Goal: Task Accomplishment & Management: Use online tool/utility

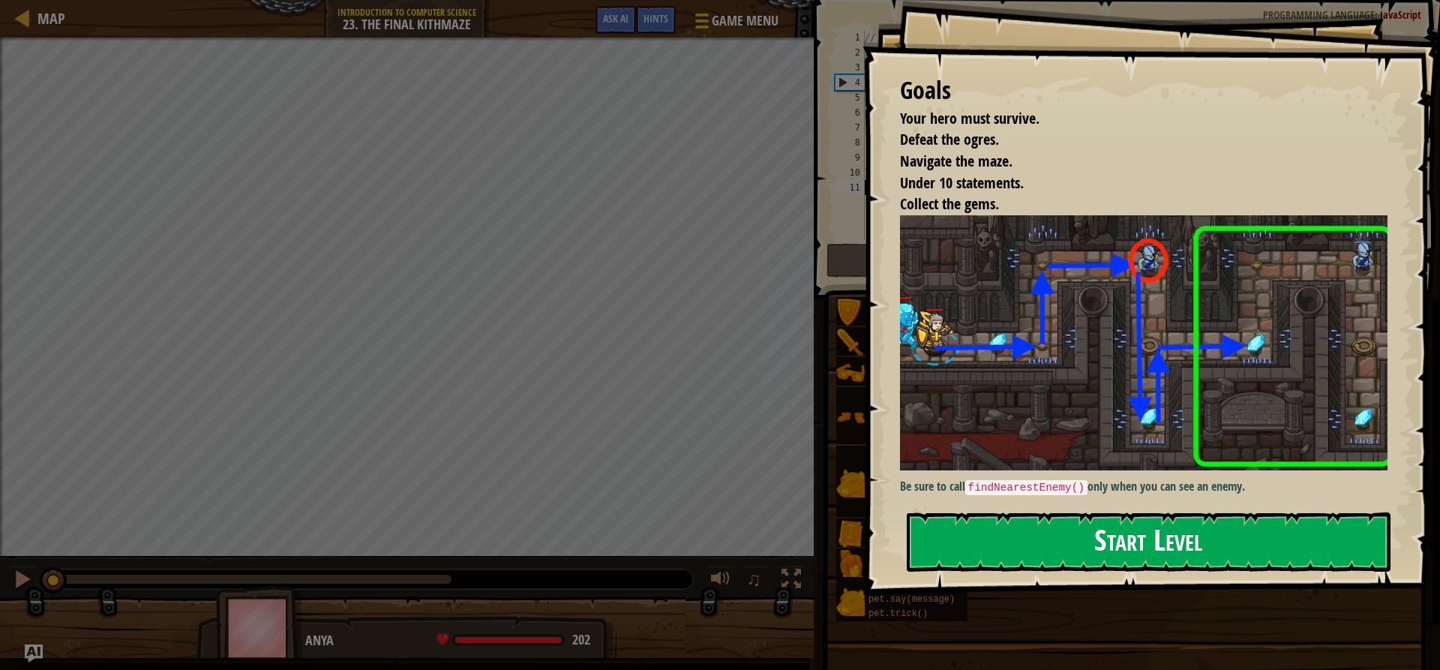
click at [976, 544] on button "Start Level" at bounding box center [1149, 541] width 484 height 59
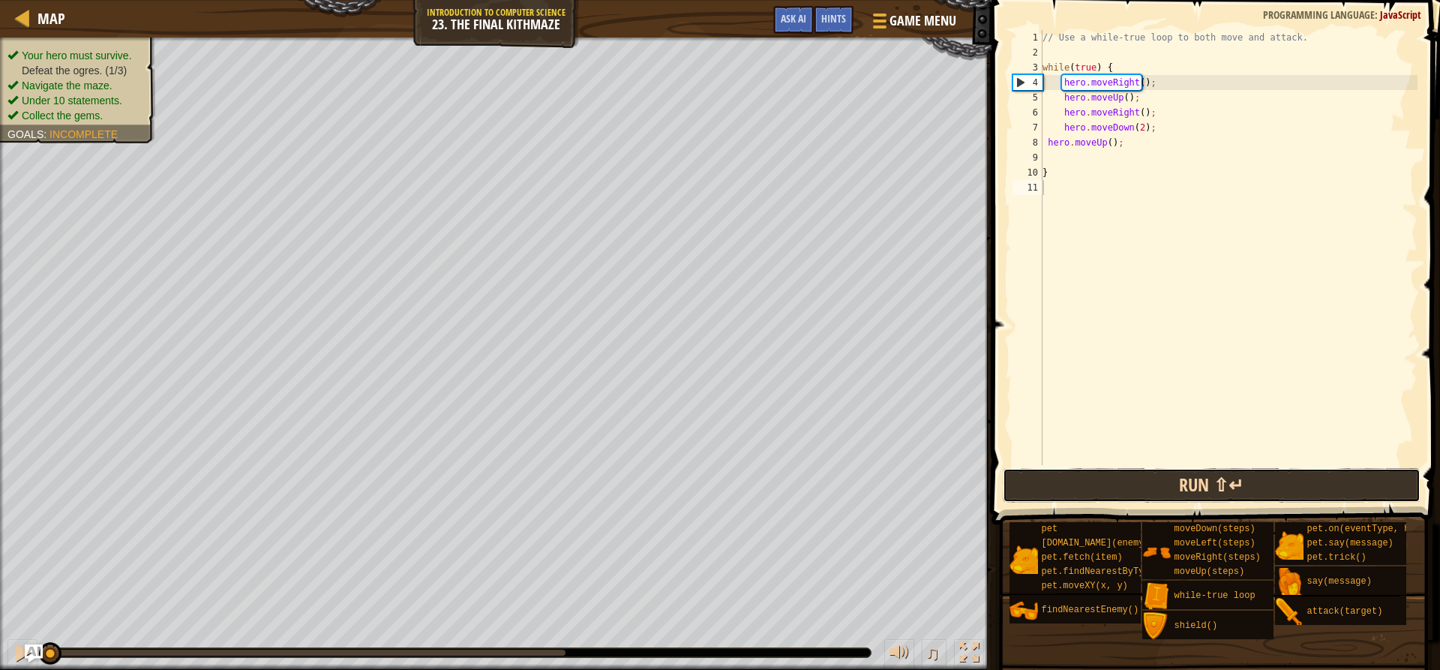
click at [1094, 488] on button "Run ⇧↵" at bounding box center [1211, 485] width 417 height 34
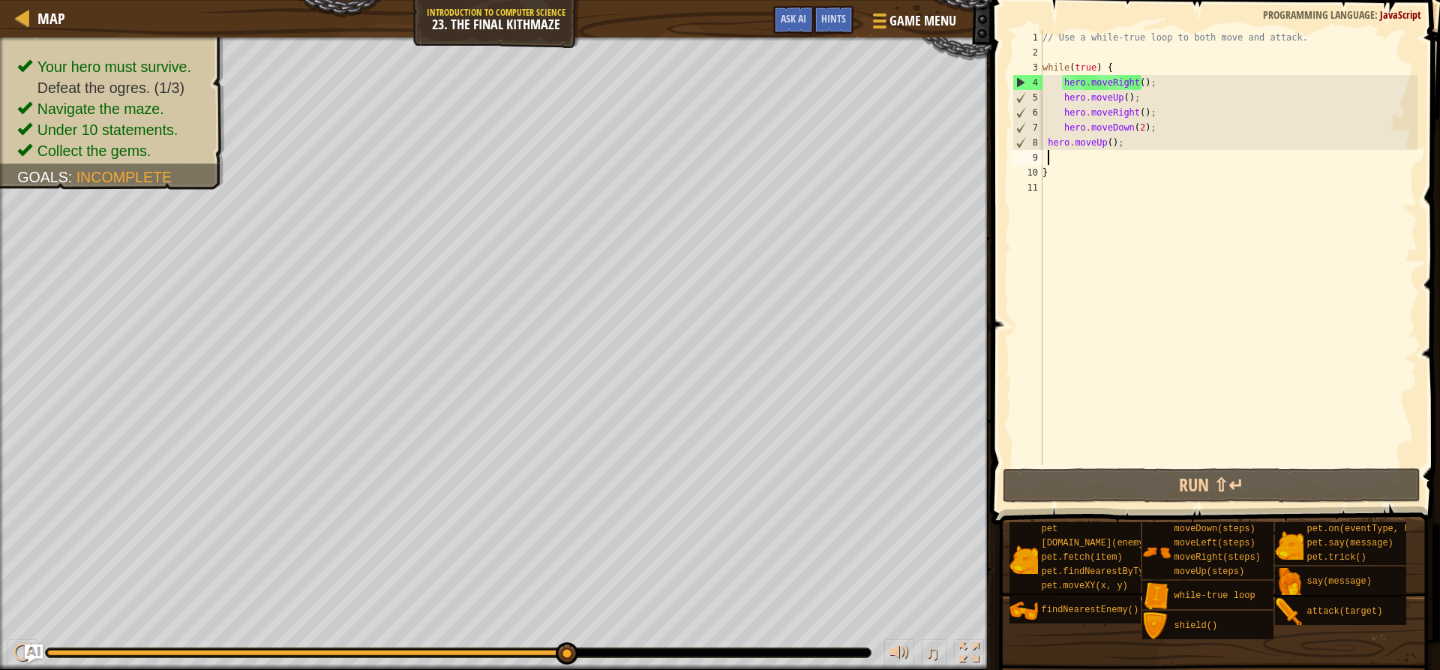
click at [1049, 157] on div "// Use a while-true loop to both move and attack. while ( true ) { hero . moveR…" at bounding box center [1228, 262] width 378 height 465
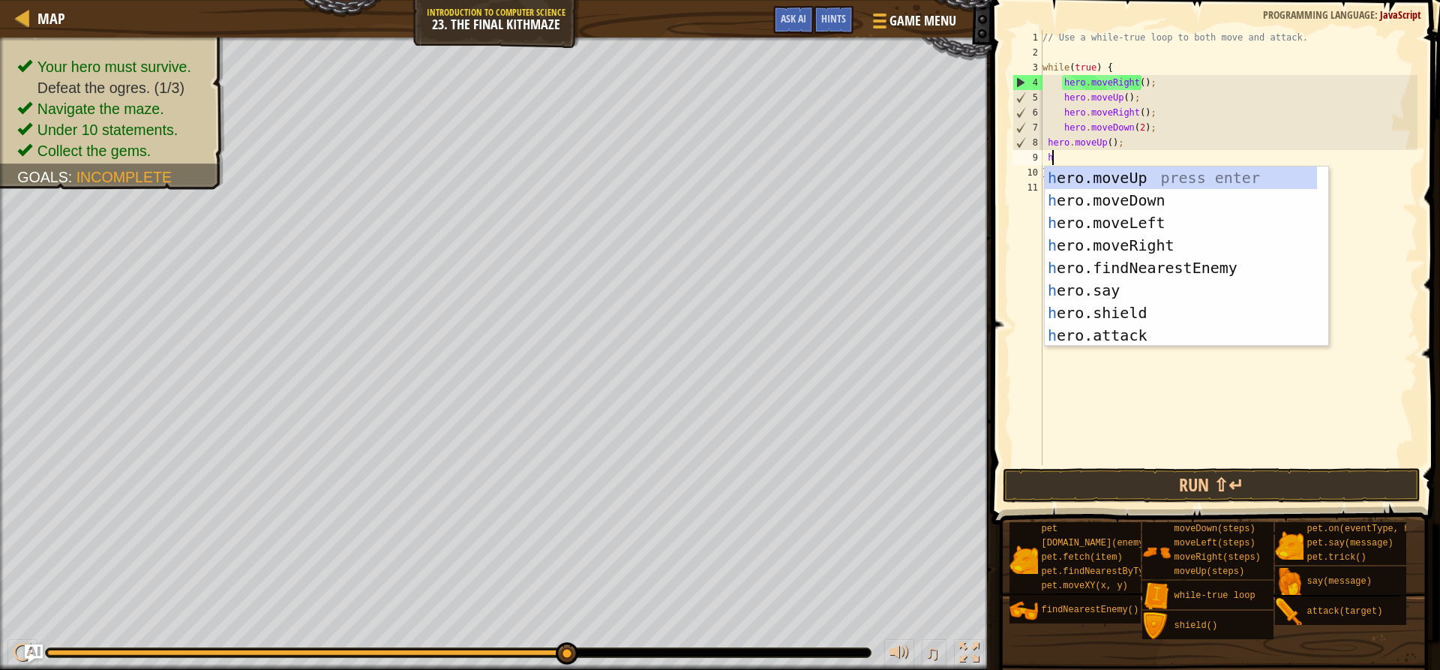
scroll to position [7, 0]
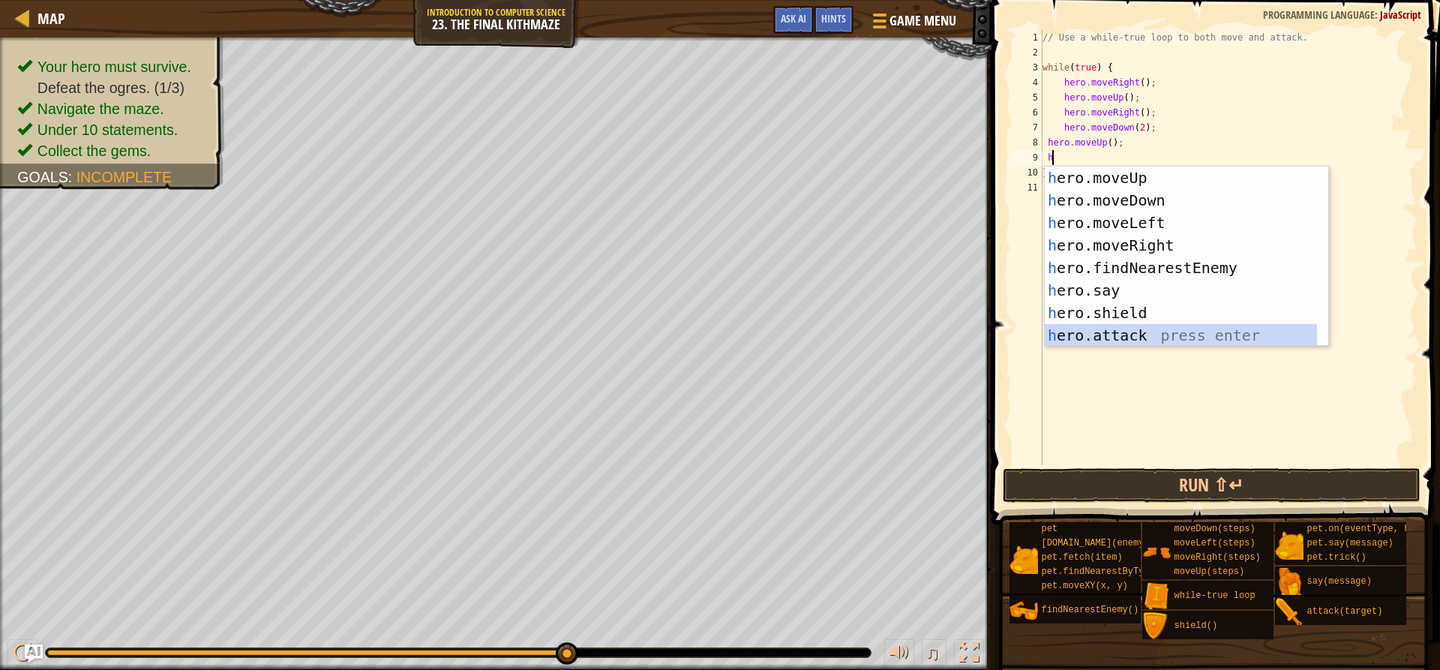
click at [1057, 336] on div "h ero.moveUp press enter h ero.moveDown press enter h ero.moveLeft press enter …" at bounding box center [1181, 278] width 272 height 225
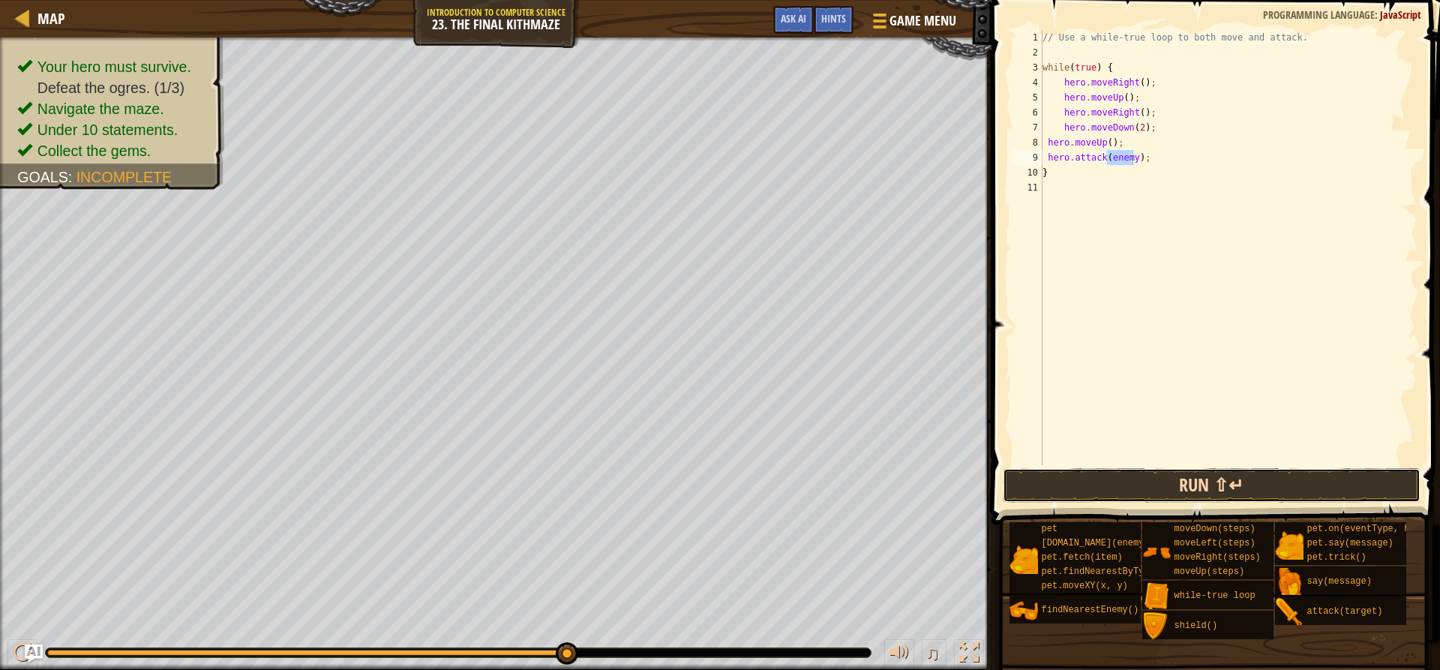
click at [1165, 493] on button "Run ⇧↵" at bounding box center [1211, 485] width 417 height 34
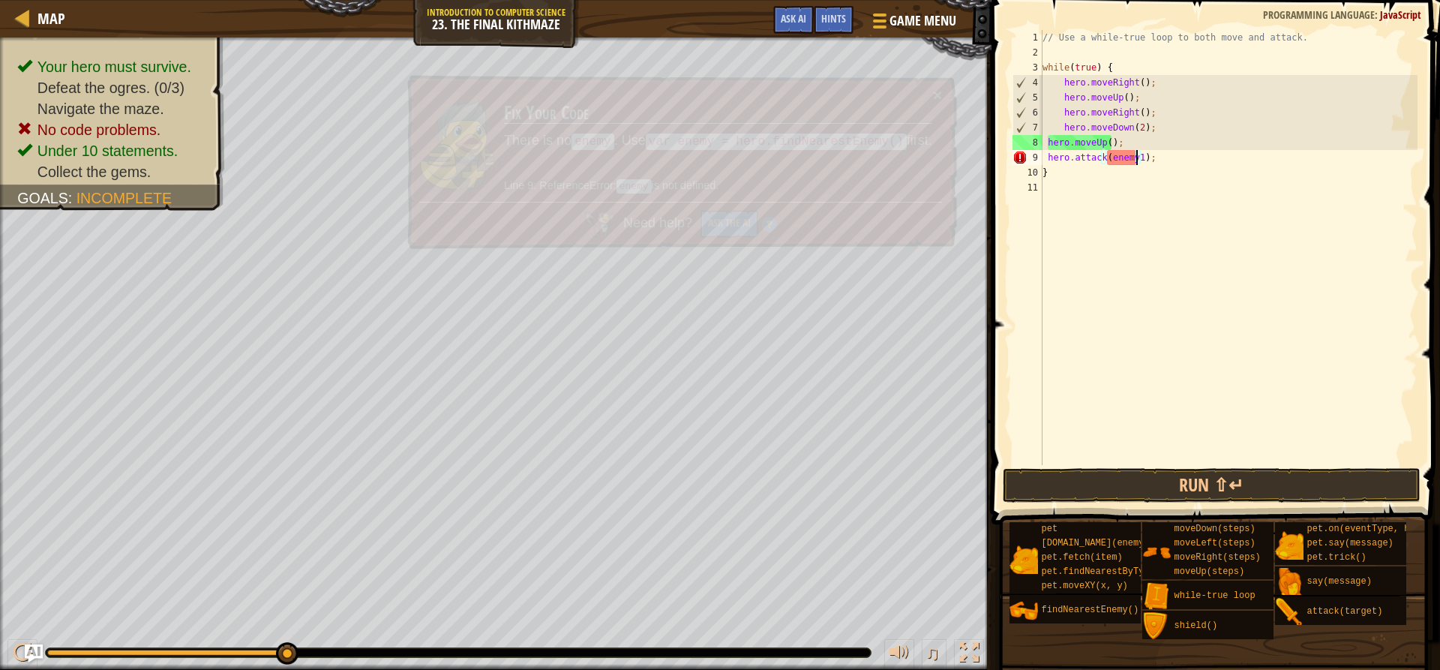
scroll to position [7, 8]
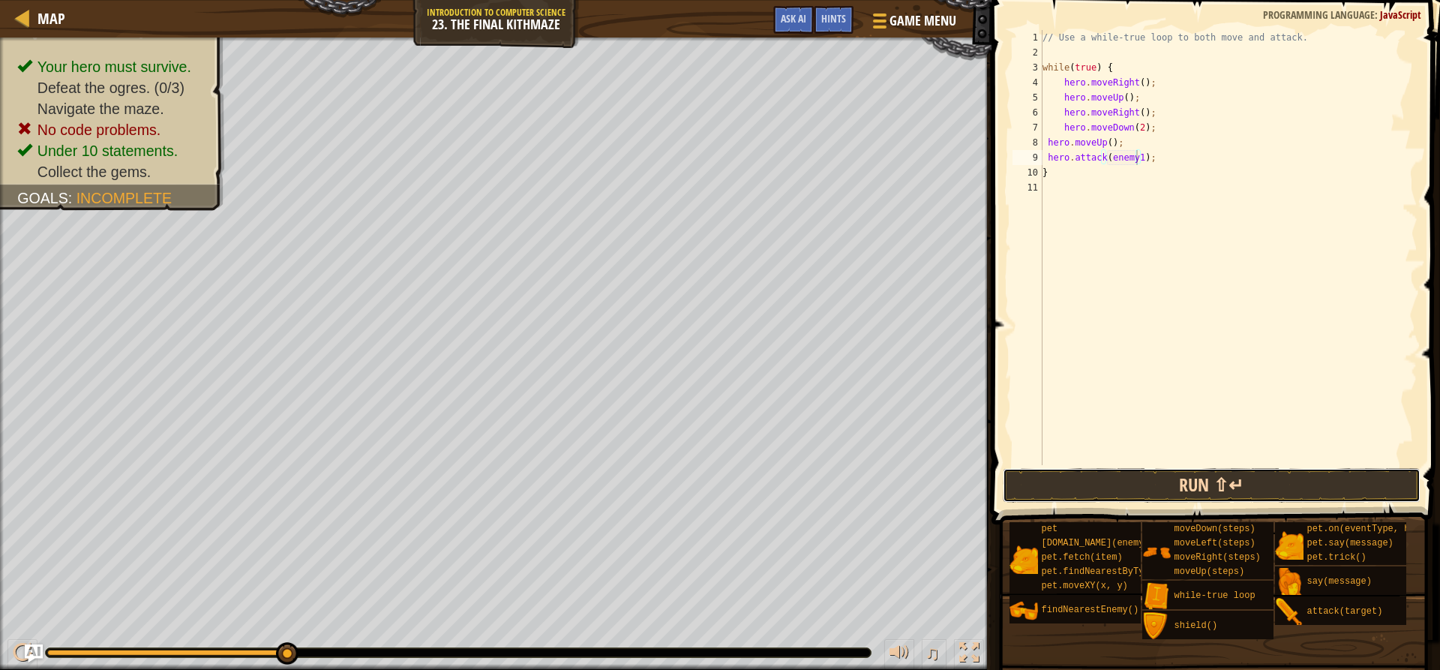
click at [1120, 484] on button "Run ⇧↵" at bounding box center [1211, 485] width 417 height 34
click at [1078, 156] on div "// Use a while-true loop to both move and attack. while ( true ) { hero . moveR…" at bounding box center [1228, 262] width 378 height 465
type textarea ")"
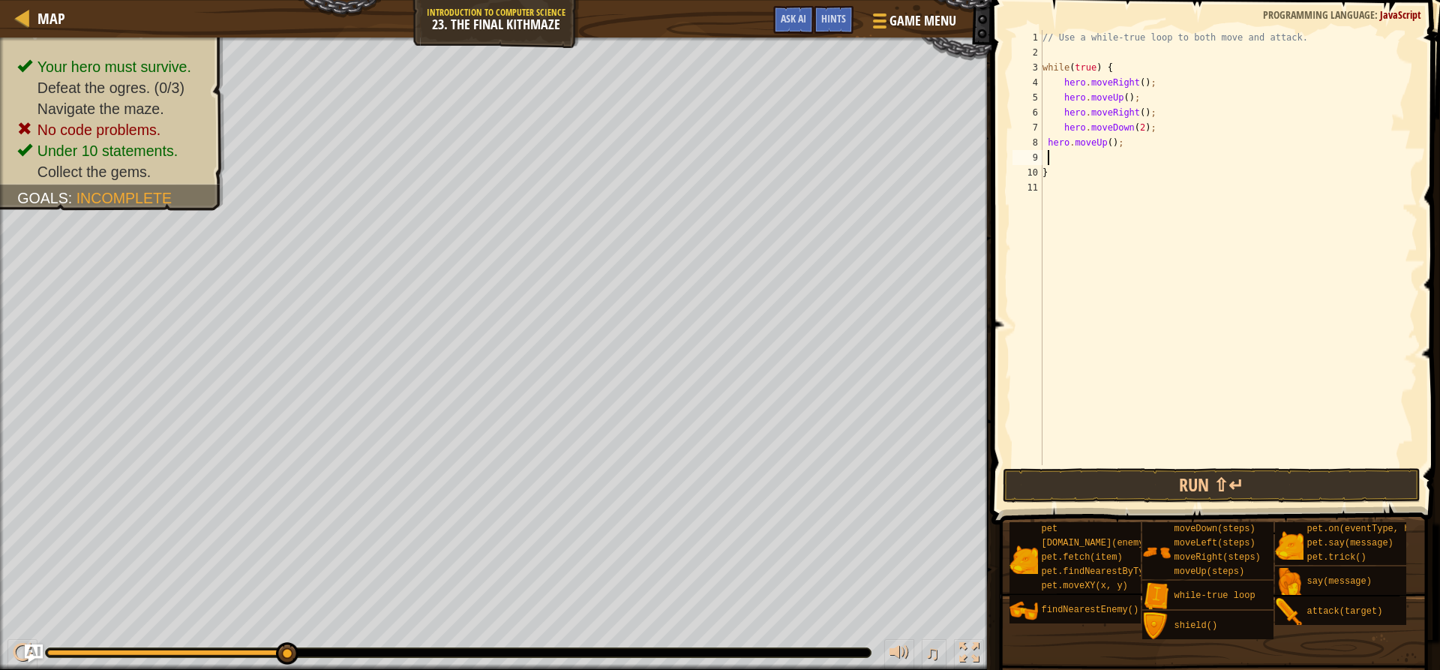
type textarea "h"
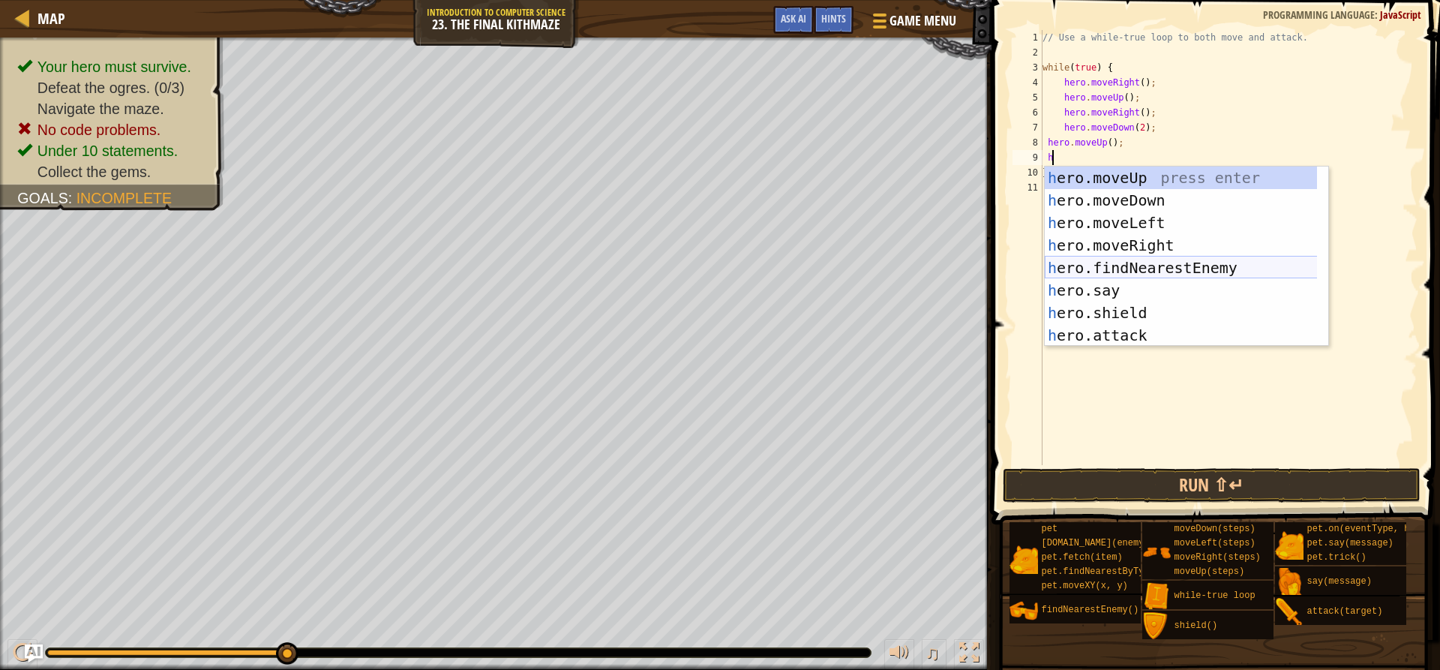
click at [1117, 266] on div "h ero.moveUp press enter h ero.moveDown press enter h ero.moveLeft press enter …" at bounding box center [1186, 278] width 283 height 225
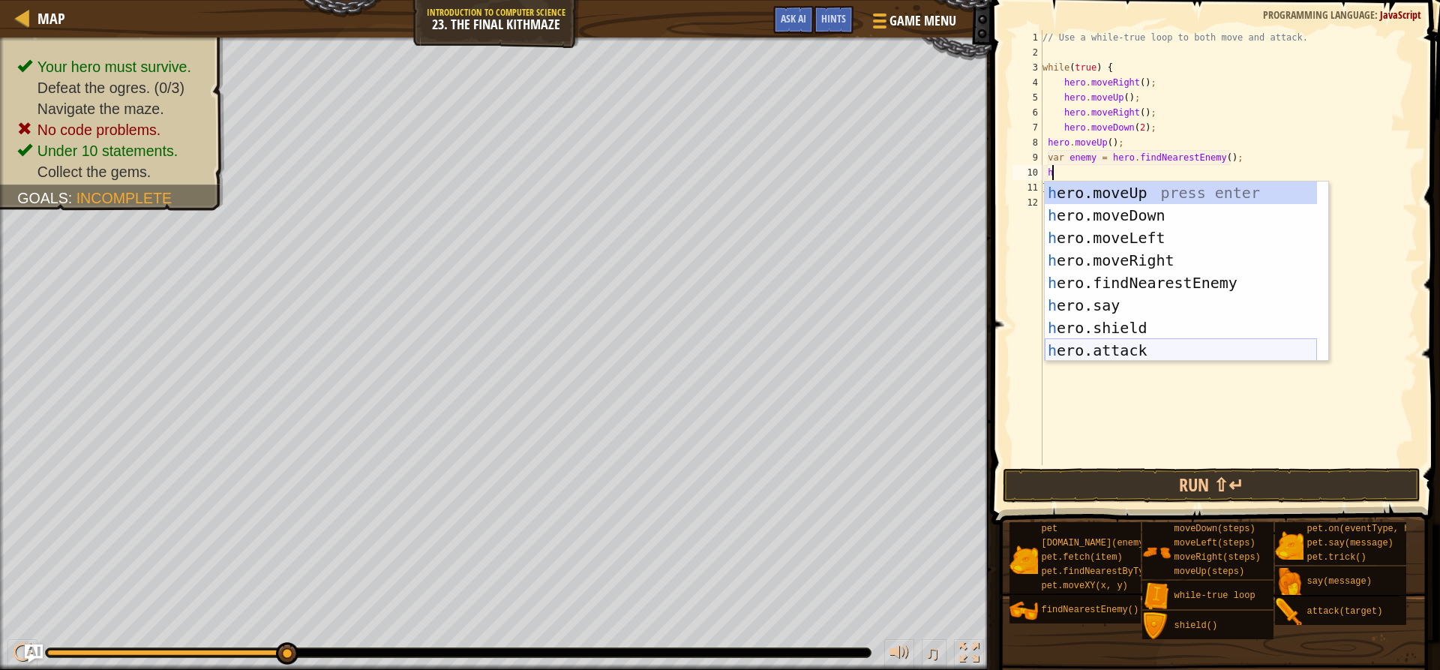
click at [1099, 346] on div "h ero.moveUp press enter h ero.moveDown press enter h ero.moveLeft press enter …" at bounding box center [1181, 293] width 272 height 225
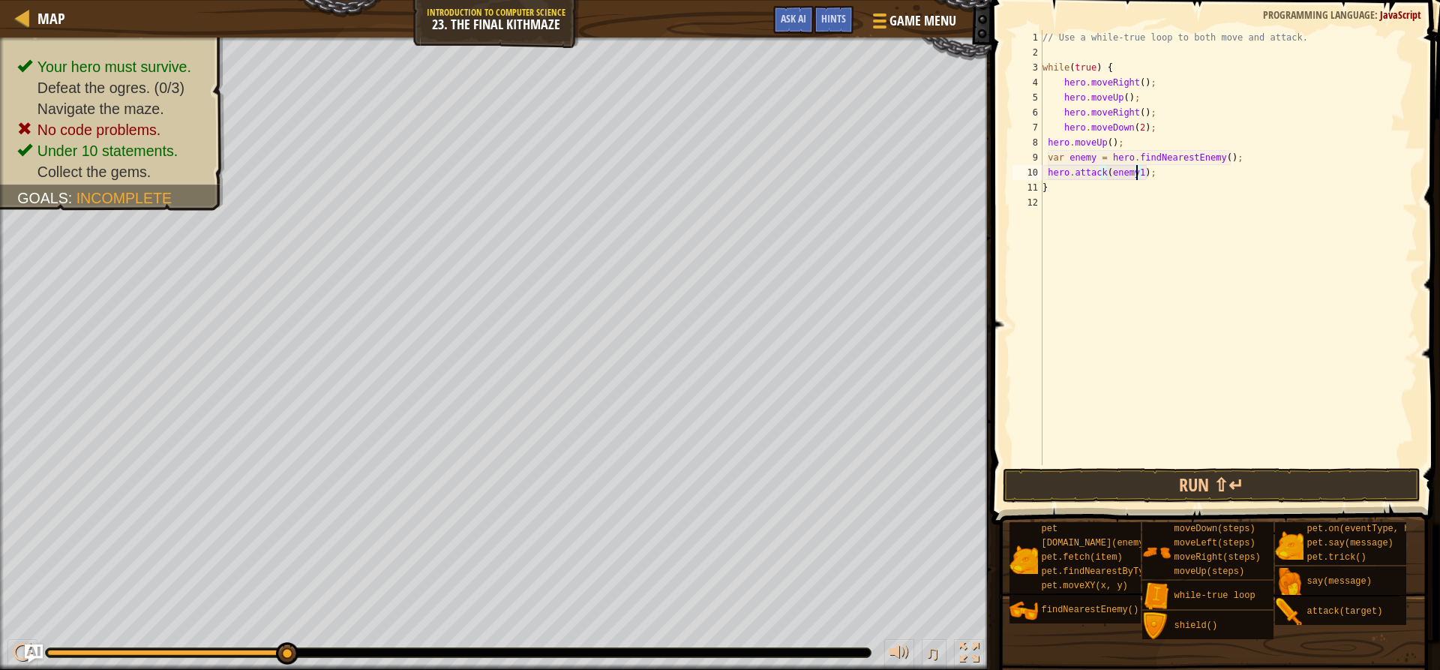
scroll to position [7, 8]
click at [1089, 481] on button "Run ⇧↵" at bounding box center [1211, 485] width 417 height 34
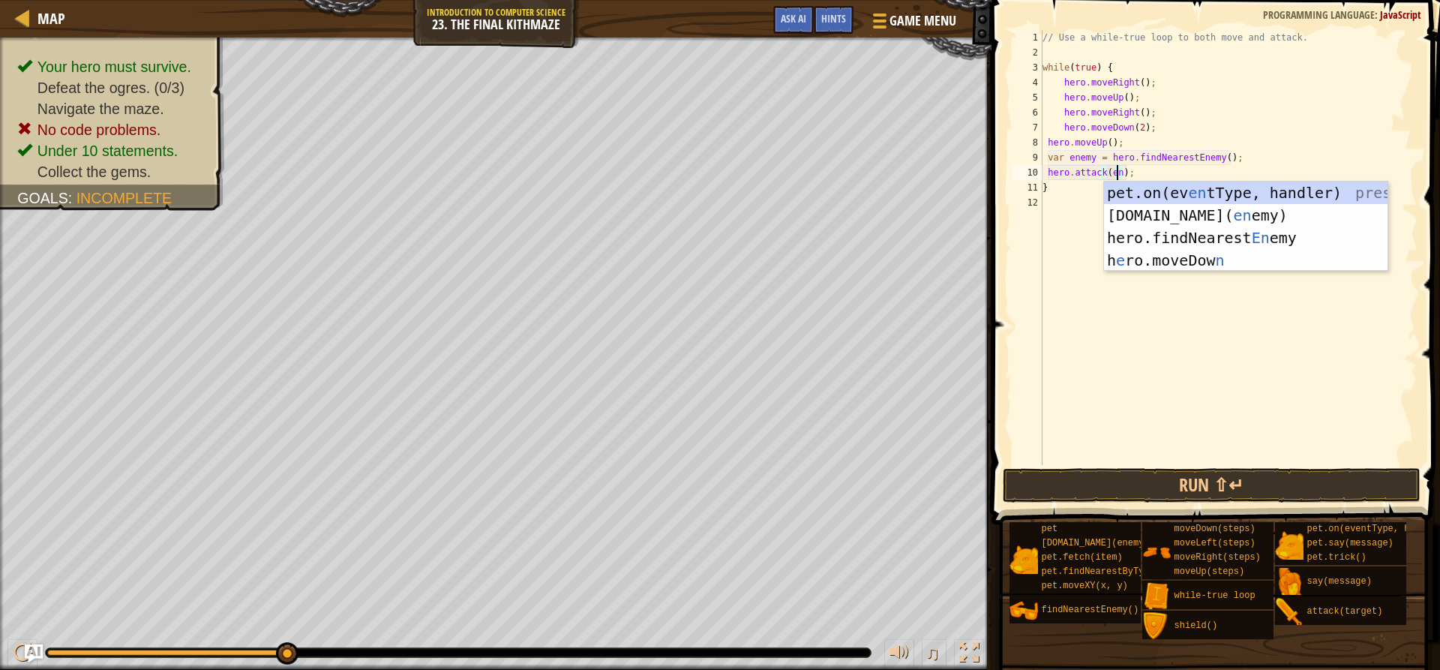
scroll to position [7, 7]
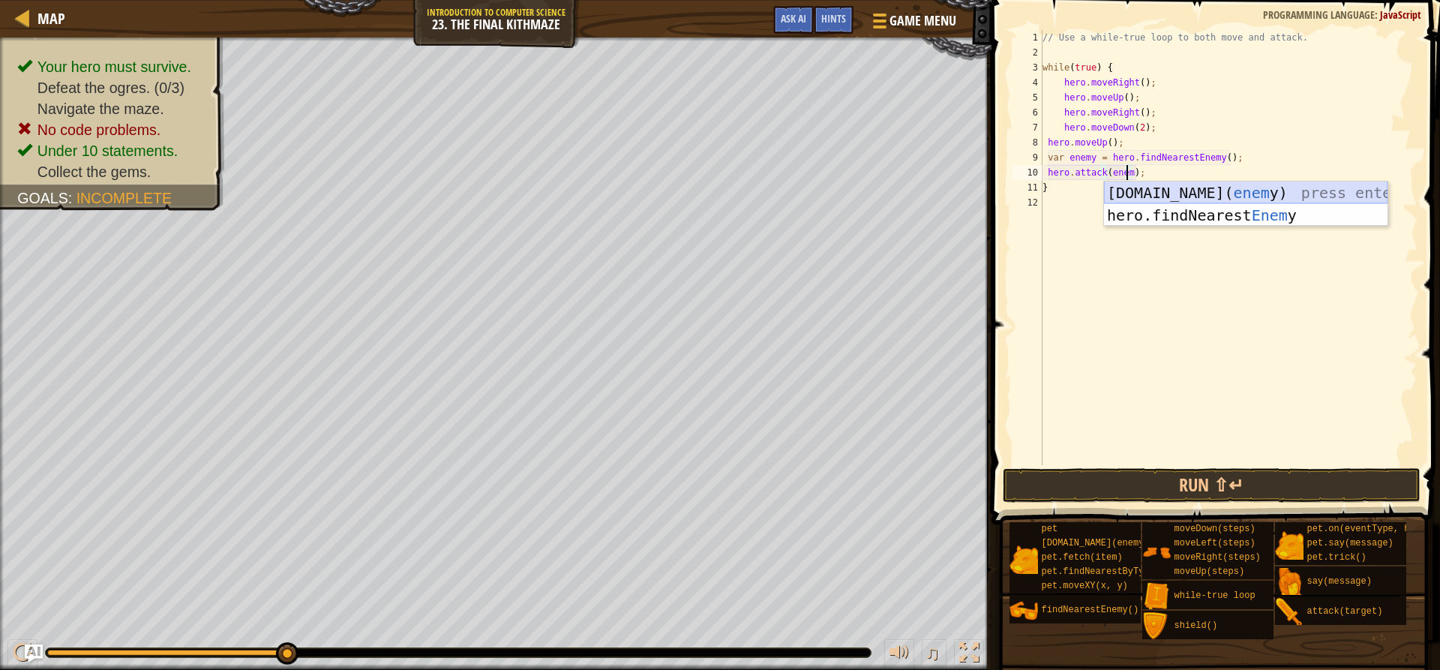
click at [1121, 196] on div "[DOMAIN_NAME]( enem y) press enter hero.findNearest Enem y press enter" at bounding box center [1245, 226] width 283 height 90
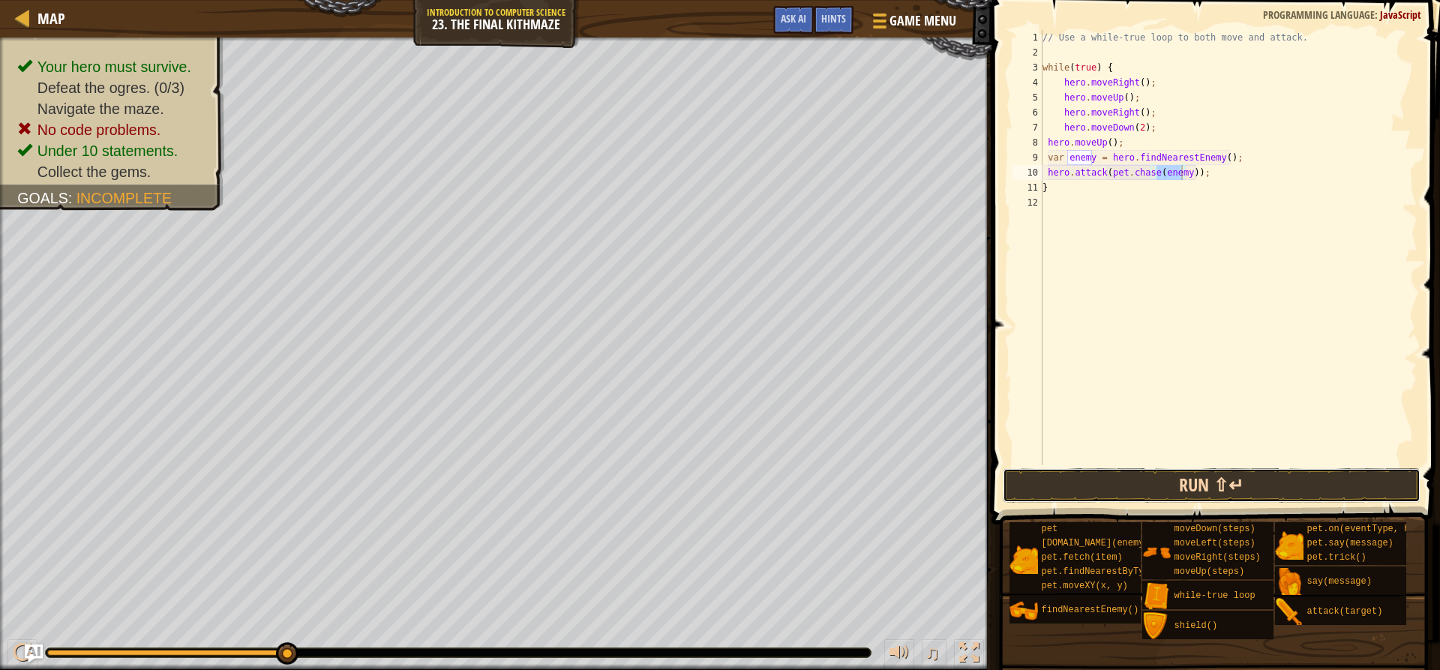
click at [1150, 482] on button "Run ⇧↵" at bounding box center [1211, 485] width 417 height 34
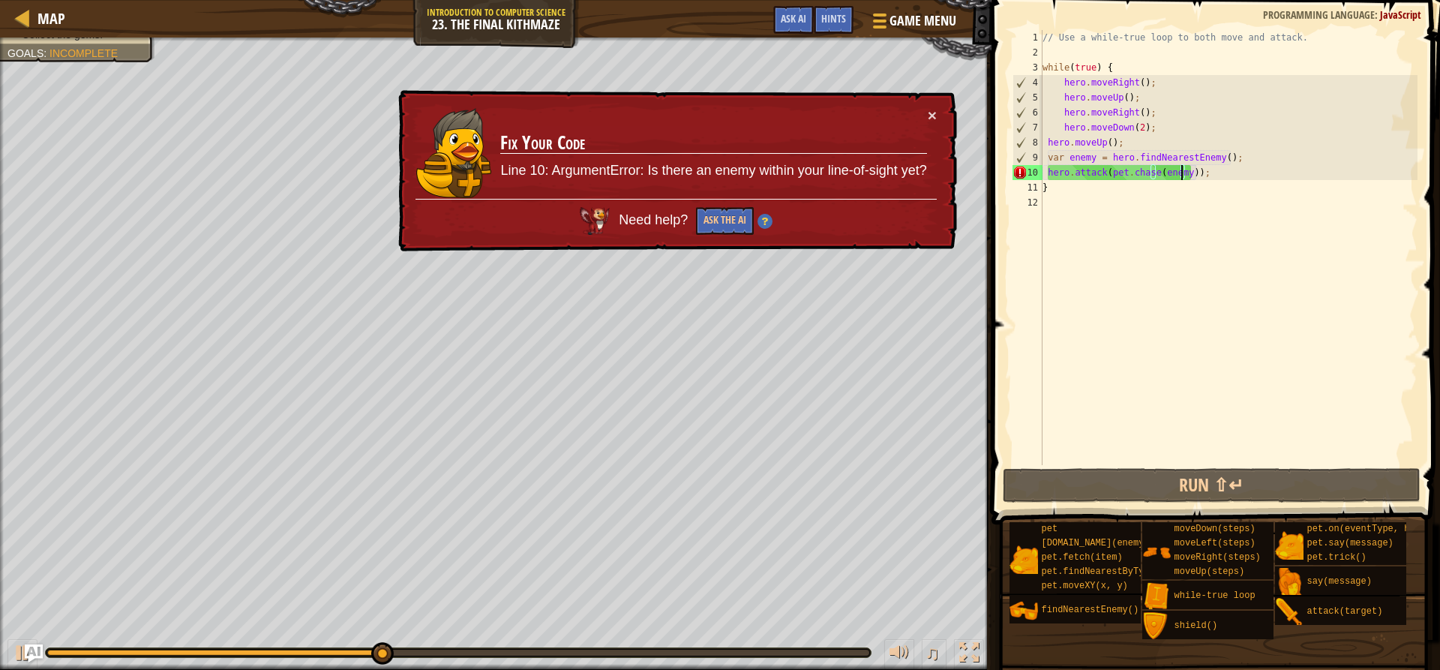
click at [1099, 175] on div "// Use a while-true loop to both move and attack. while ( true ) { hero . moveR…" at bounding box center [1228, 262] width 378 height 465
click at [1201, 170] on div "// Use a while-true loop to both move and attack. while ( true ) { hero . moveR…" at bounding box center [1228, 262] width 378 height 465
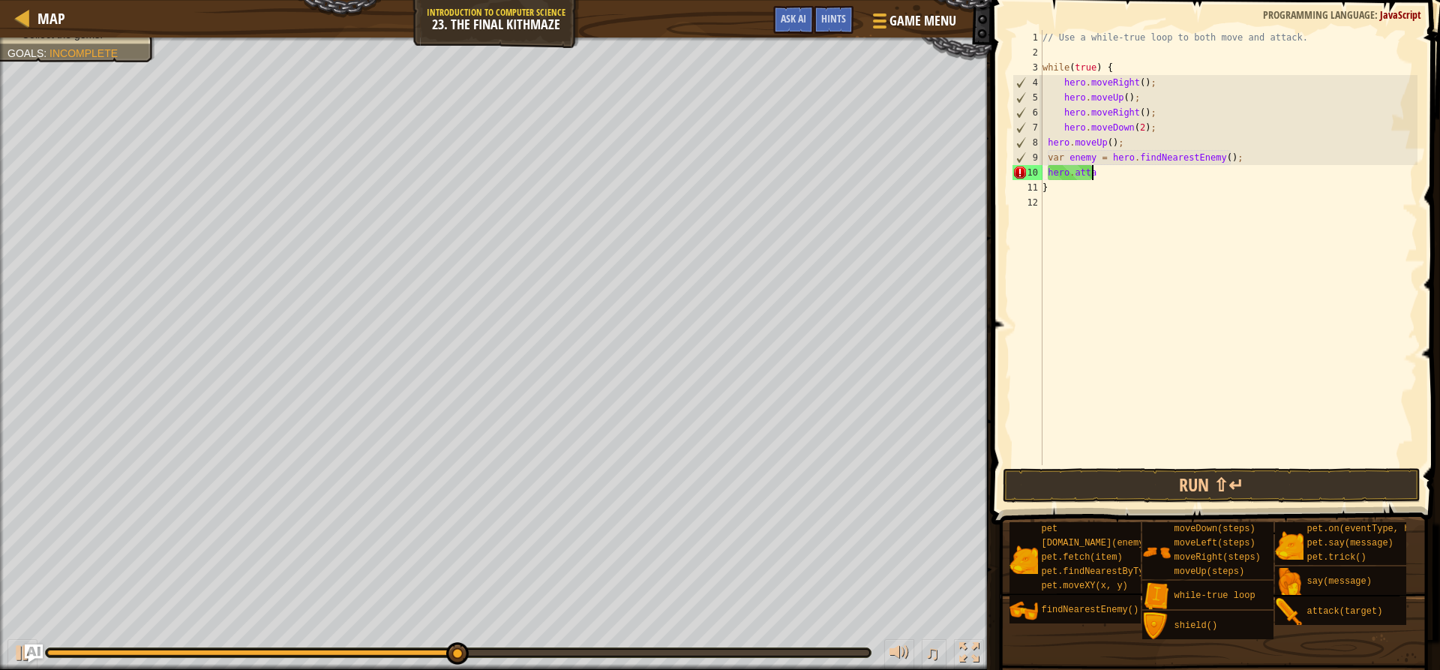
scroll to position [7, 1]
type textarea "h"
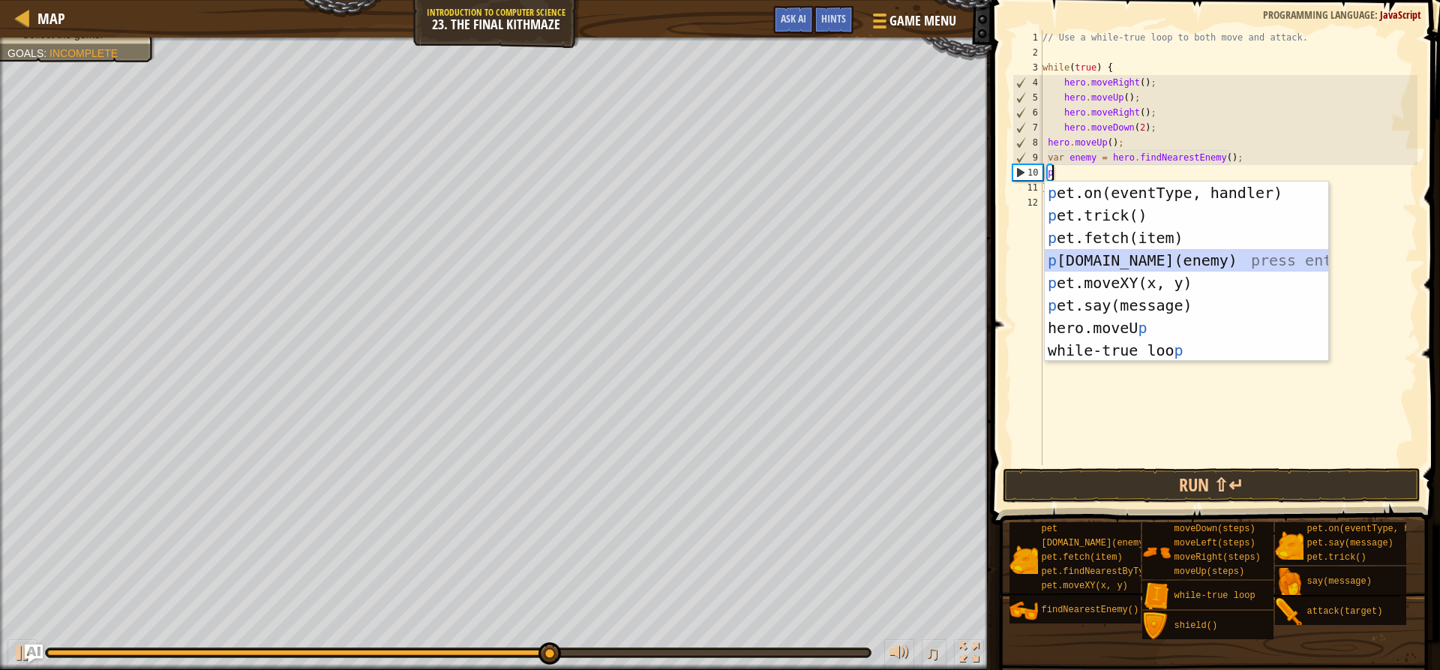
click at [1117, 250] on div "p et.on(eventType, handler) press enter p et.trick() press enter p et.fetch(ite…" at bounding box center [1186, 293] width 283 height 225
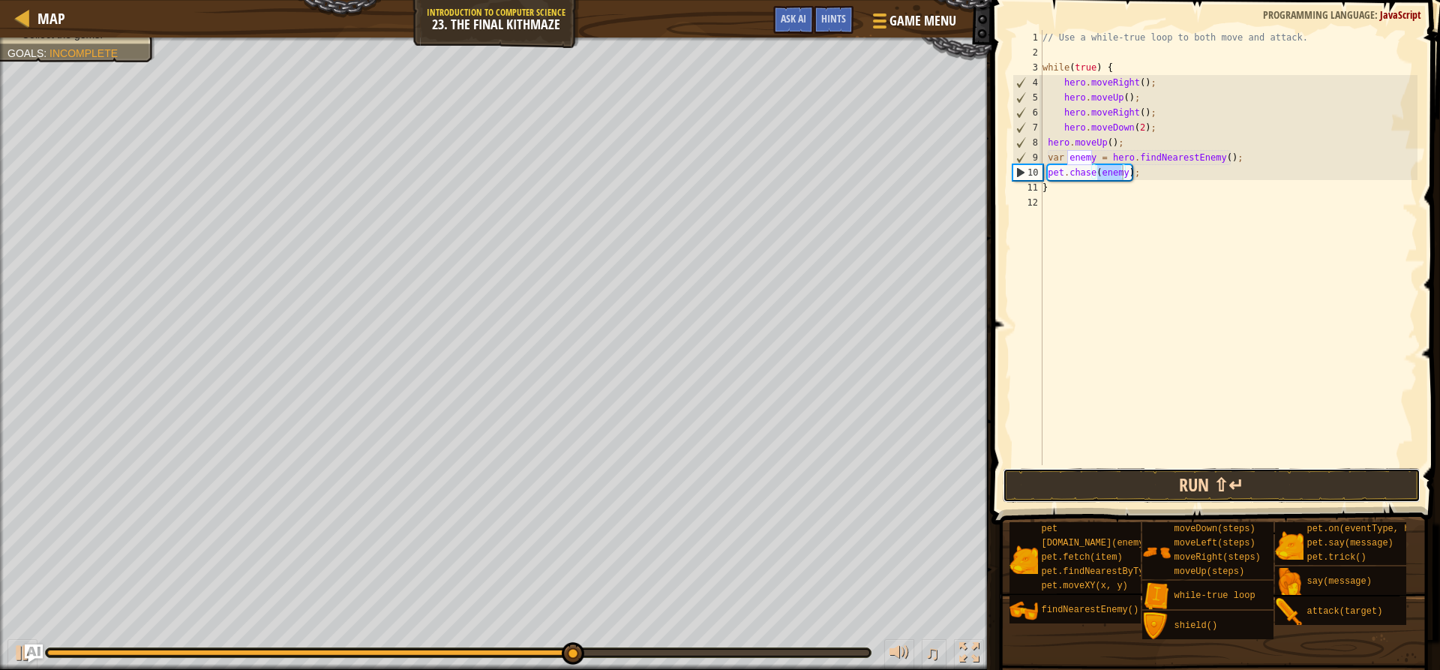
click at [1138, 493] on button "Run ⇧↵" at bounding box center [1211, 485] width 417 height 34
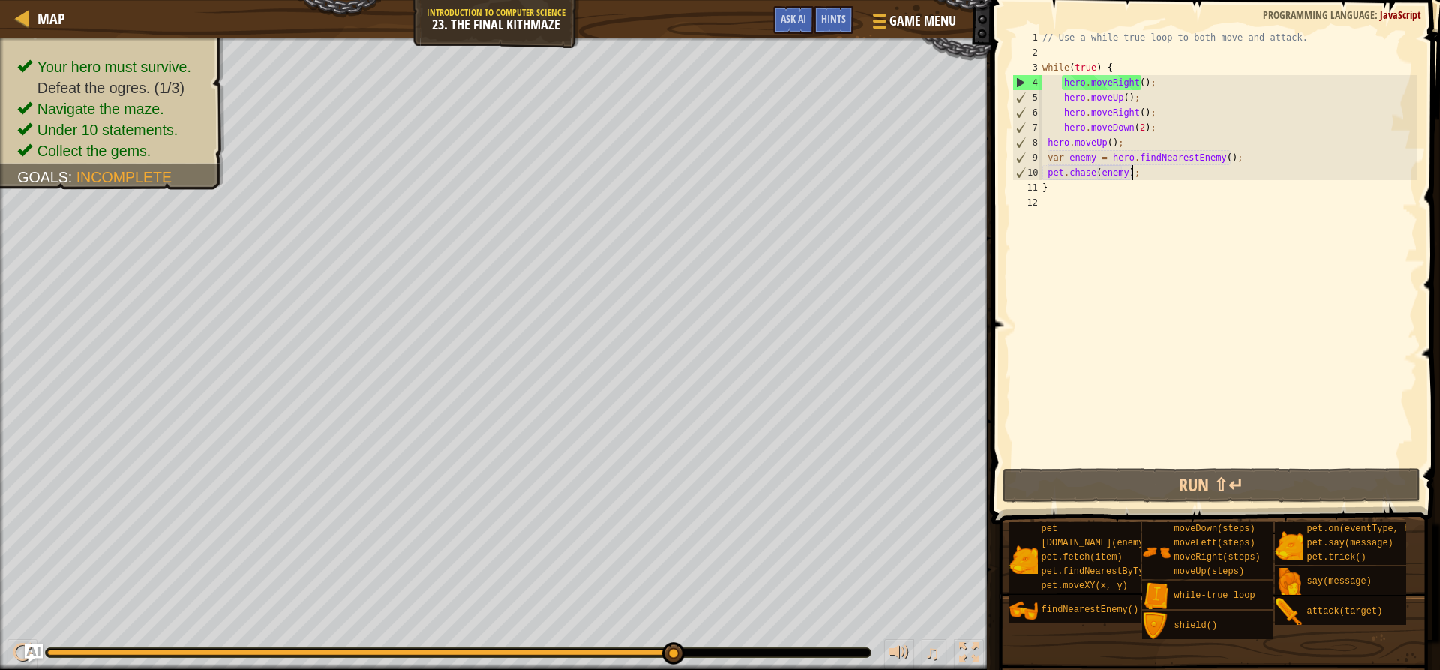
click at [1150, 178] on div "// Use a while-true loop to both move and attack. while ( true ) { hero . moveR…" at bounding box center [1228, 262] width 378 height 465
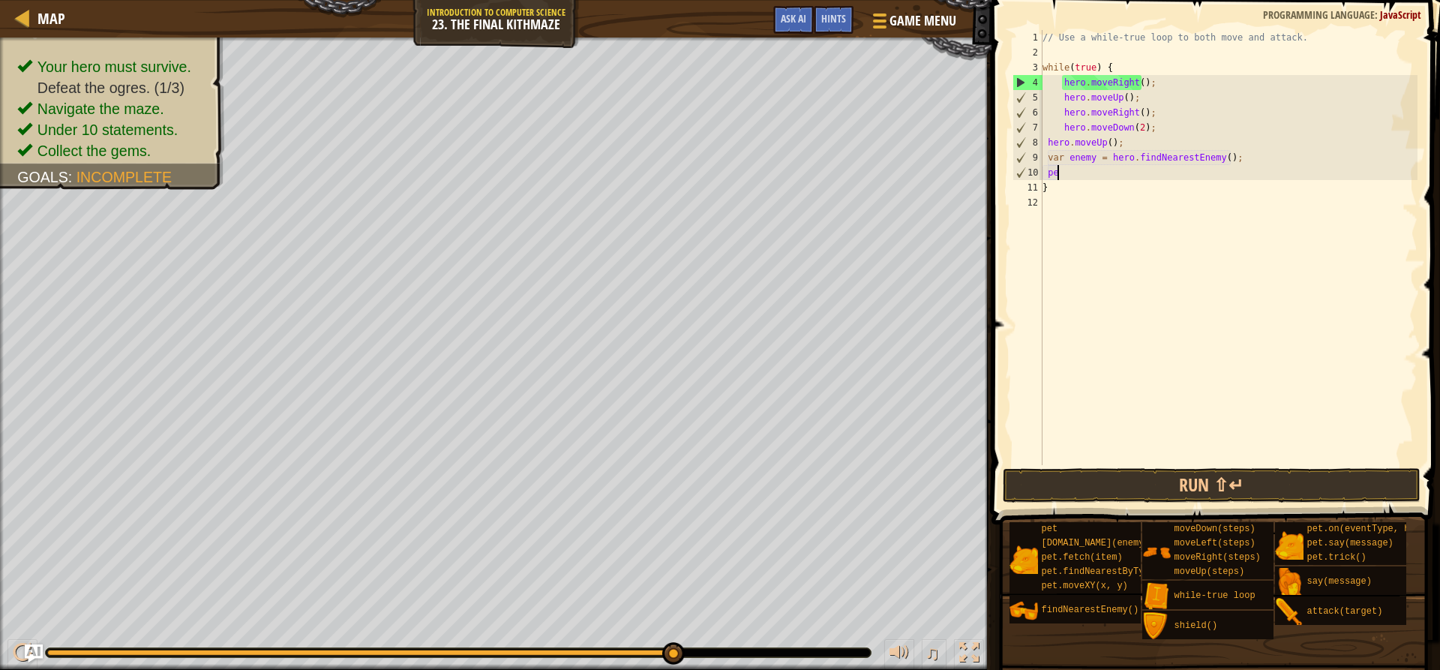
type textarea "p"
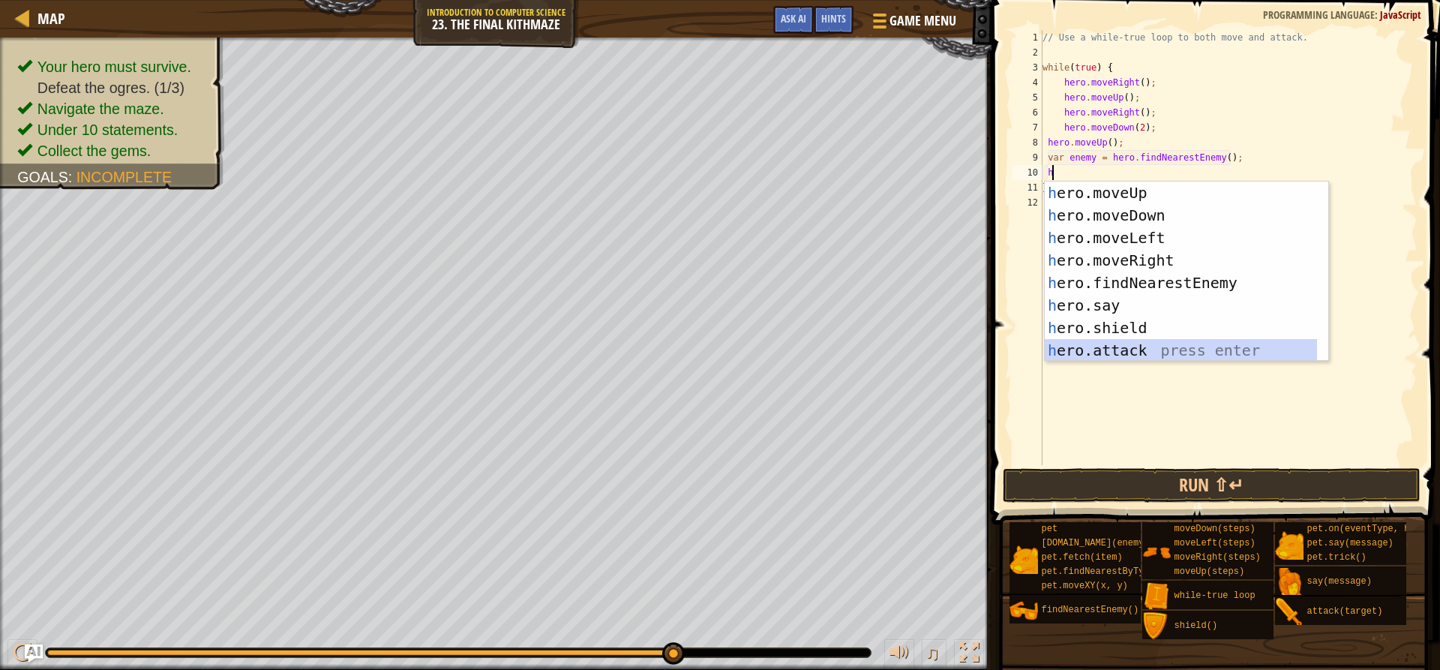
click at [1132, 344] on div "h ero.moveUp press enter h ero.moveDown press enter h ero.moveLeft press enter …" at bounding box center [1181, 293] width 272 height 225
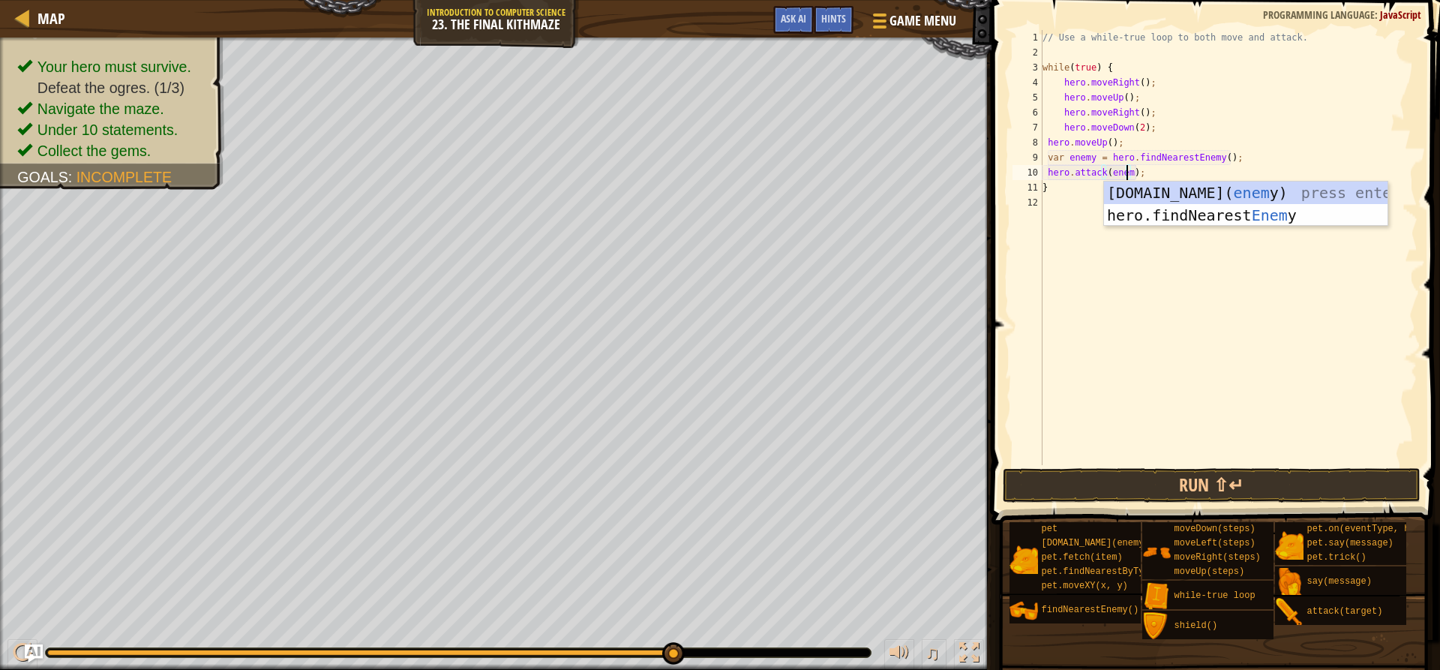
scroll to position [7, 7]
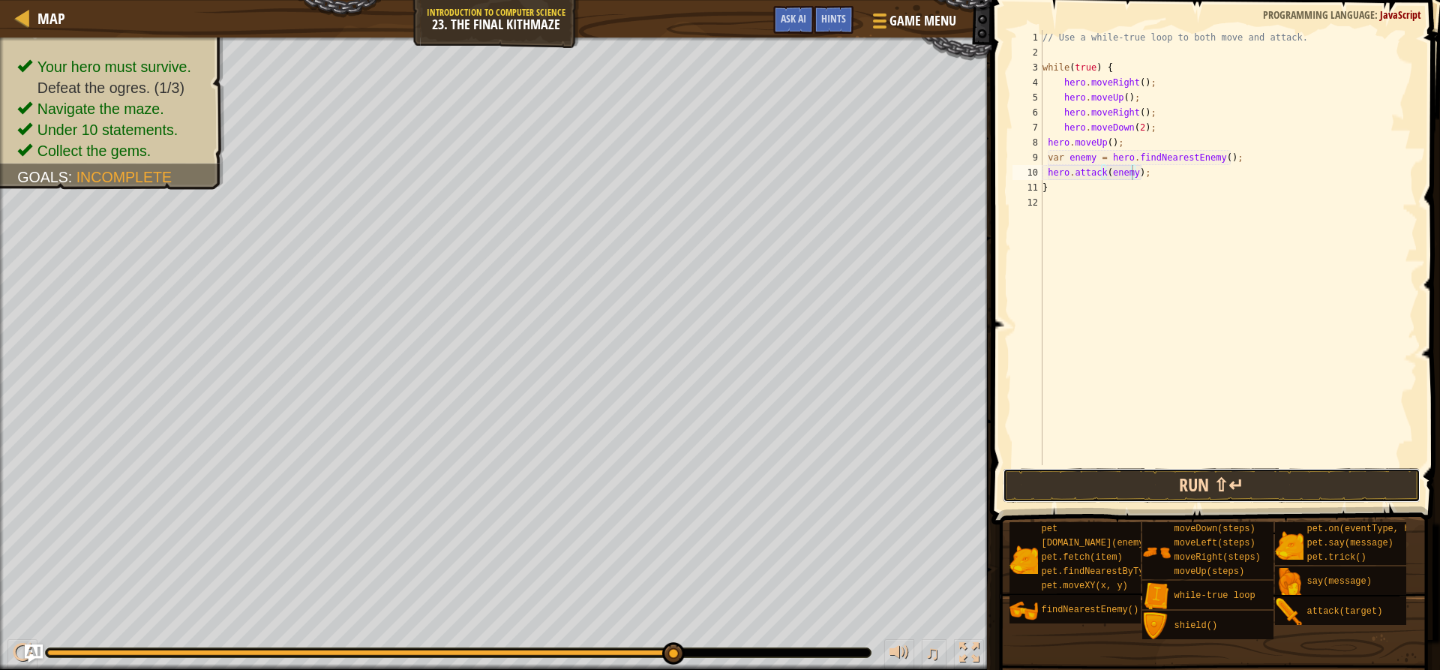
click at [1154, 483] on button "Run ⇧↵" at bounding box center [1211, 485] width 417 height 34
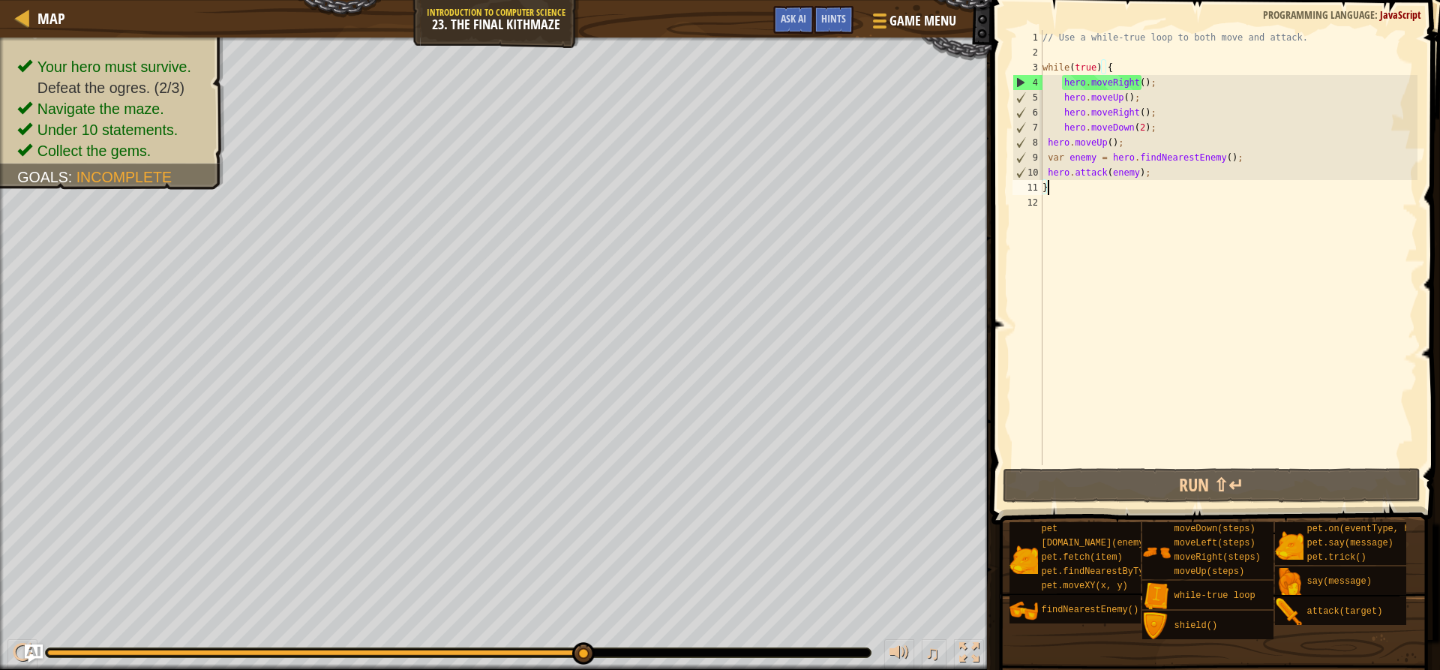
click at [1075, 190] on div "// Use a while-true loop to both move and attack. while ( true ) { hero . moveR…" at bounding box center [1228, 262] width 378 height 465
type textarea "}"
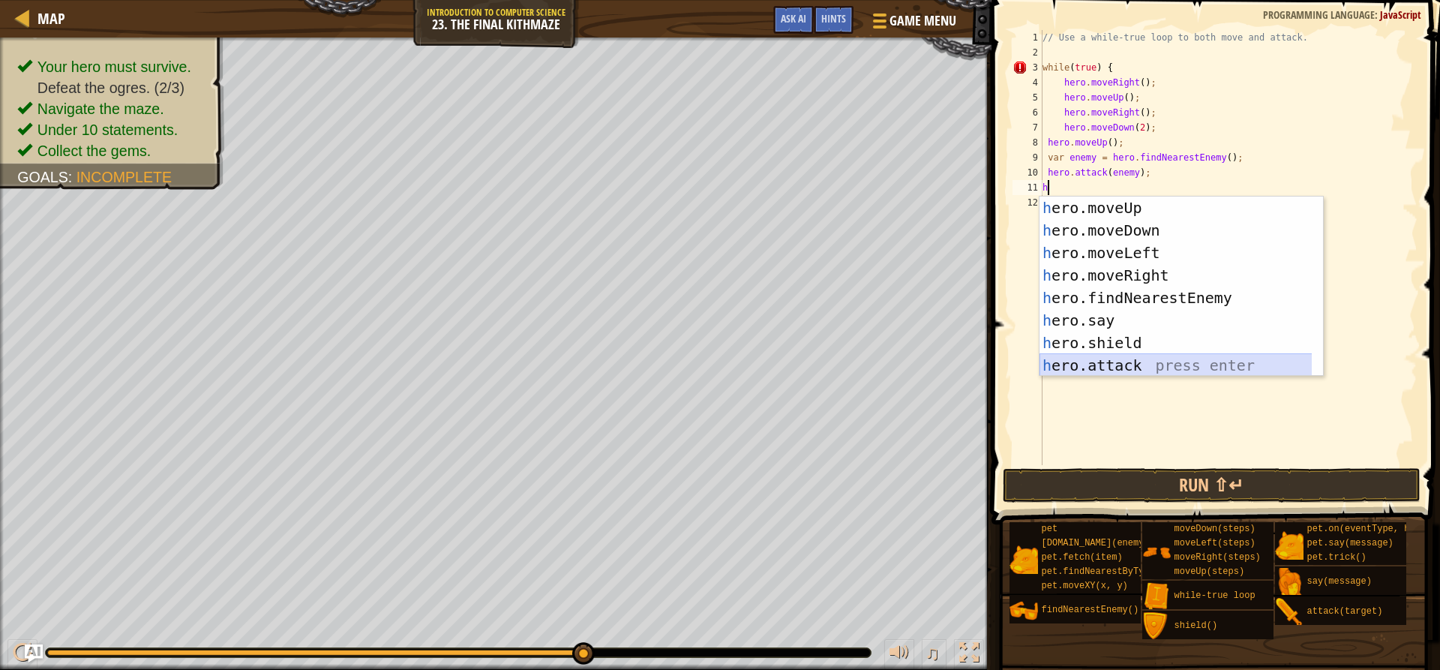
click at [1135, 355] on div "h ero.moveUp press enter h ero.moveDown press enter h ero.moveLeft press enter …" at bounding box center [1180, 308] width 283 height 225
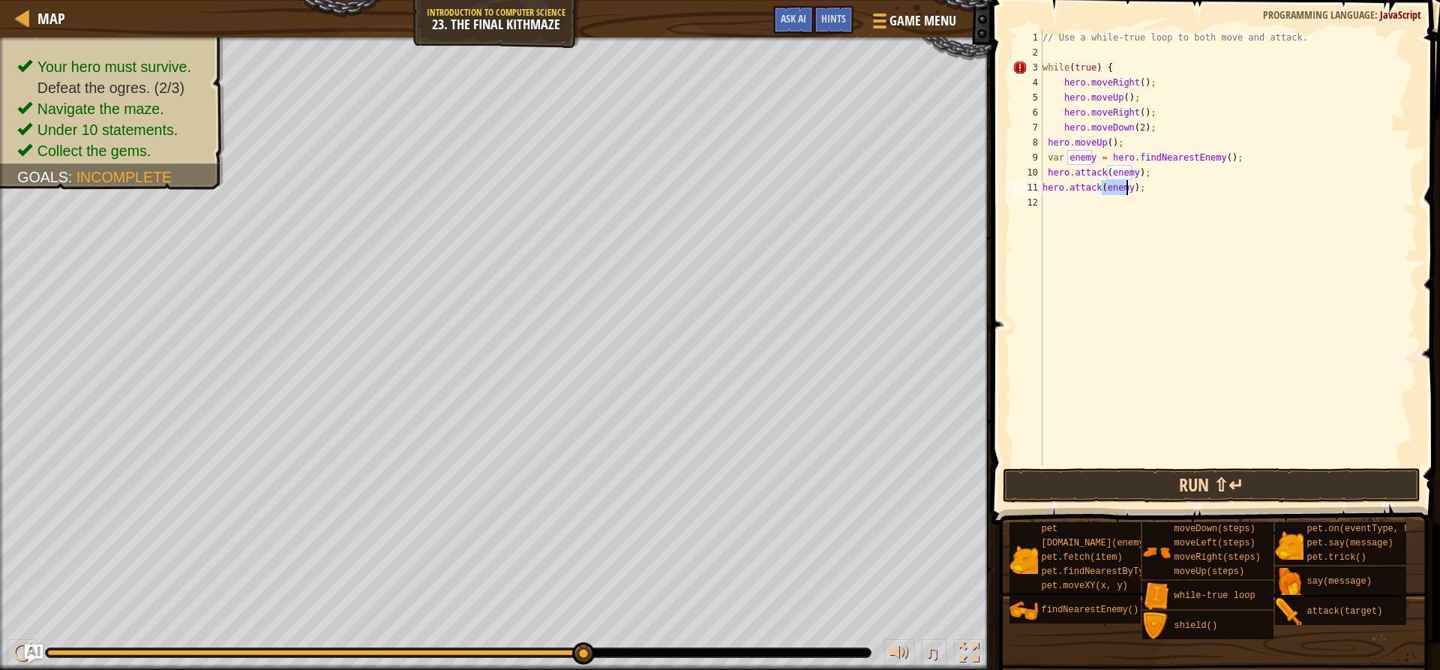
type textarea "hero.attack(enemy);"
click at [1134, 485] on button "Run ⇧↵" at bounding box center [1211, 485] width 417 height 34
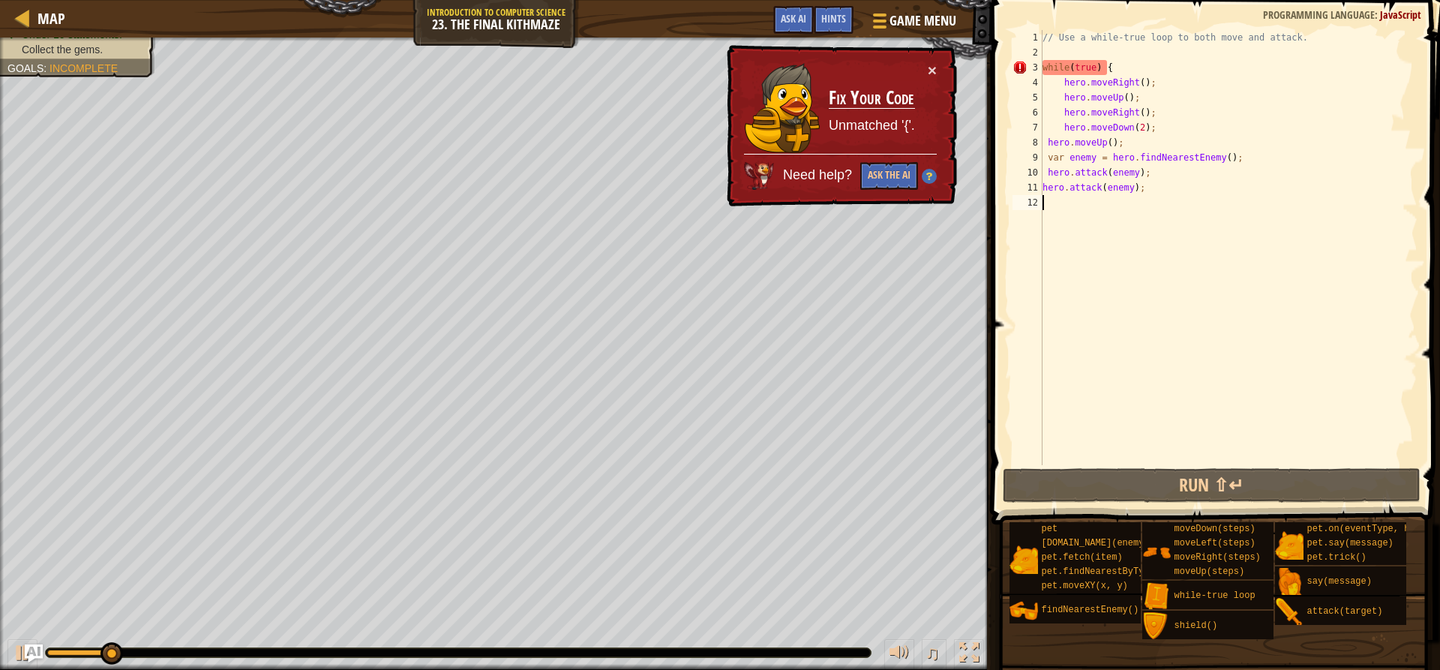
click at [1048, 199] on div "// Use a while-true loop to both move and attack. while ( true ) { hero . moveR…" at bounding box center [1228, 262] width 378 height 465
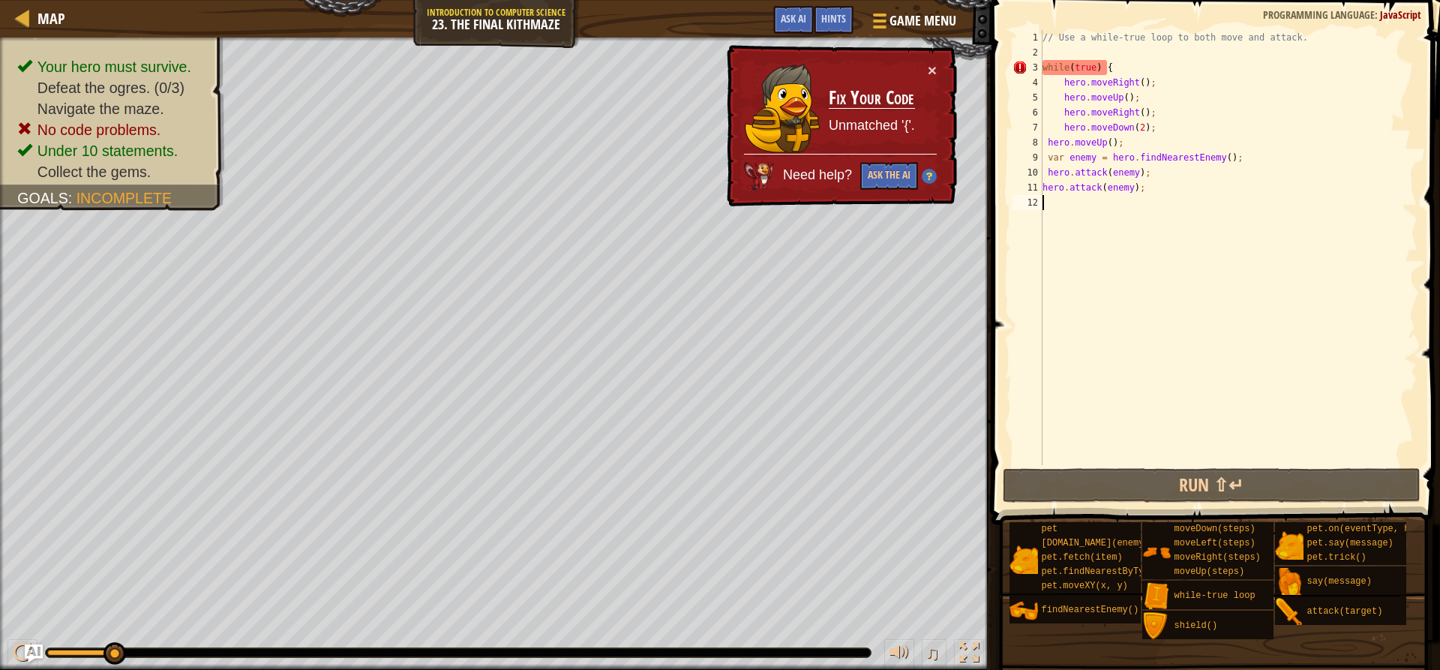
type textarea "]"
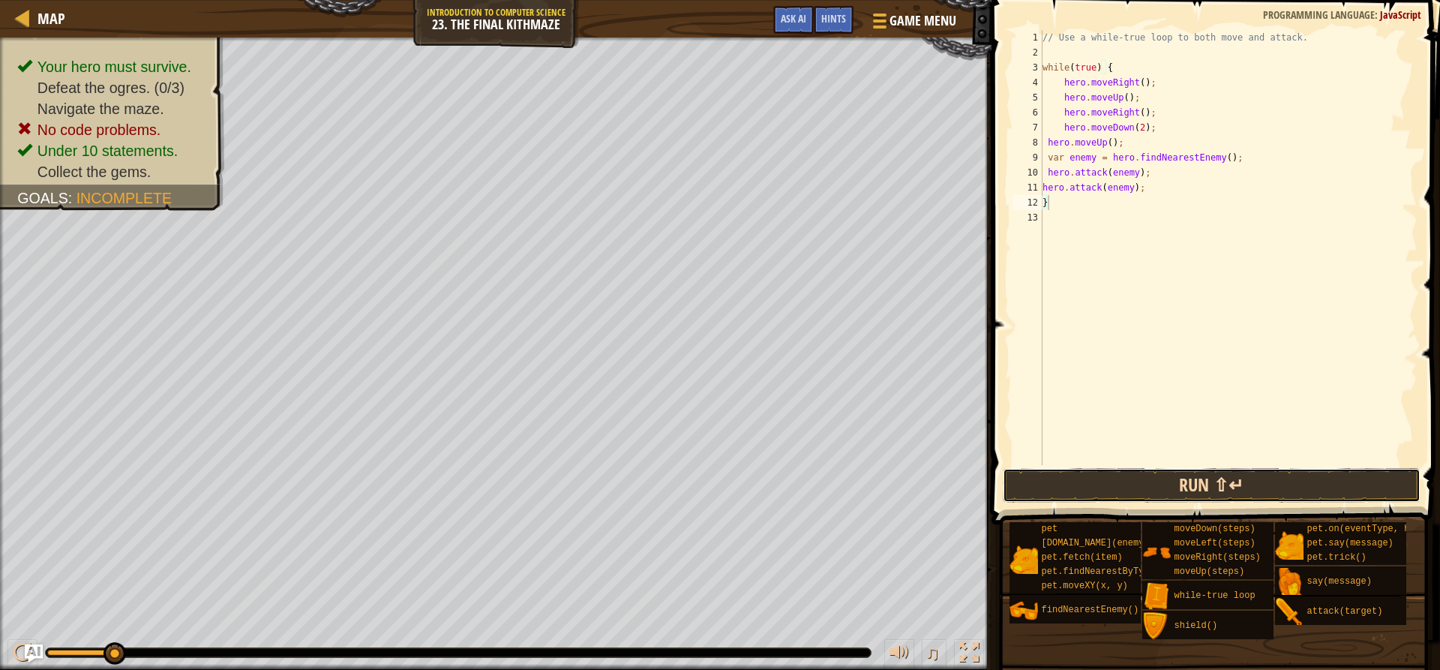
click at [1081, 482] on button "Run ⇧↵" at bounding box center [1211, 485] width 417 height 34
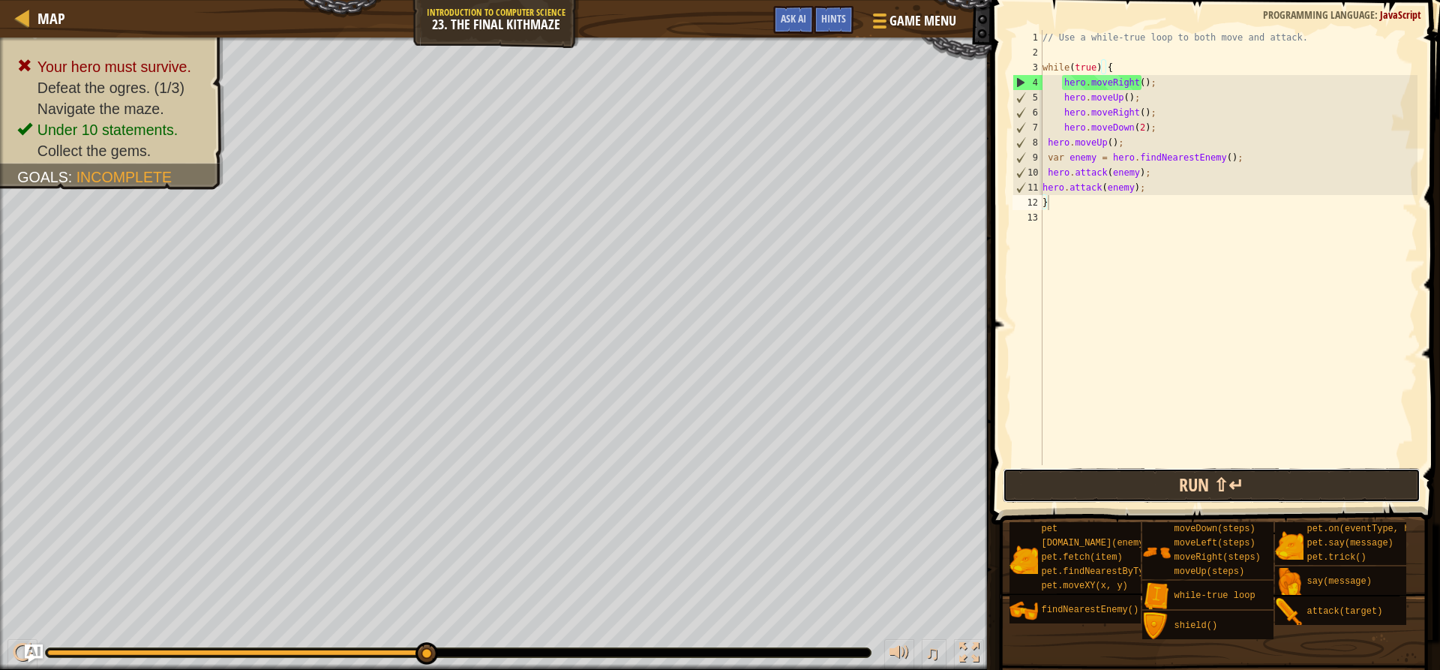
click at [1173, 478] on button "Run ⇧↵" at bounding box center [1211, 485] width 417 height 34
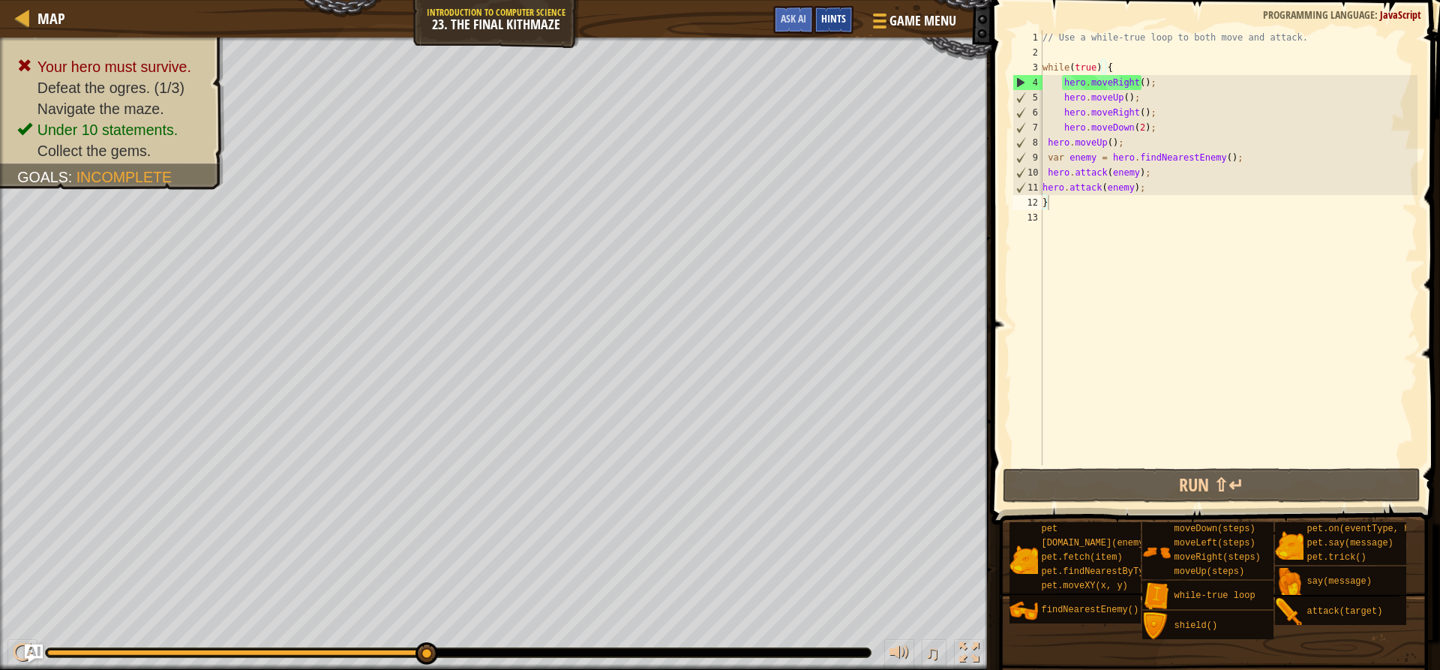
click at [820, 22] on div "Hints" at bounding box center [834, 20] width 40 height 28
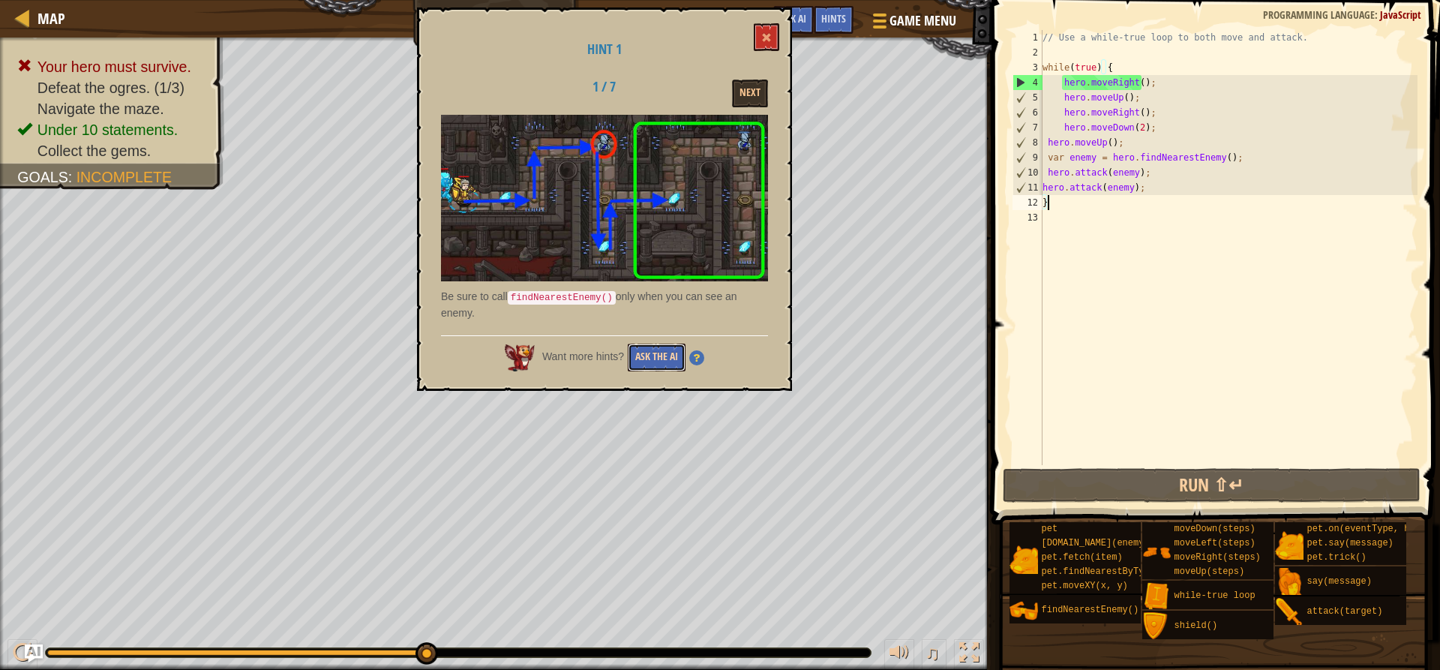
click at [660, 351] on button "Ask the AI" at bounding box center [657, 357] width 58 height 28
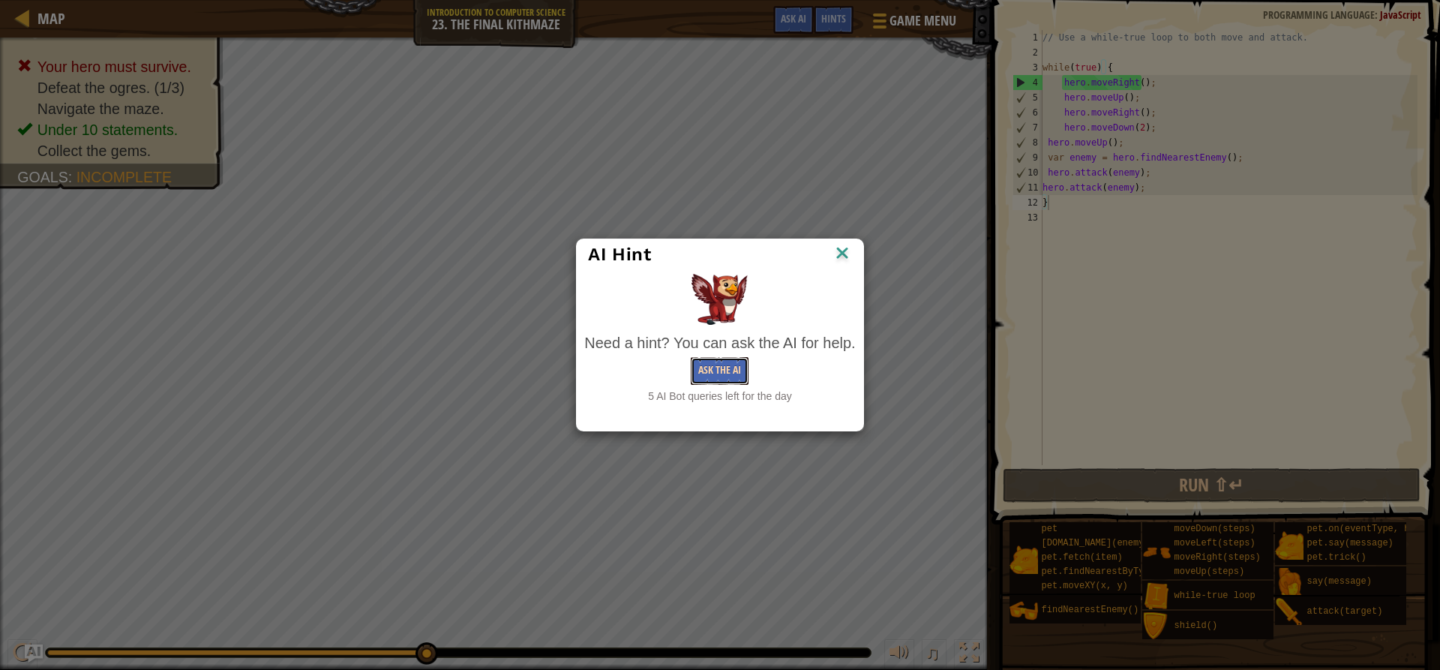
click at [711, 364] on button "Ask the AI" at bounding box center [720, 371] width 58 height 28
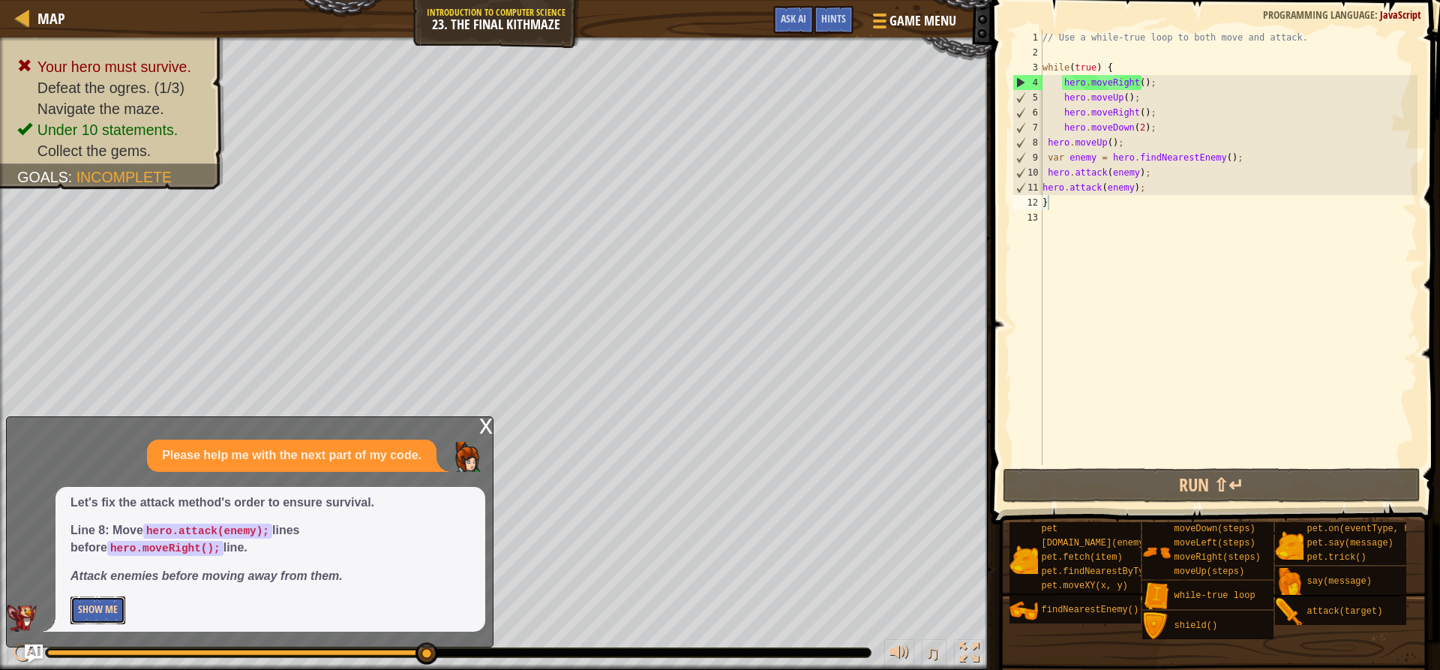
click at [94, 605] on button "Show Me" at bounding box center [97, 610] width 55 height 28
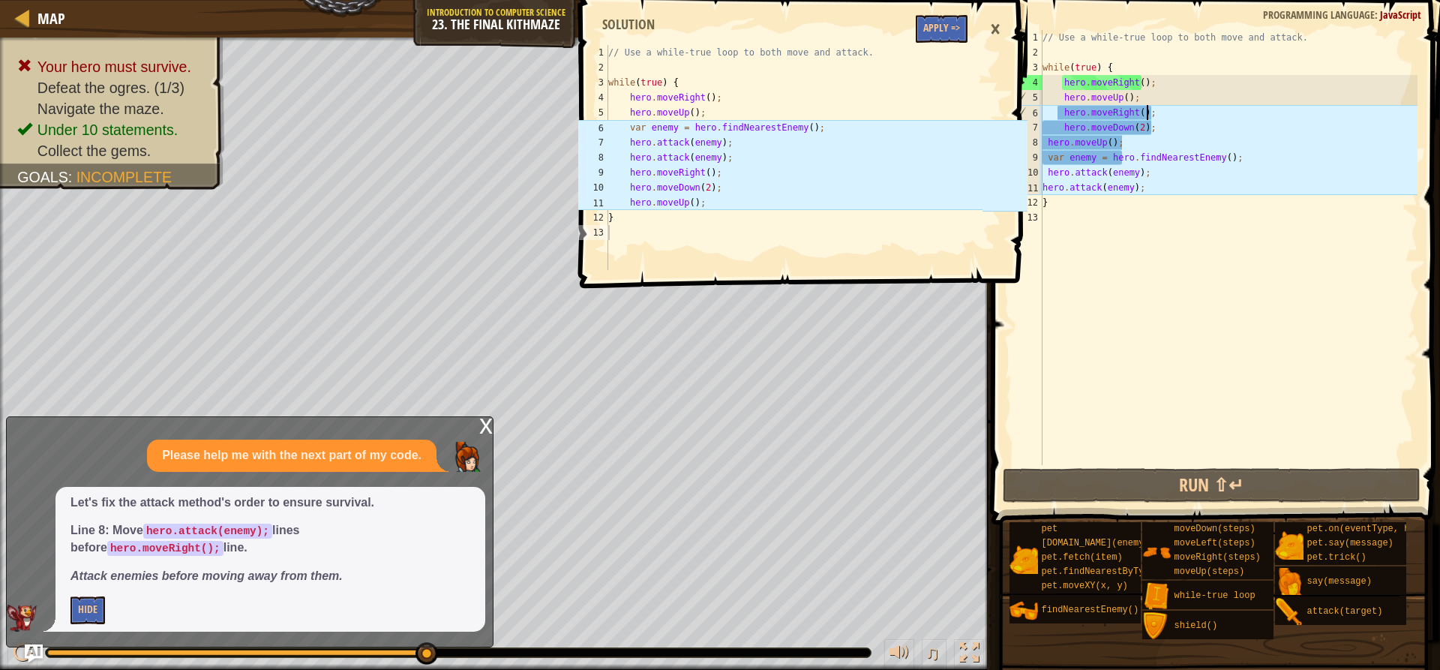
click at [1160, 109] on div "// Use a while-true loop to both move and attack. while ( true ) { hero . moveR…" at bounding box center [1228, 262] width 378 height 465
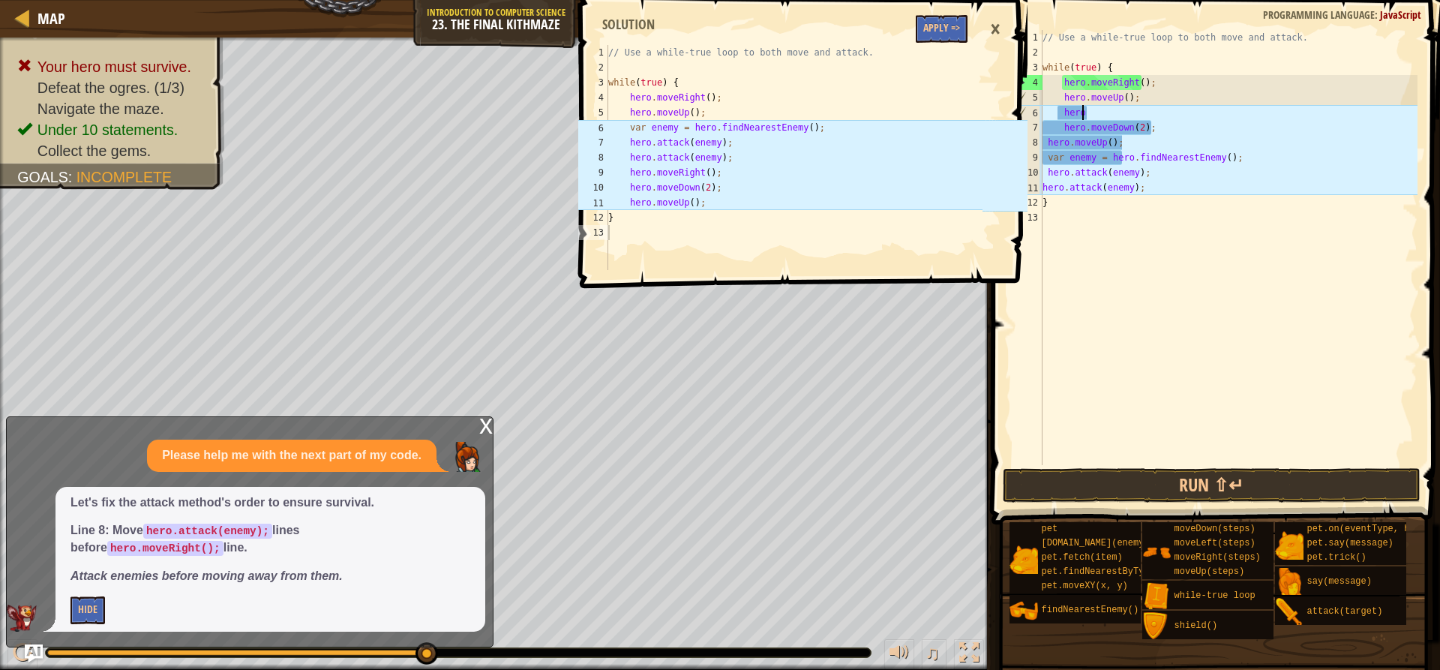
type textarea "h"
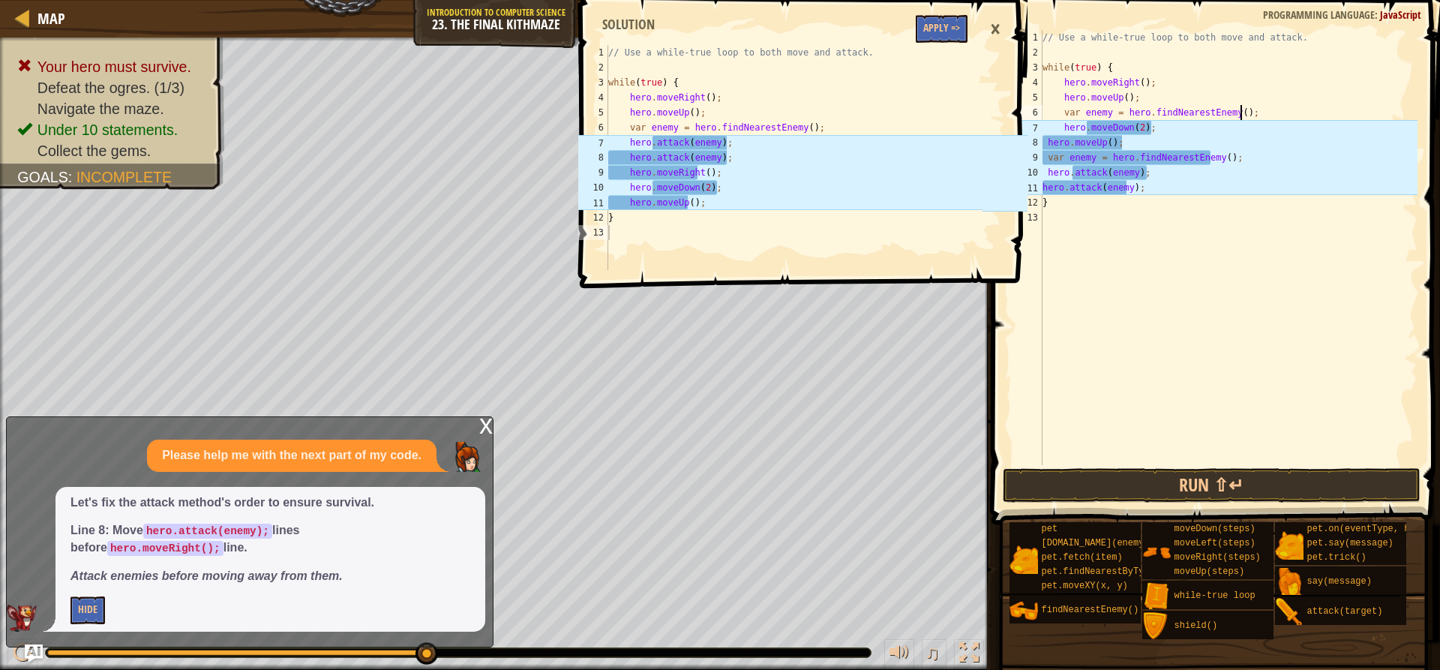
scroll to position [7, 16]
click at [1150, 127] on div "// Use a while-true loop to both move and attack. while ( true ) { hero . moveR…" at bounding box center [1228, 262] width 378 height 465
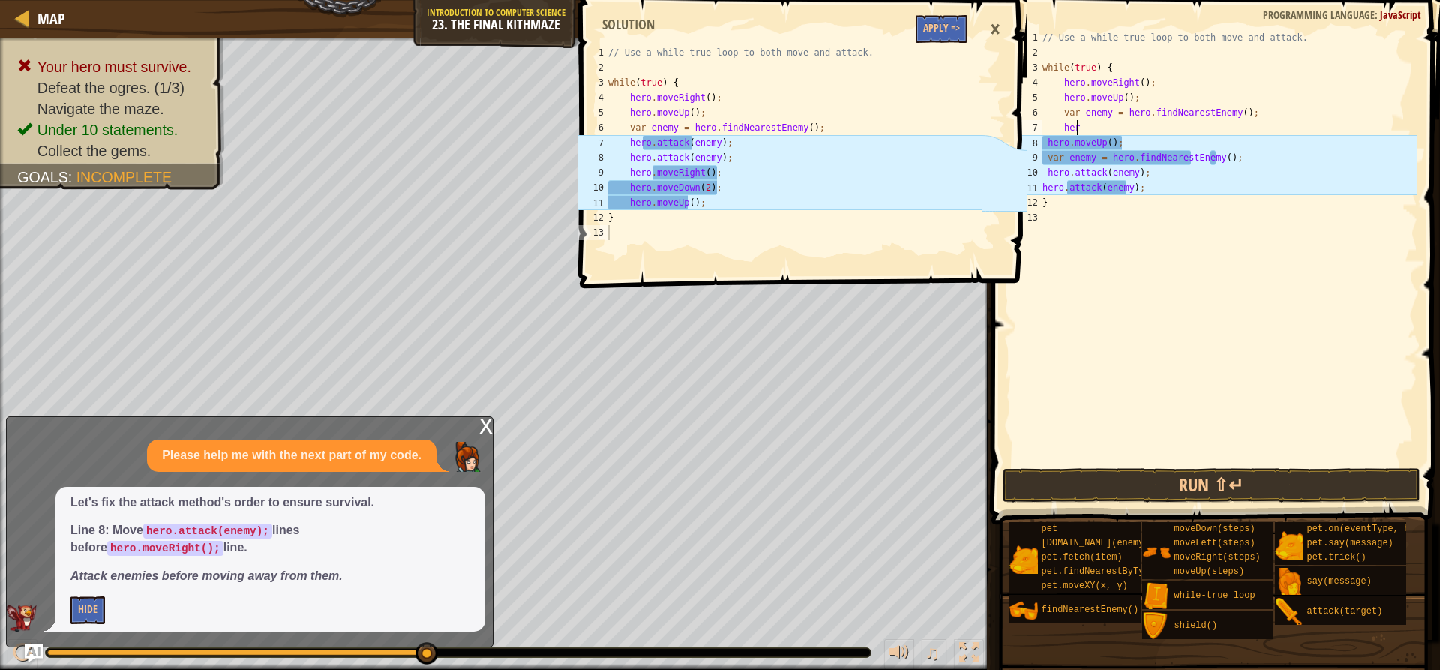
type textarea "h"
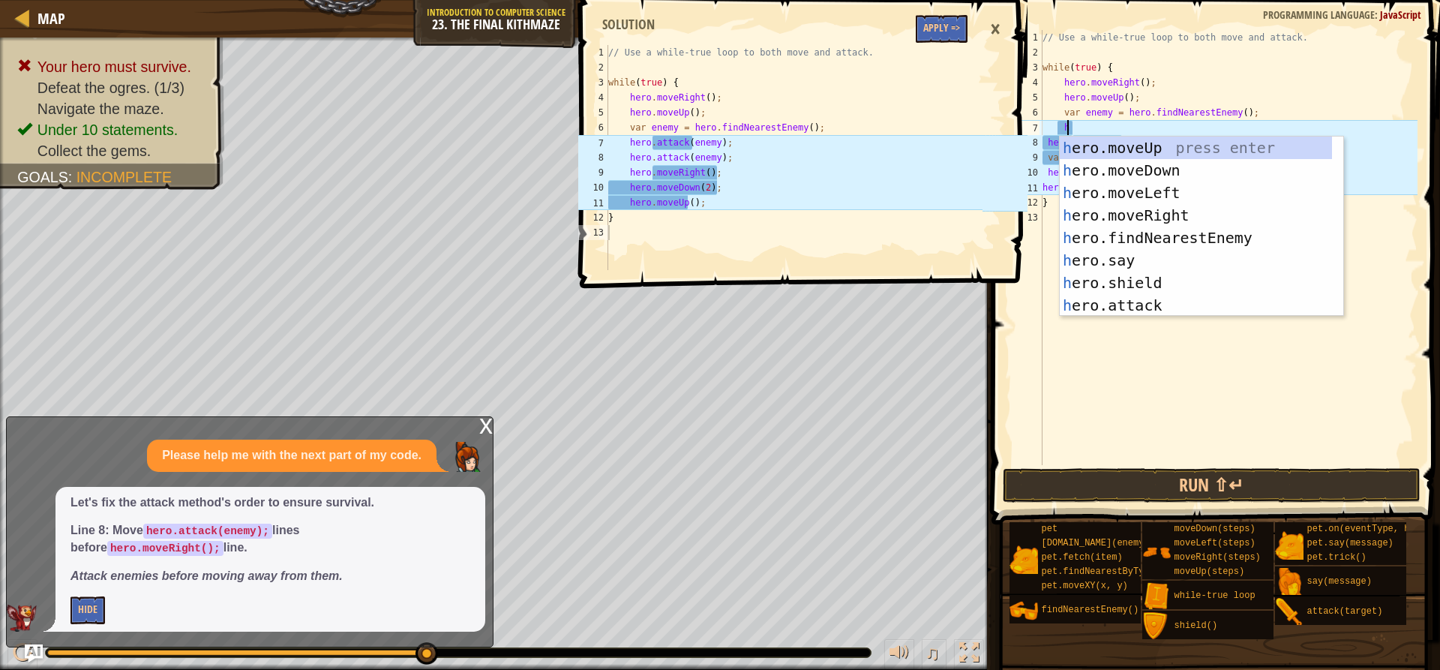
scroll to position [7, 1]
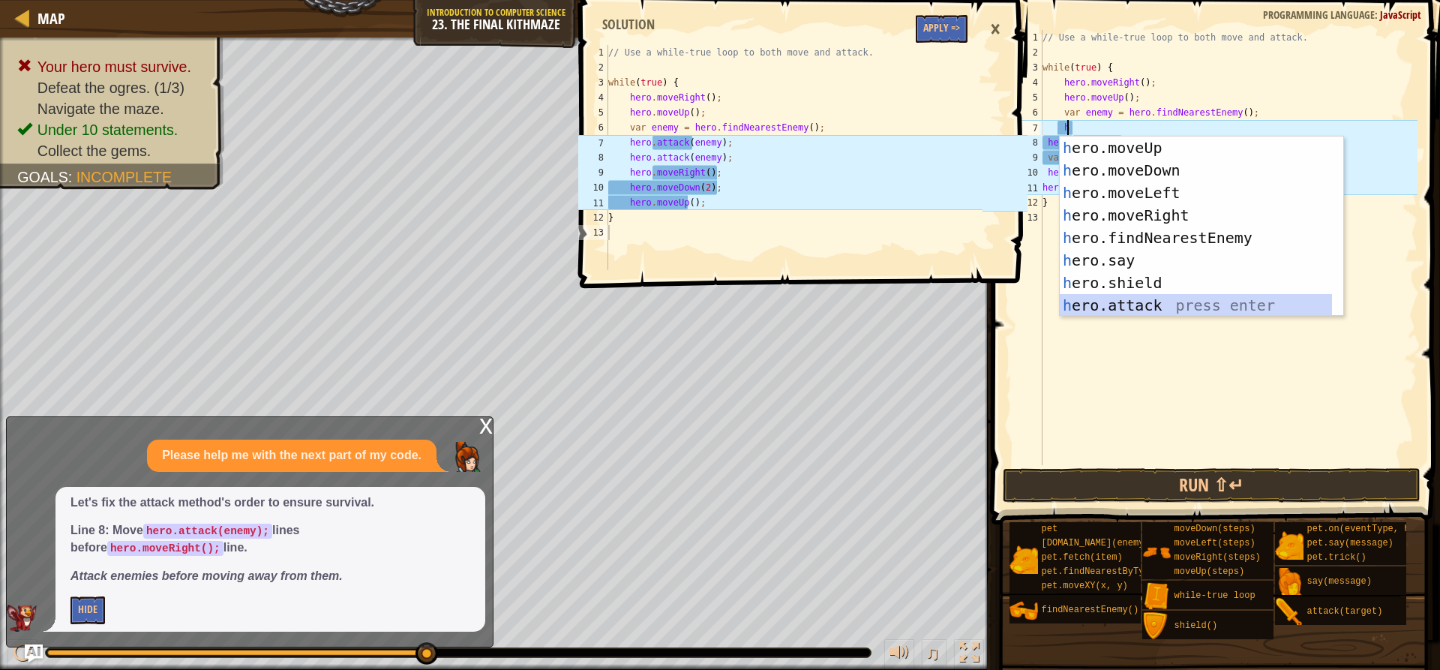
click at [1138, 301] on div "h ero.moveUp press enter h ero.moveDown press enter h ero.moveLeft press enter …" at bounding box center [1201, 248] width 283 height 225
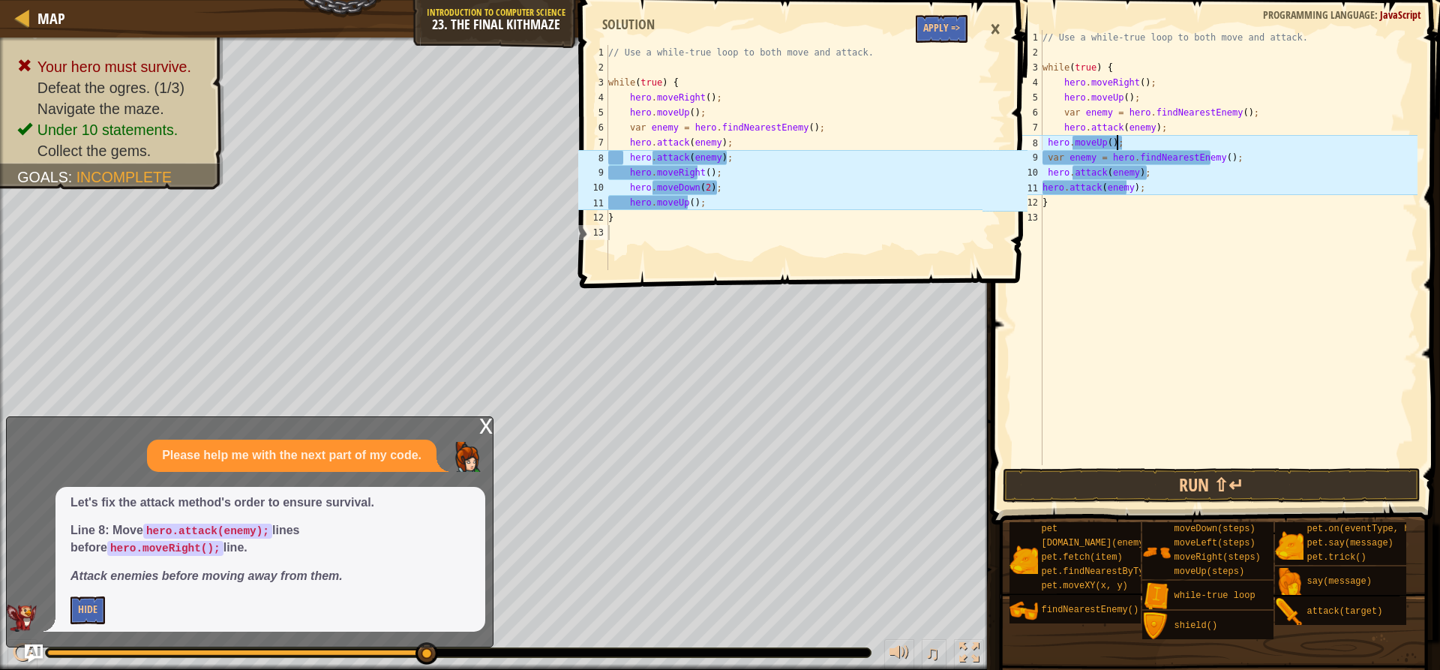
click at [1137, 142] on div "// Use a while-true loop to both move and attack. while ( true ) { hero . moveR…" at bounding box center [1228, 262] width 378 height 465
type textarea "h"
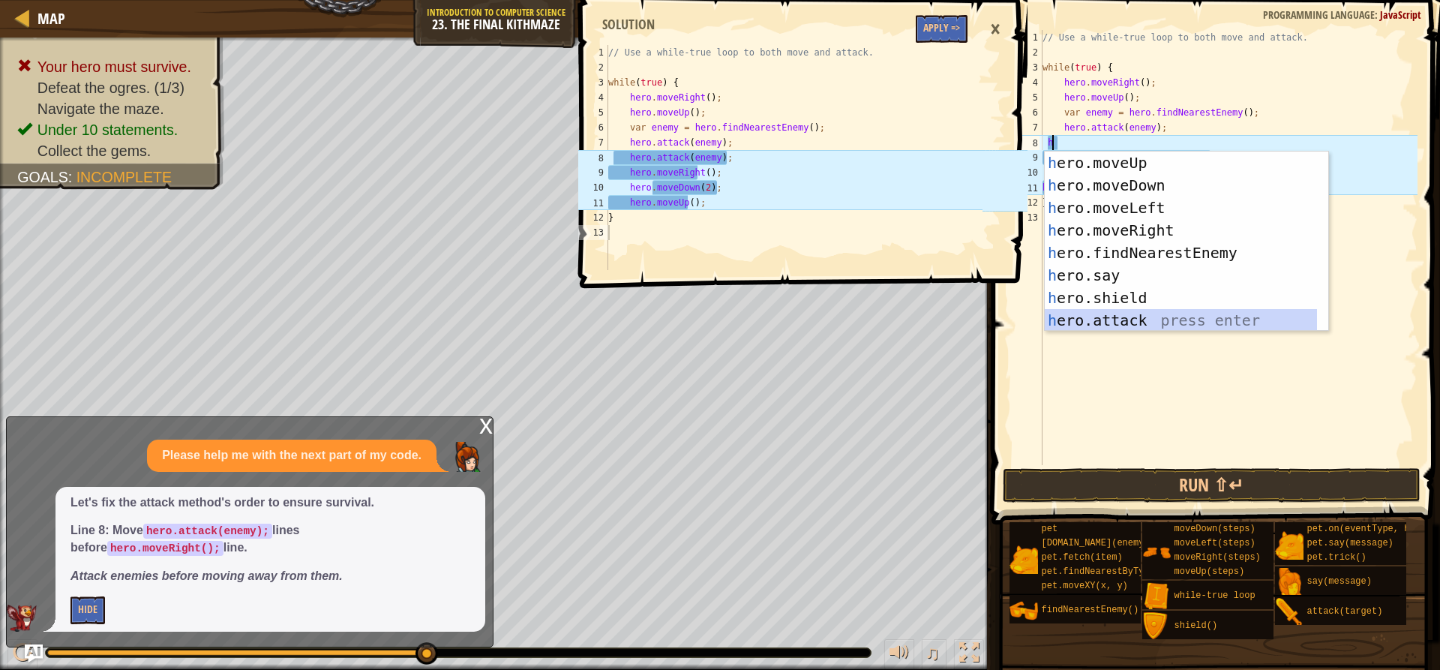
click at [1096, 326] on div "h ero.moveUp press enter h ero.moveDown press enter h ero.moveLeft press enter …" at bounding box center [1181, 263] width 272 height 225
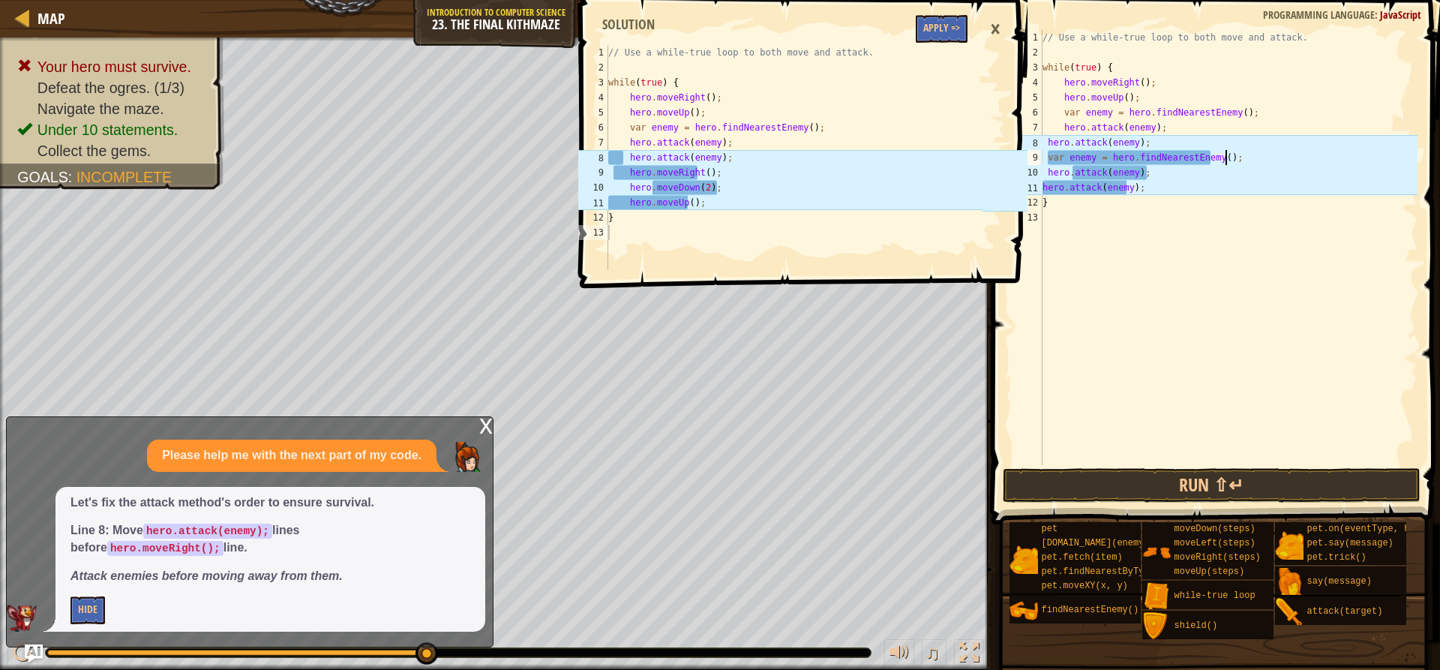
click at [1228, 157] on div "// Use a while-true loop to both move and attack. while ( true ) { hero . moveR…" at bounding box center [1228, 262] width 378 height 465
type textarea "v"
type textarea "h"
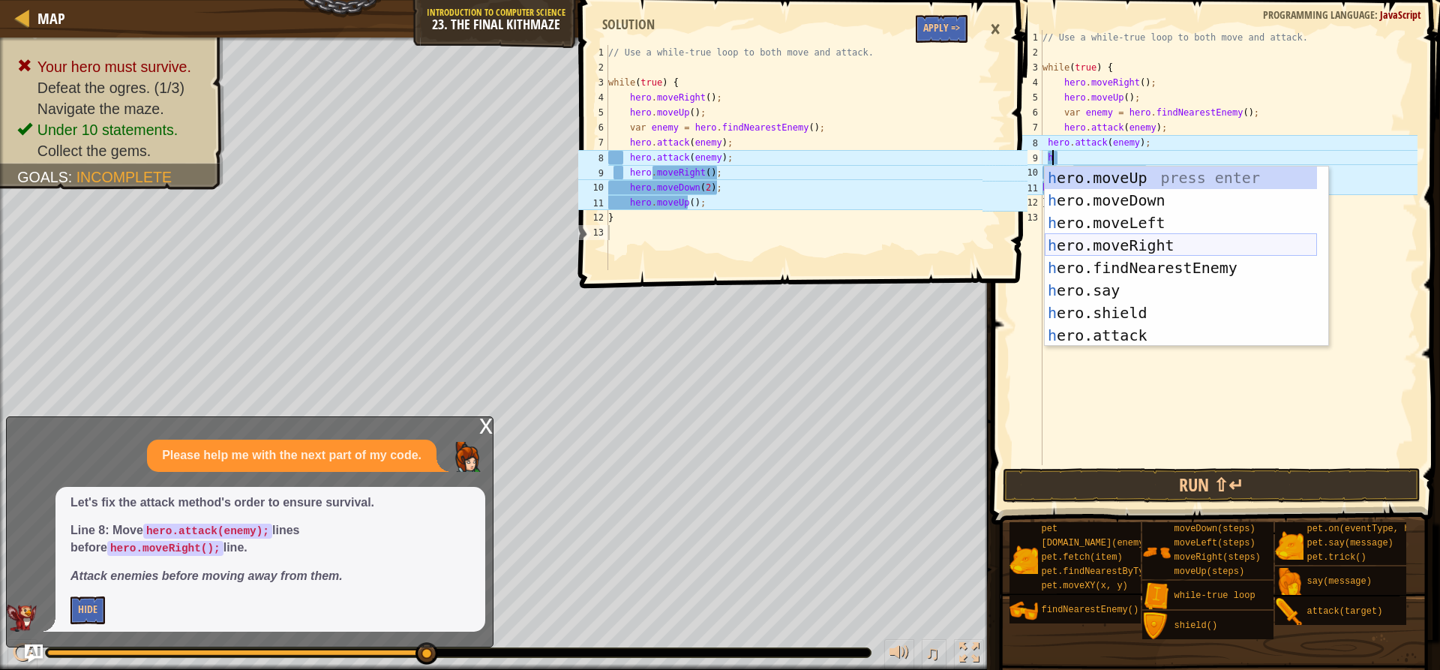
click at [1168, 243] on div "h ero.moveUp press enter h ero.moveDown press enter h ero.moveLeft press enter …" at bounding box center [1181, 278] width 272 height 225
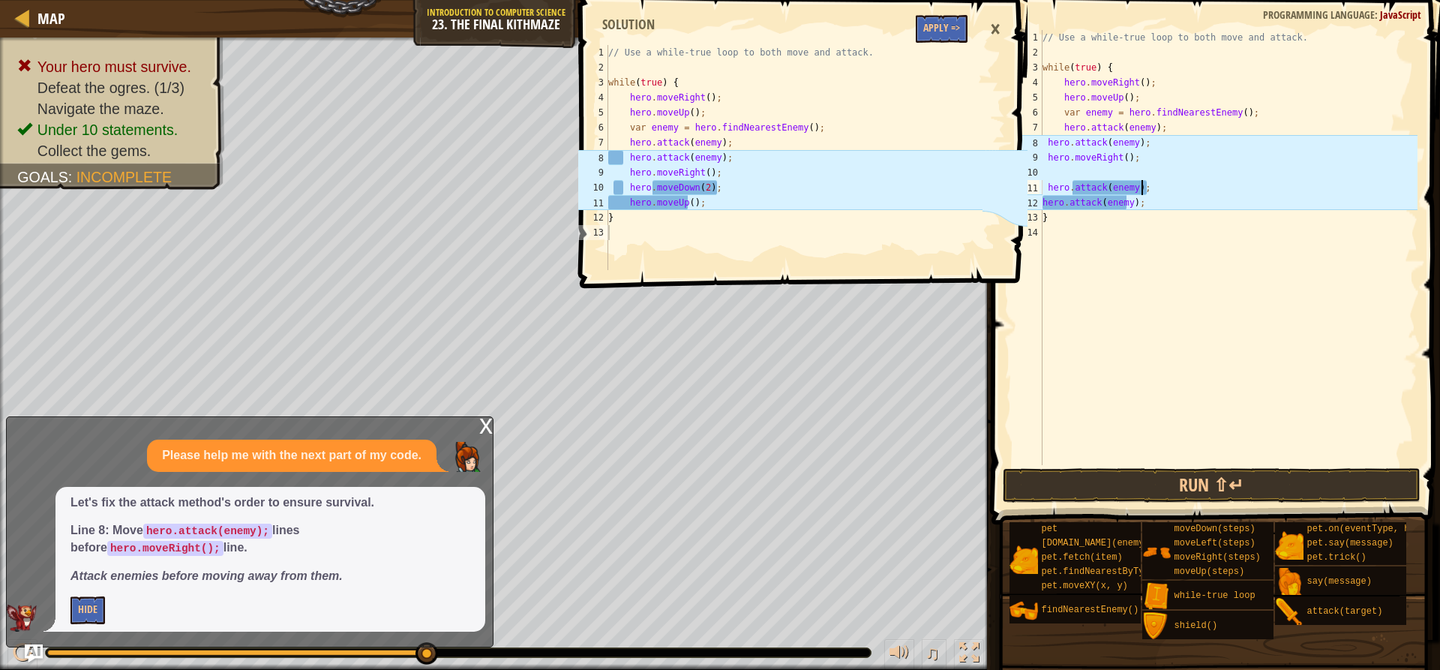
click at [1162, 188] on div "// Use a while-true loop to both move and attack. while ( true ) { hero . moveR…" at bounding box center [1228, 262] width 378 height 465
type textarea "h"
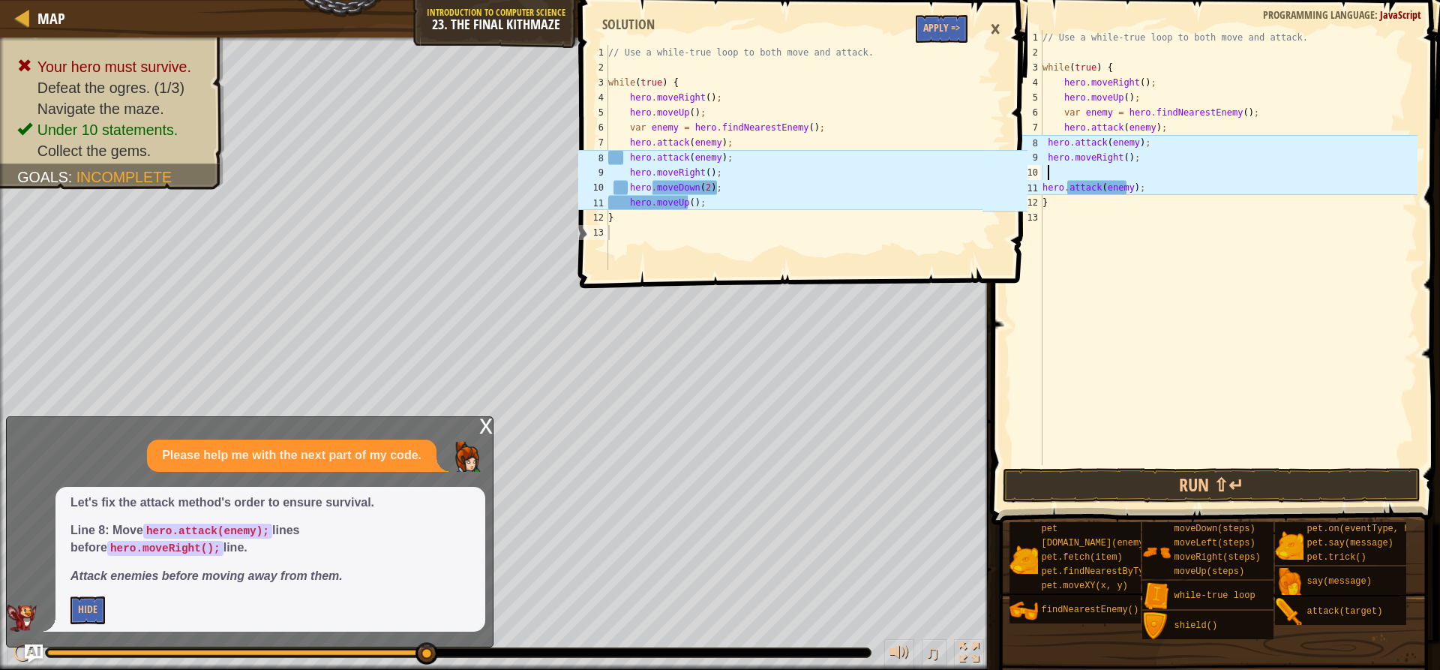
type textarea "h"
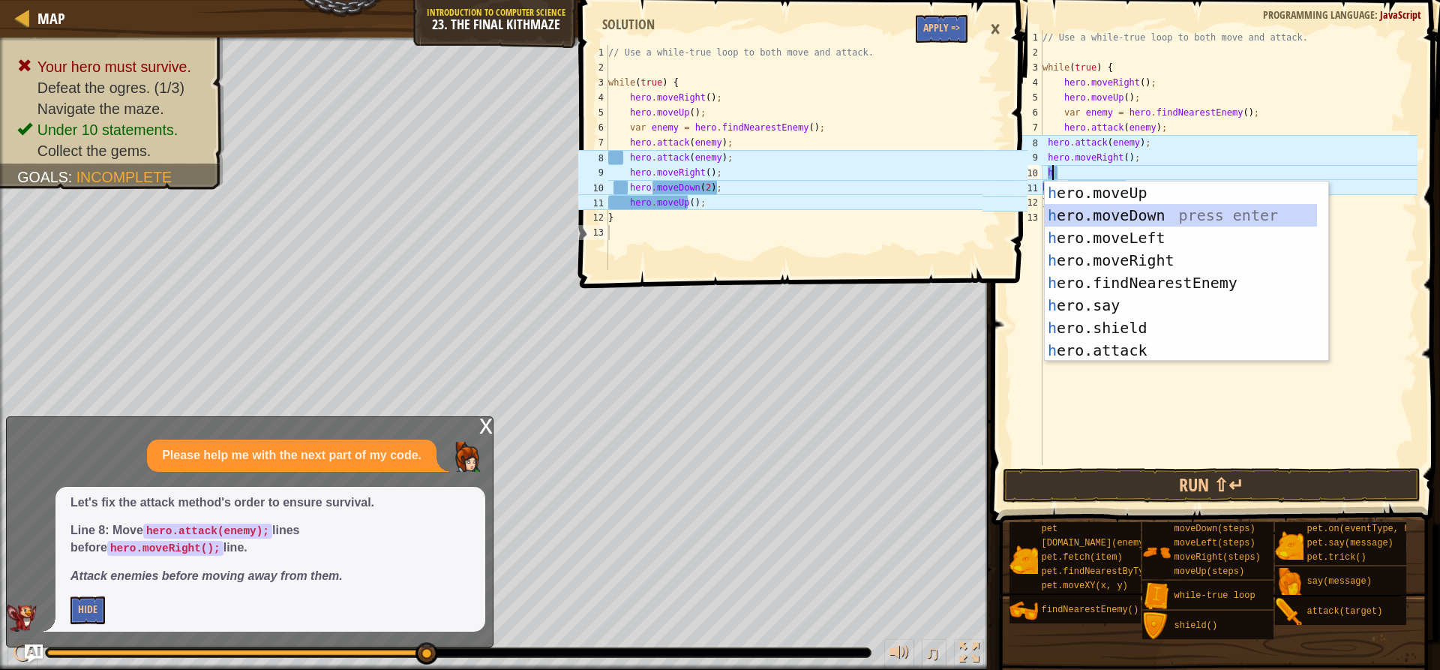
click at [1151, 219] on div "h ero.moveUp press enter h ero.moveDown press enter h ero.moveLeft press enter …" at bounding box center [1181, 293] width 272 height 225
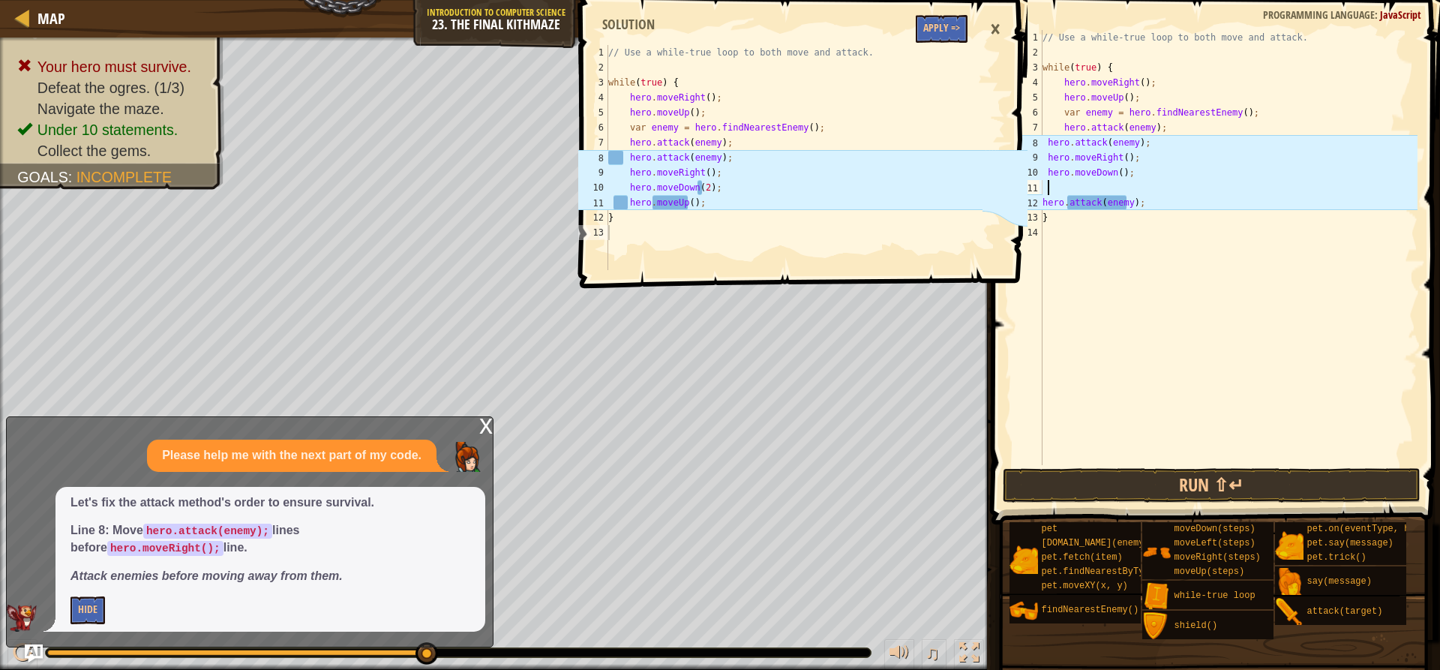
type textarea "h"
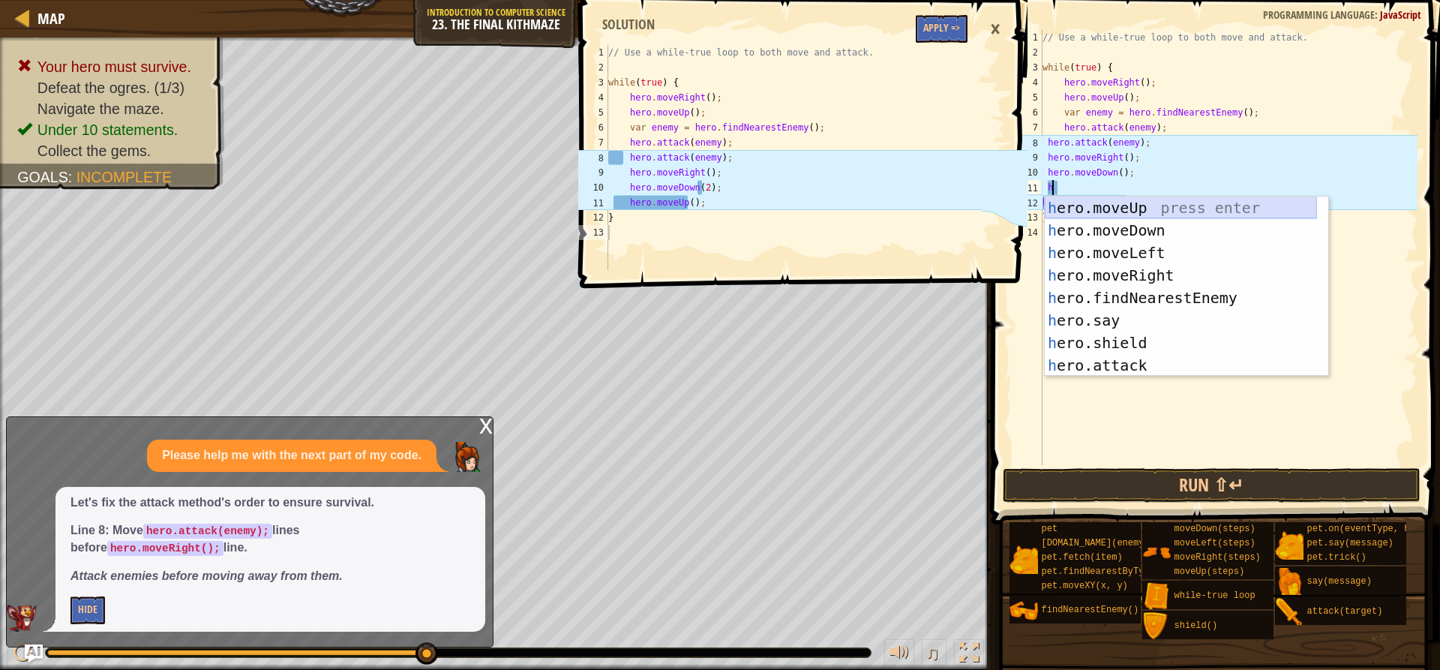
click at [1141, 202] on div "h ero.moveUp press enter h ero.moveDown press enter h ero.moveLeft press enter …" at bounding box center [1181, 308] width 272 height 225
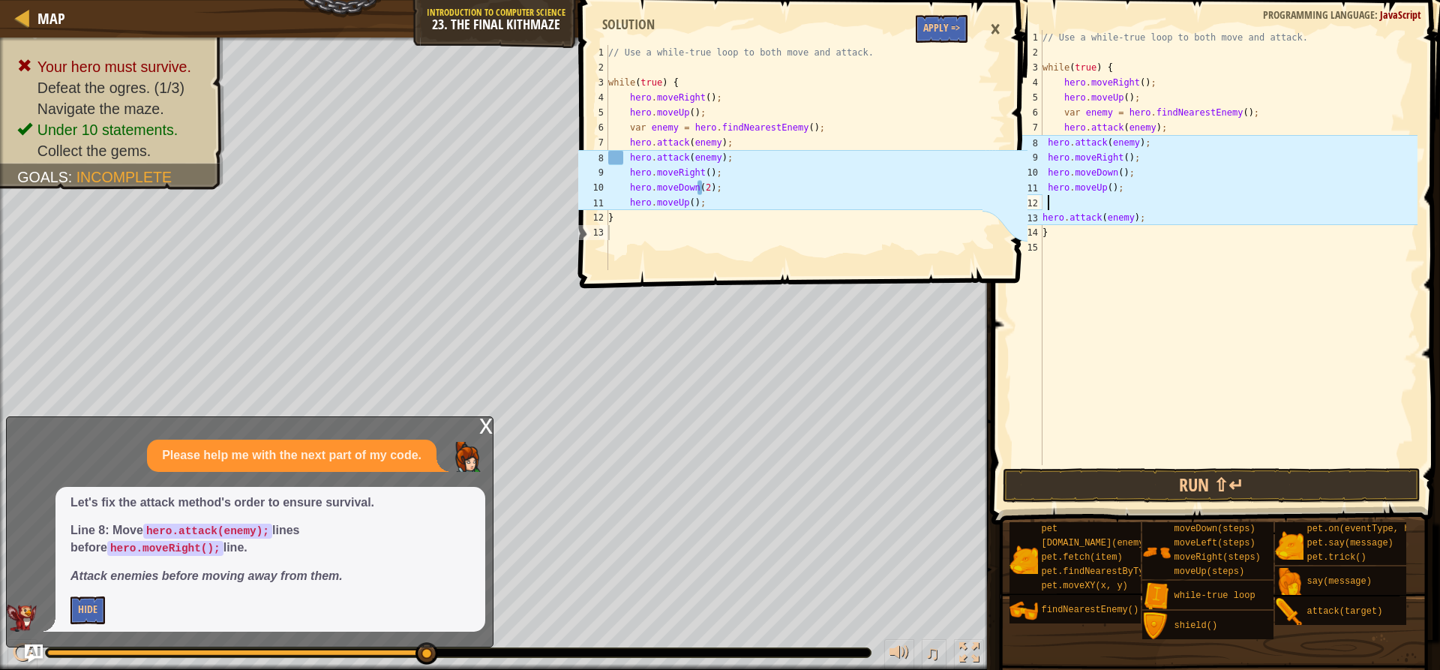
click at [1139, 218] on div "// Use a while-true loop to both move and attack. while ( true ) { hero . moveR…" at bounding box center [1228, 262] width 378 height 465
type textarea "h"
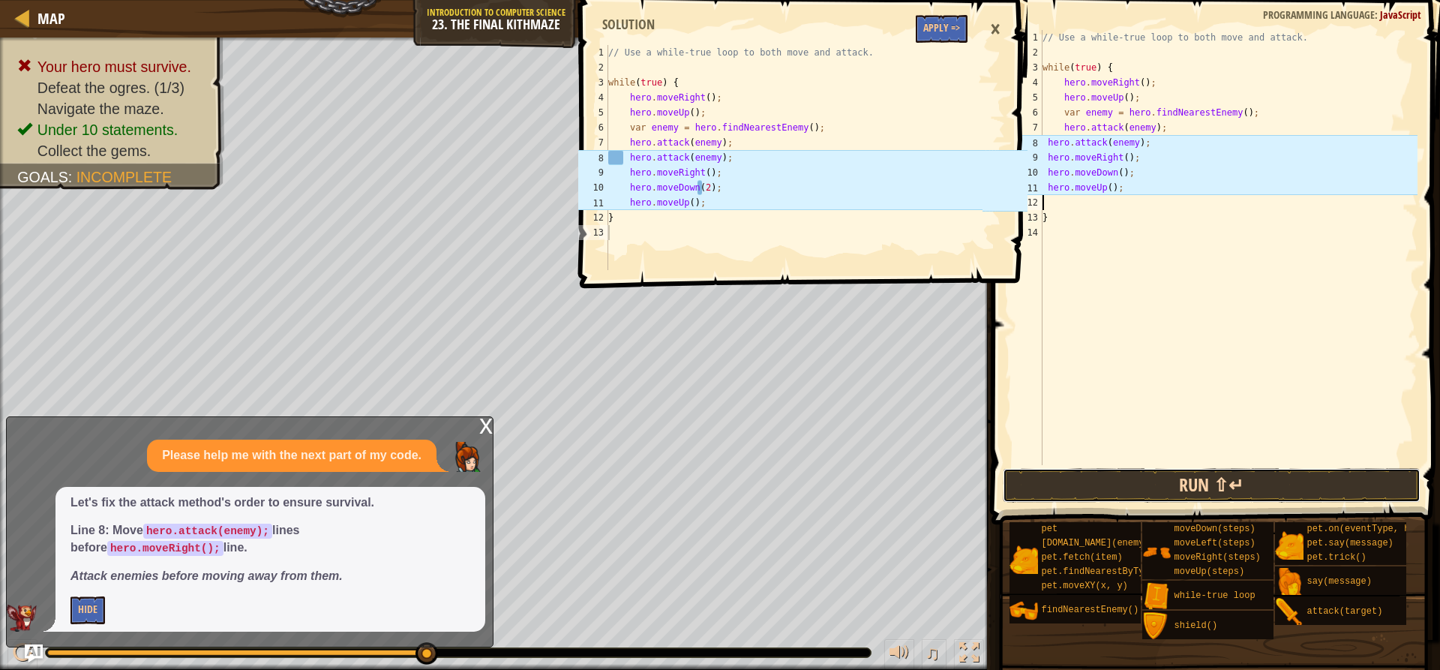
click at [1123, 481] on button "Run ⇧↵" at bounding box center [1211, 485] width 417 height 34
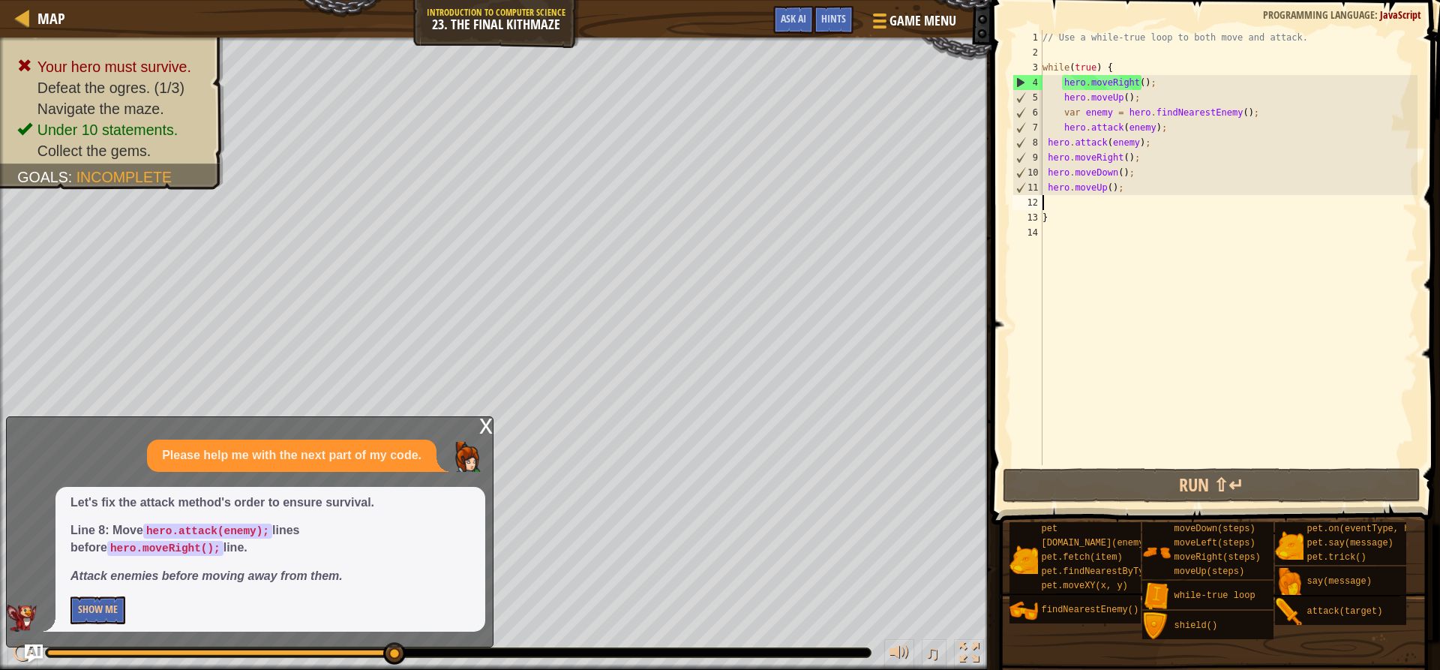
click at [1111, 65] on div "// Use a while-true loop to both move and attack. while ( true ) { hero . moveR…" at bounding box center [1228, 262] width 378 height 465
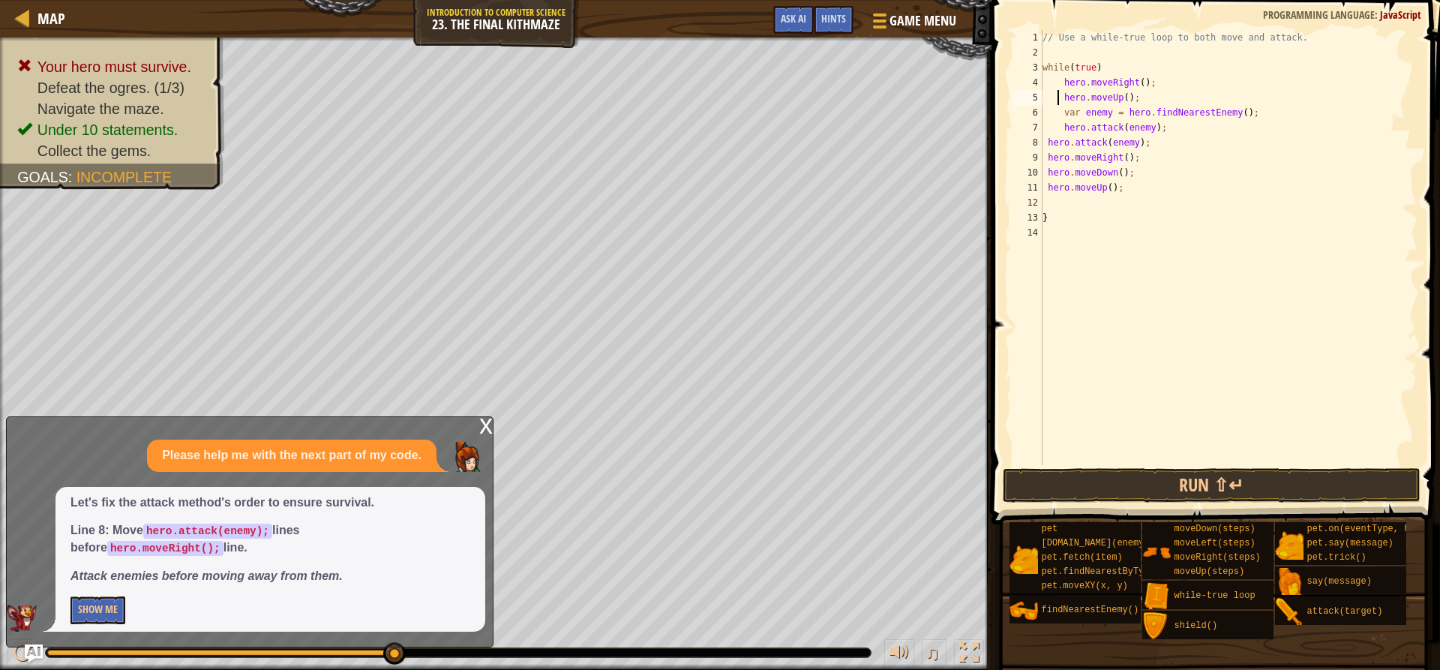
click at [1057, 94] on div "// Use a while-true loop to both move and attack. while ( true ) hero . moveRig…" at bounding box center [1228, 262] width 378 height 465
click at [1148, 483] on button "Run ⇧↵" at bounding box center [1211, 485] width 417 height 34
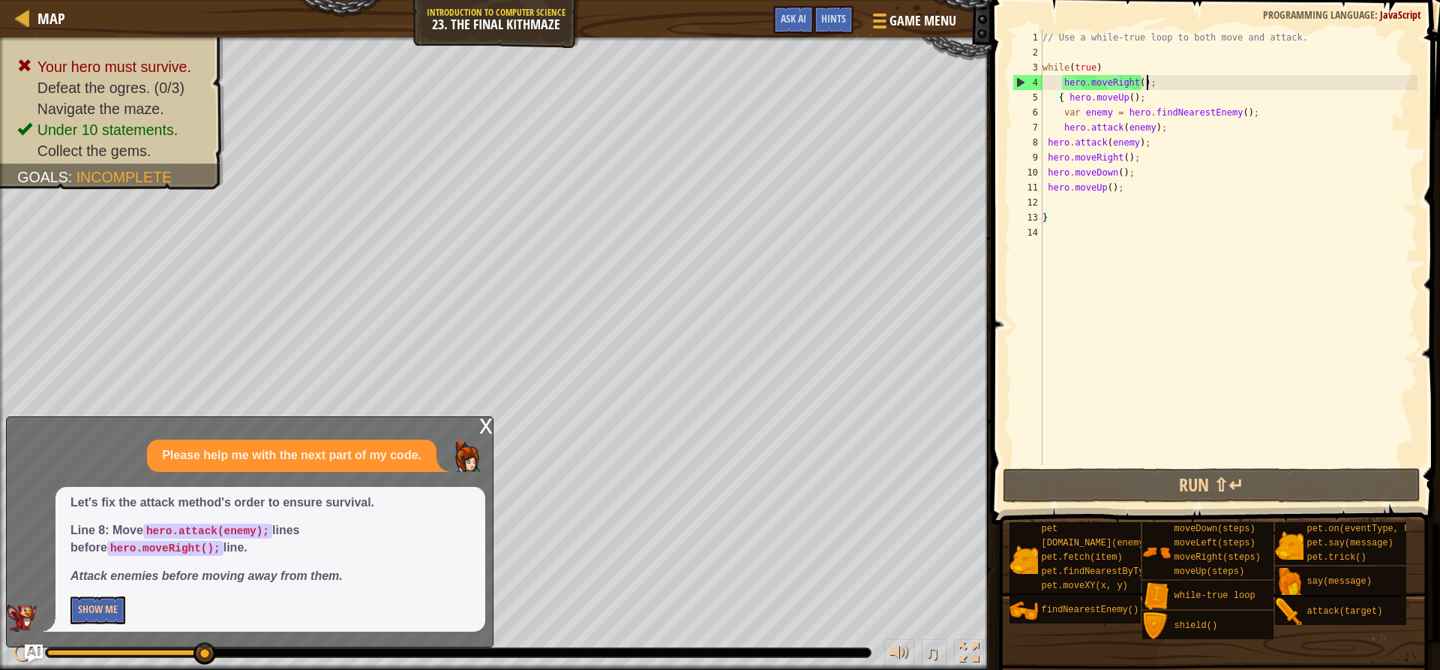
click at [1168, 82] on div "// Use a while-true loop to both move and attack. while ( true ) hero . moveRig…" at bounding box center [1228, 262] width 378 height 465
click at [1126, 186] on div "// Use a while-true loop to both move and attack. while ( true ) hero . moveRig…" at bounding box center [1228, 262] width 378 height 465
click at [838, 16] on span "Hints" at bounding box center [833, 18] width 25 height 14
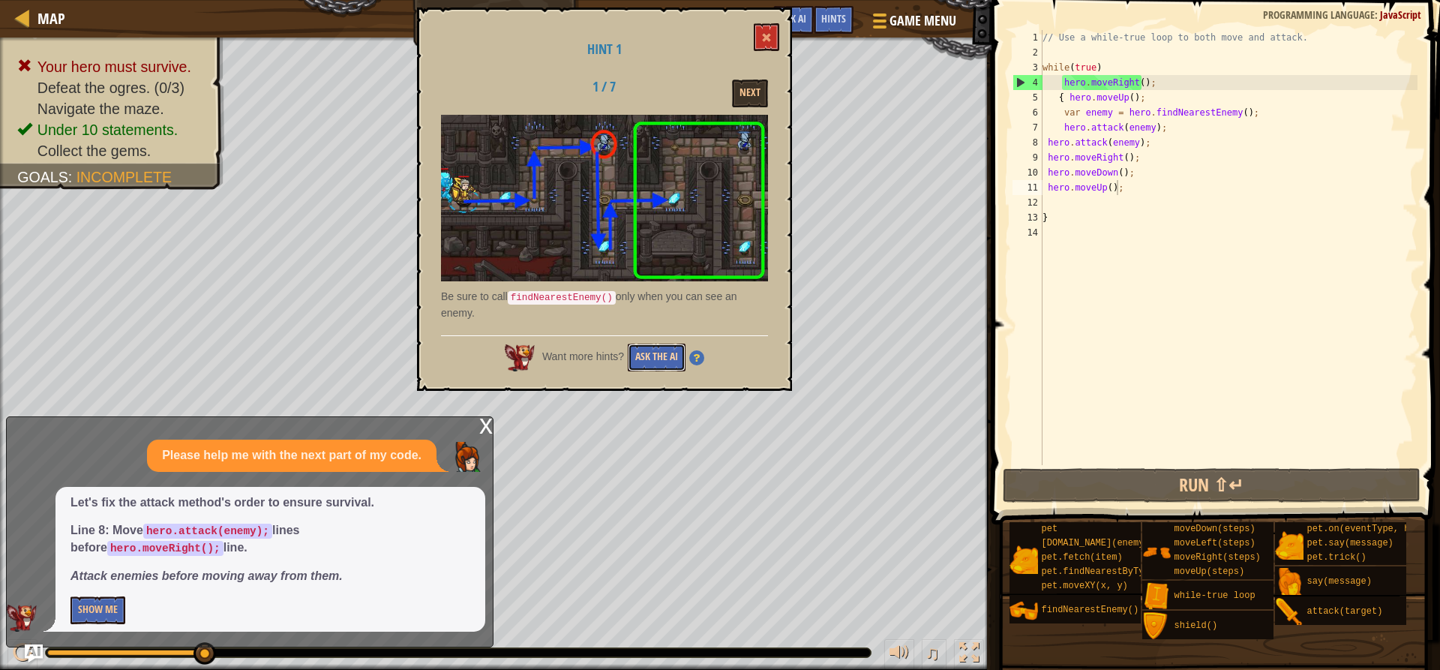
click at [658, 351] on button "Ask the AI" at bounding box center [657, 357] width 58 height 28
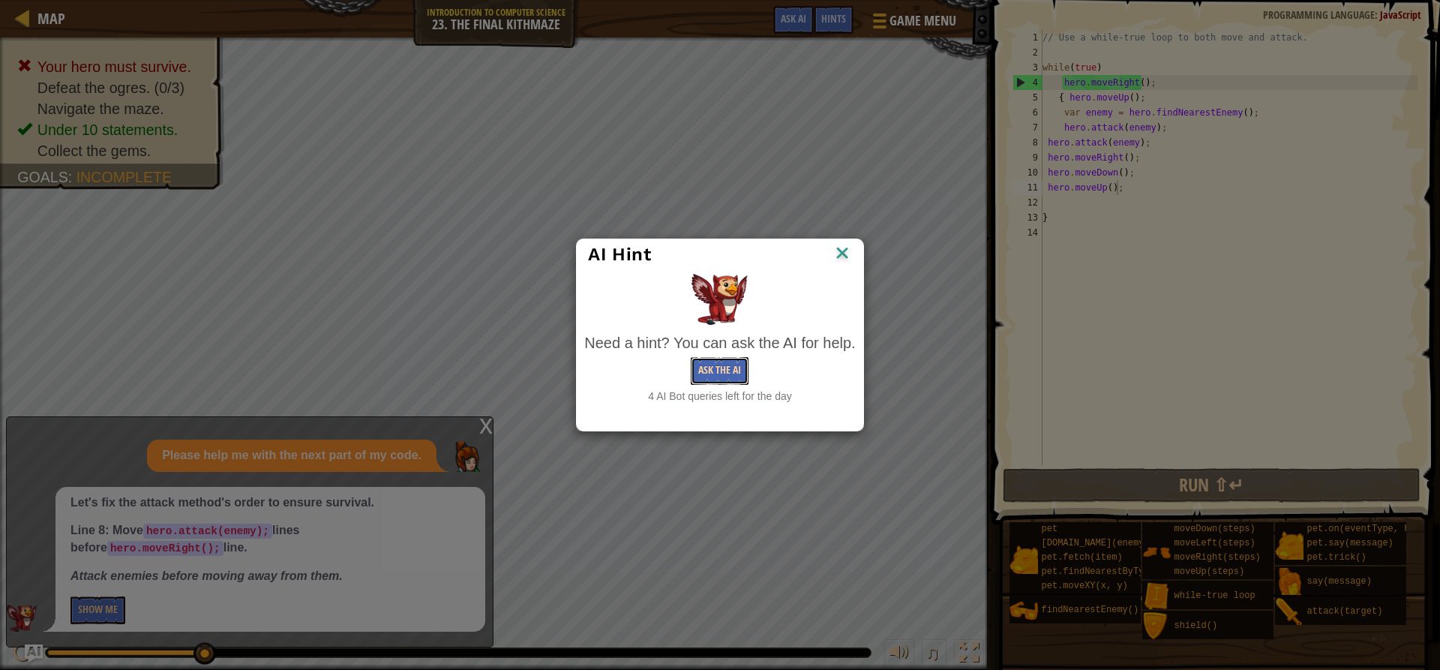
click at [703, 365] on button "Ask the AI" at bounding box center [720, 371] width 58 height 28
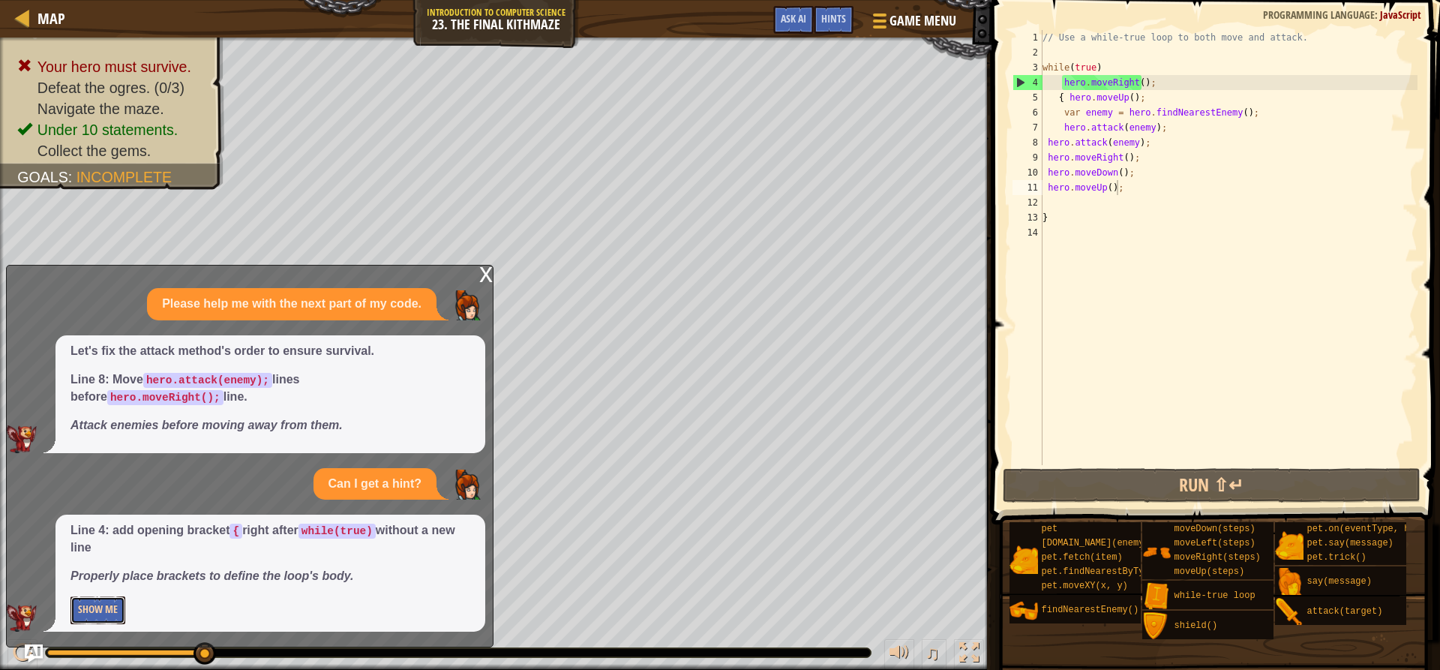
click at [110, 601] on button "Show Me" at bounding box center [97, 610] width 55 height 28
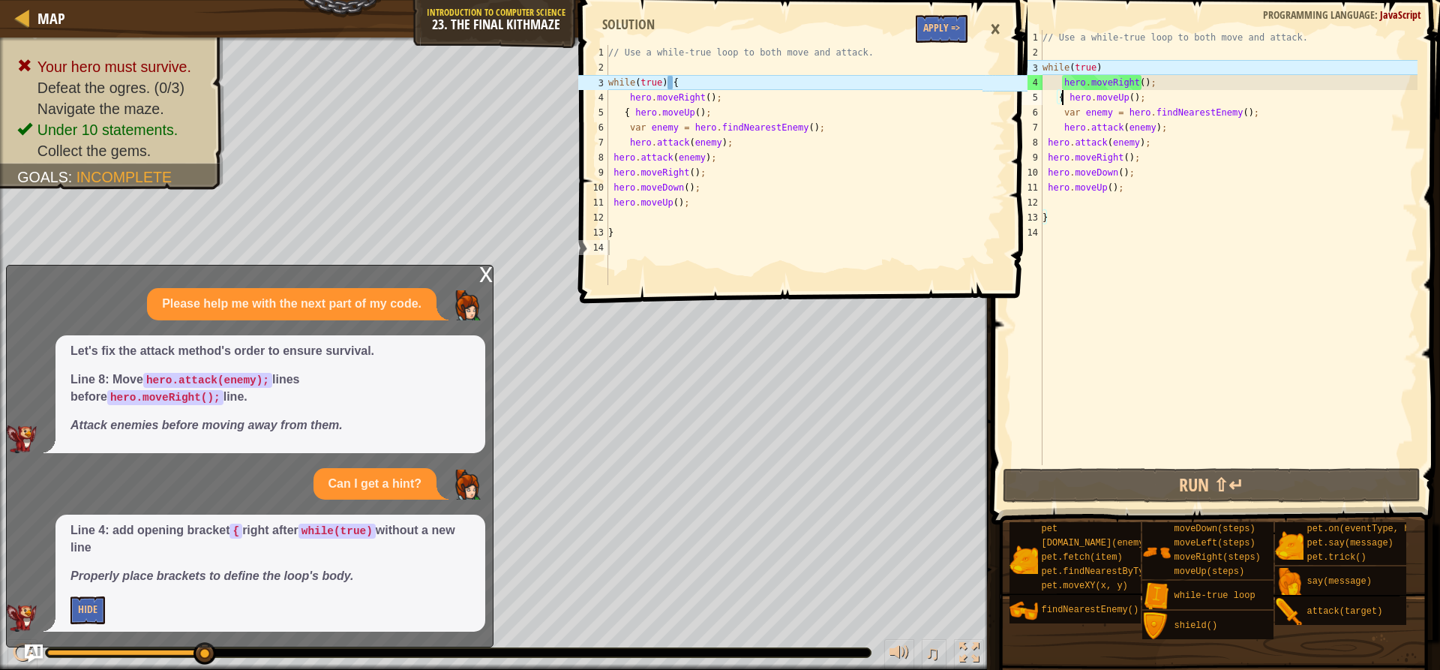
click at [1063, 96] on div "// Use a while-true loop to both move and attack. while ( true ) hero . moveRig…" at bounding box center [1228, 262] width 378 height 465
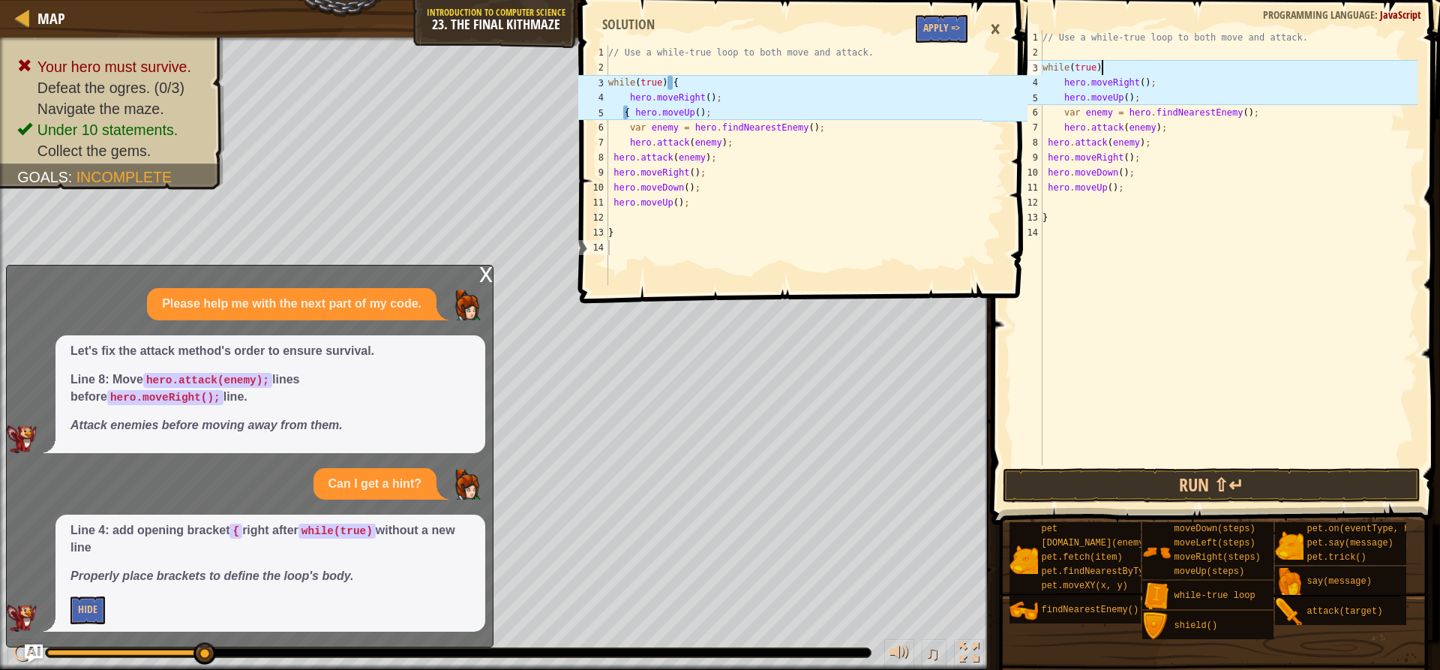
click at [1115, 67] on div "// Use a while-true loop to both move and attack. while ( true ) hero . moveRig…" at bounding box center [1228, 262] width 378 height 465
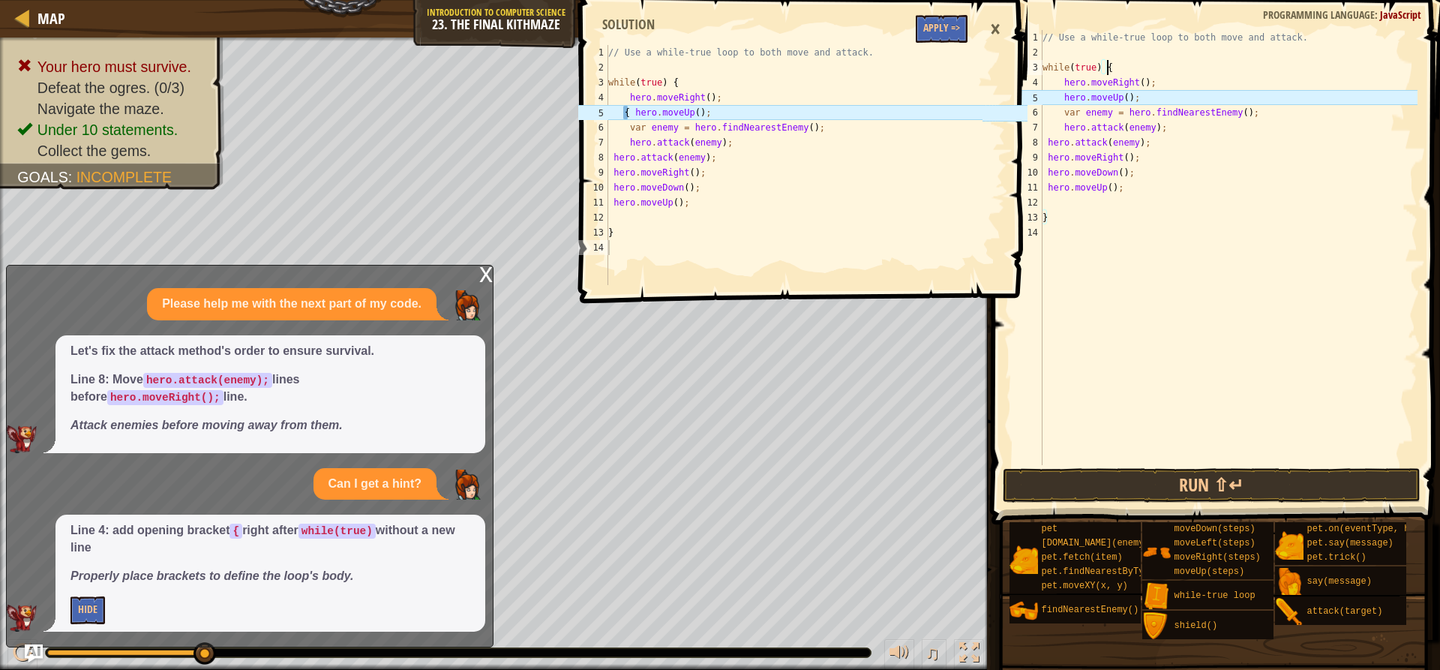
scroll to position [7, 4]
click at [1050, 96] on div "// Use a while-true loop to both move and attack. while ( true ) { hero . moveR…" at bounding box center [1228, 262] width 378 height 465
click at [1061, 95] on div "// Use a while-true loop to both move and attack. while ( true ) { hero . moveR…" at bounding box center [1228, 262] width 378 height 465
type textarea "{ hero.moveUp();"
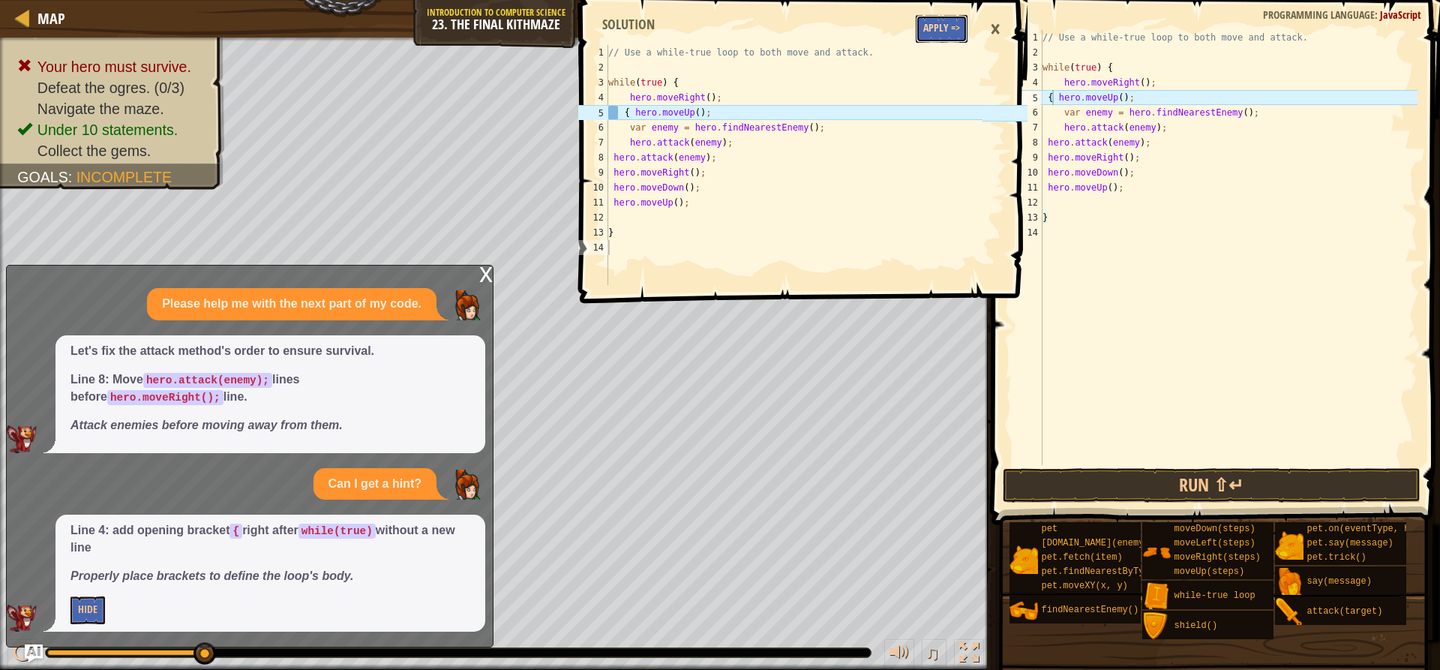
click at [925, 28] on button "Apply =>" at bounding box center [942, 29] width 52 height 28
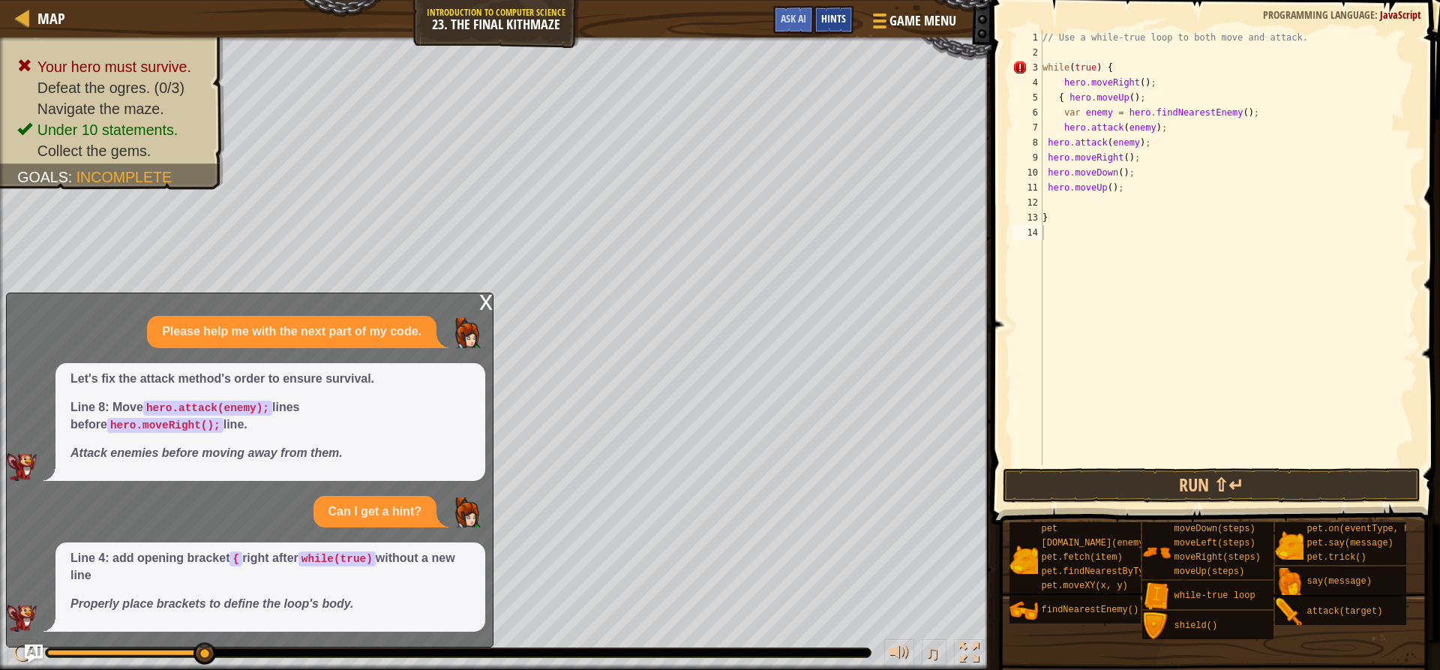
click at [828, 23] on span "Hints" at bounding box center [833, 18] width 25 height 14
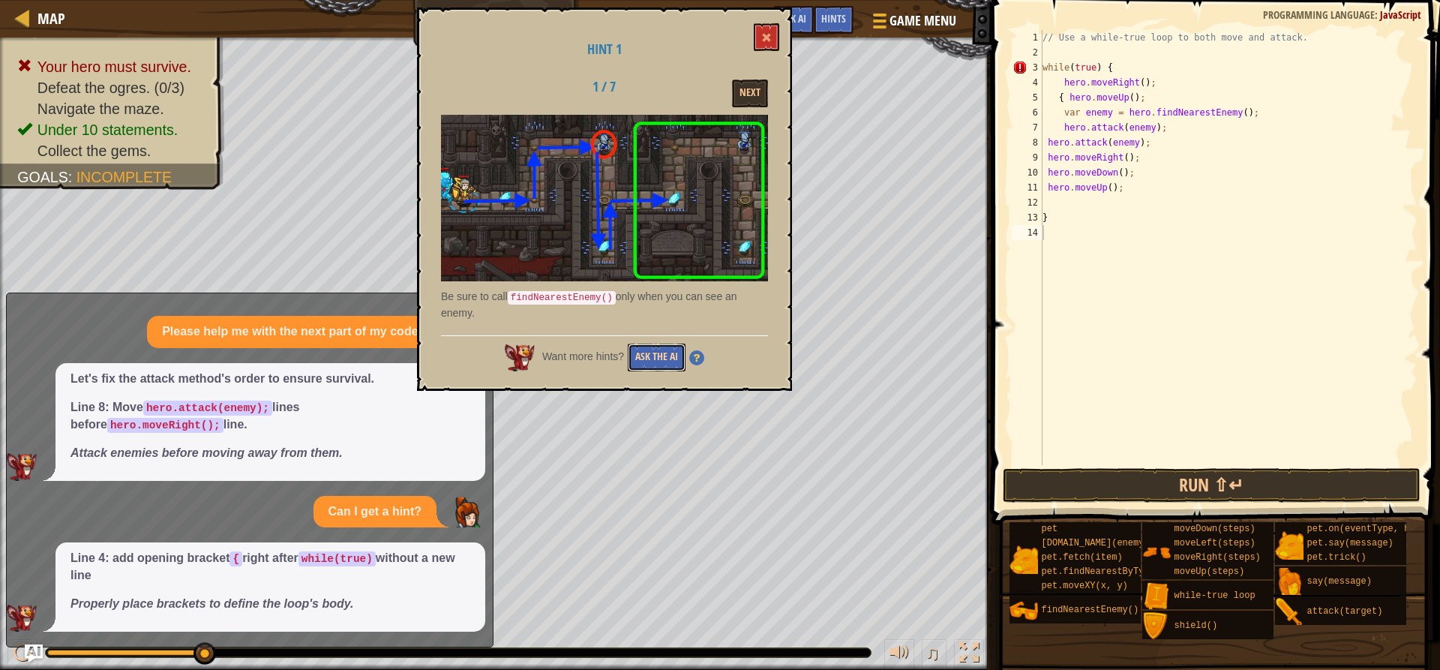
click at [660, 351] on button "Ask the AI" at bounding box center [657, 357] width 58 height 28
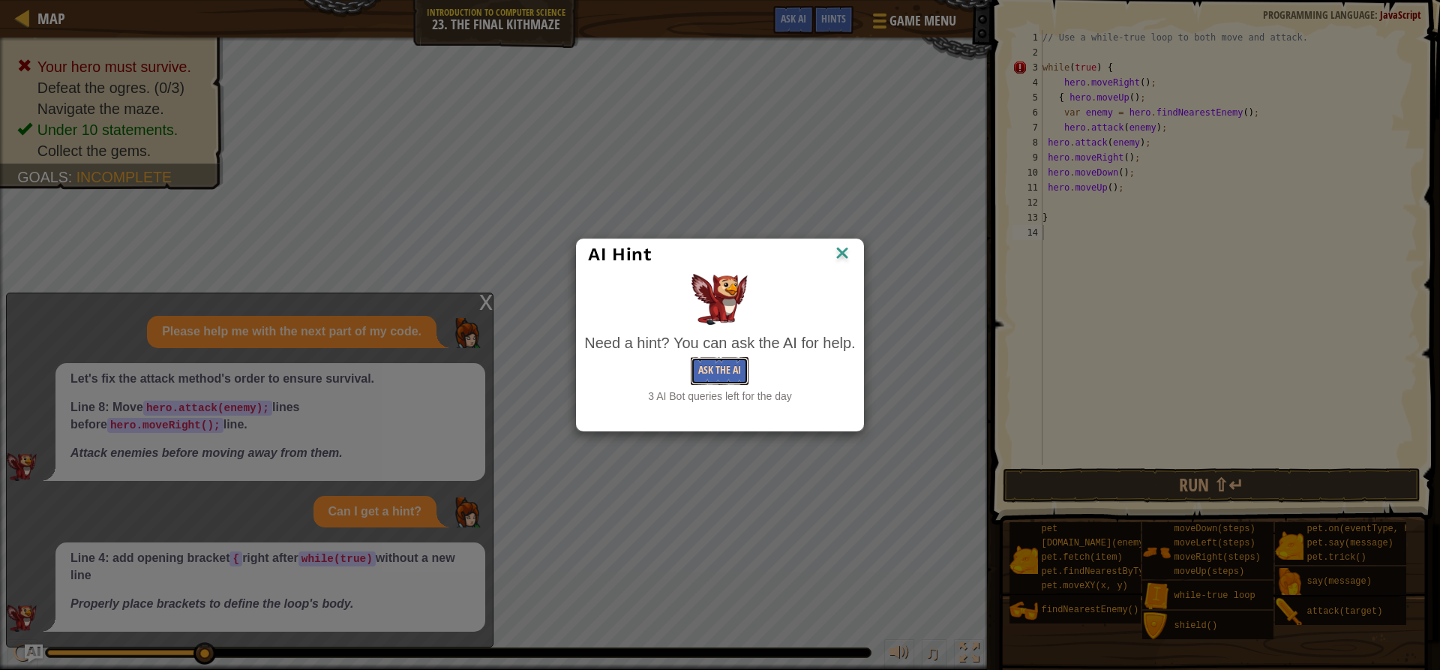
click at [717, 370] on button "Ask the AI" at bounding box center [720, 371] width 58 height 28
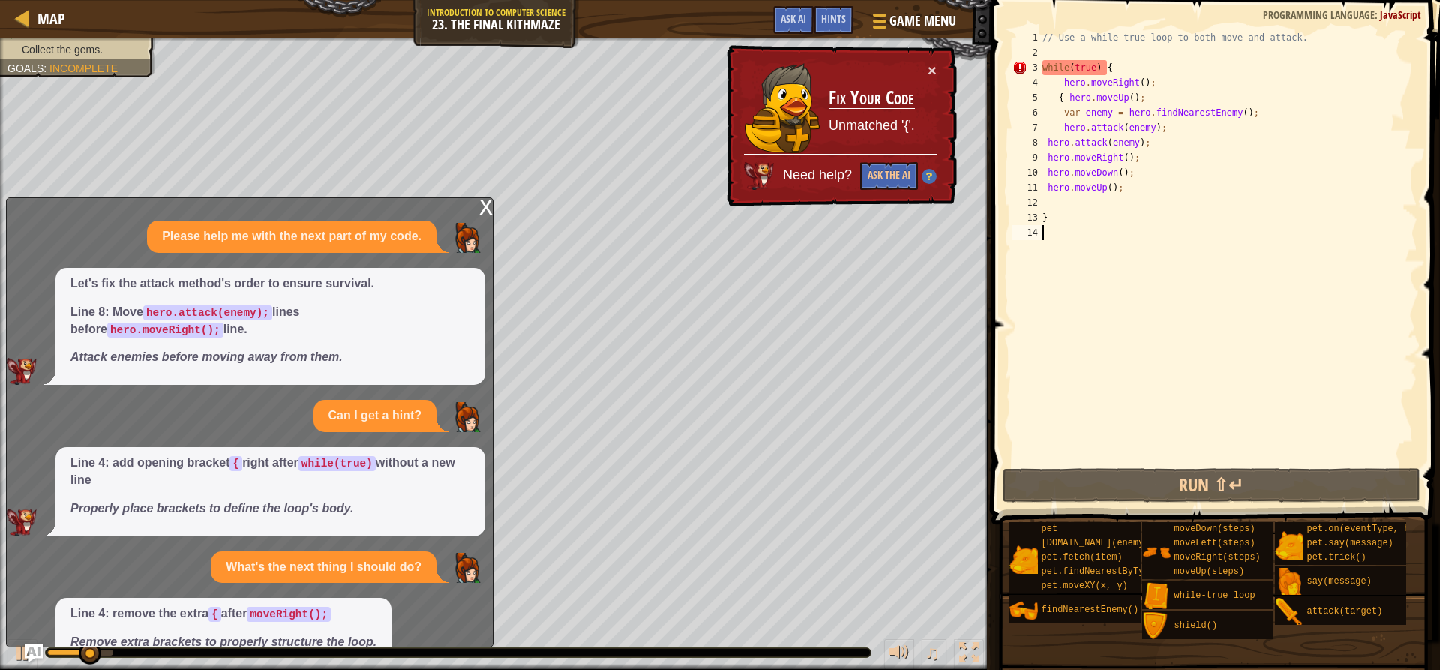
scroll to position [66, 0]
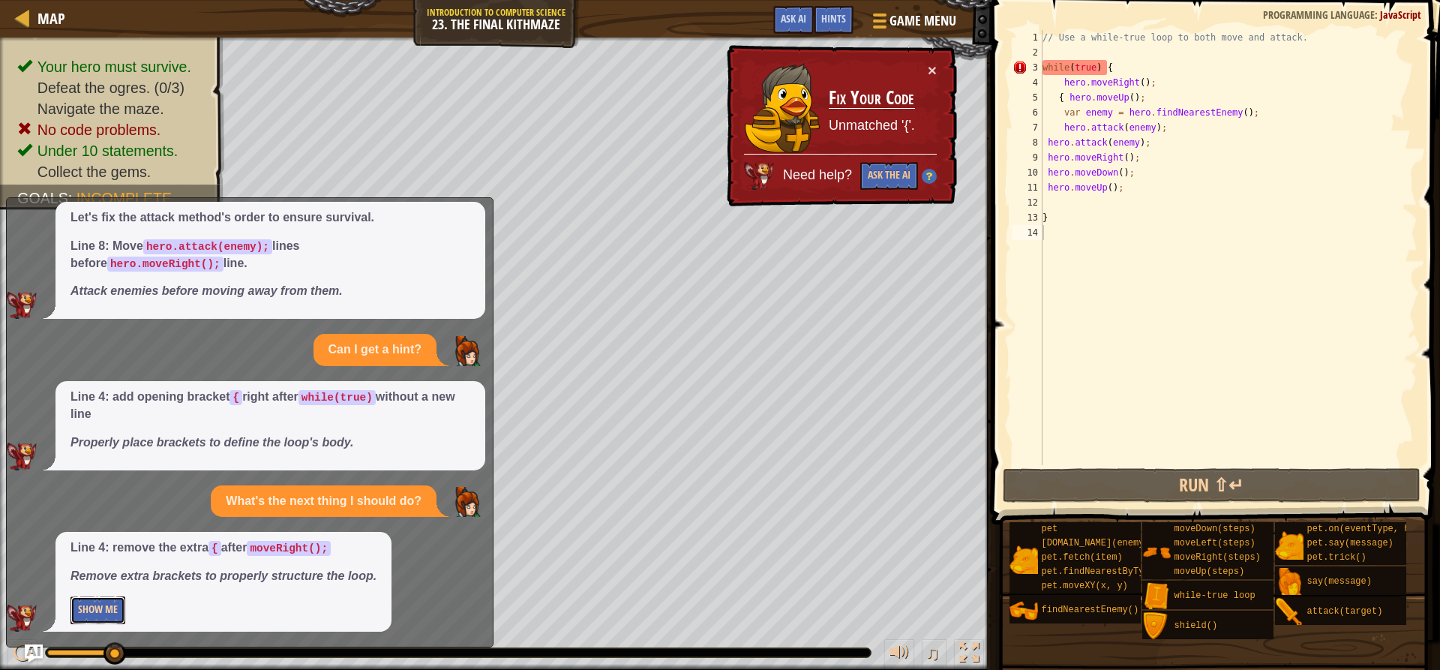
click at [103, 616] on button "Show Me" at bounding box center [97, 610] width 55 height 28
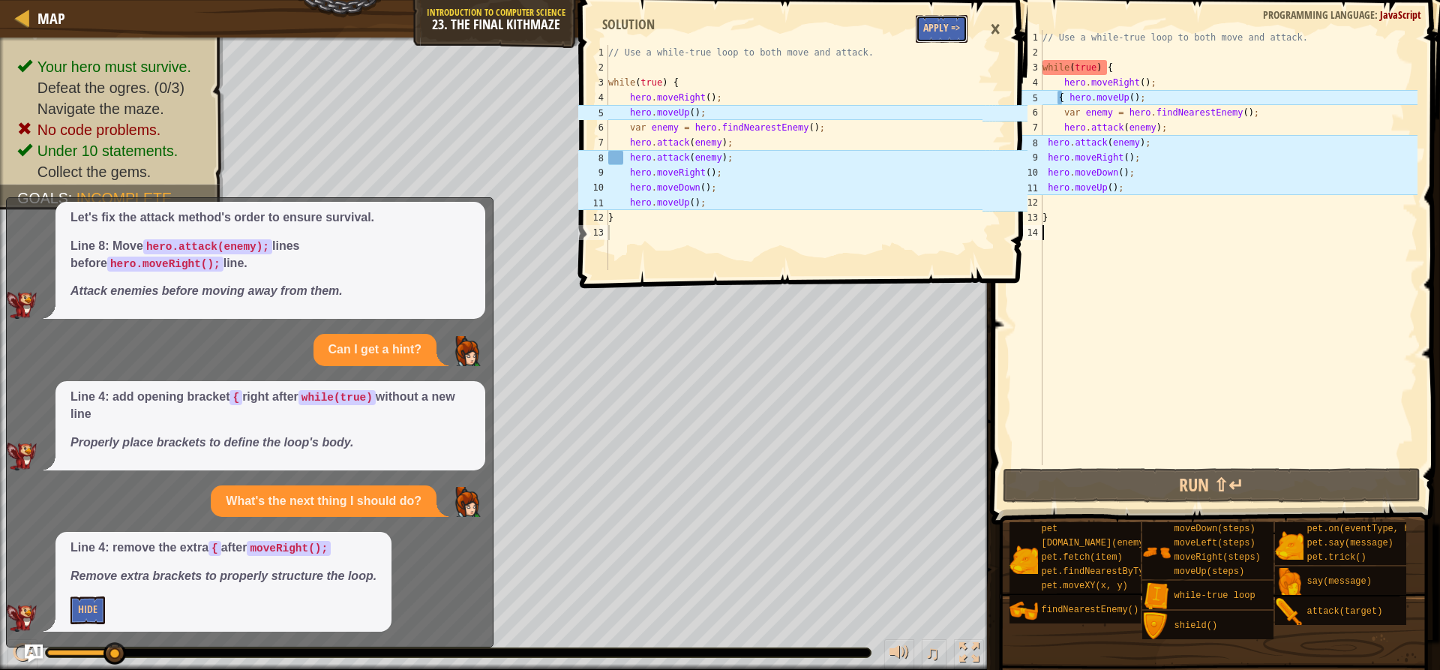
click at [953, 28] on button "Apply =>" at bounding box center [942, 29] width 52 height 28
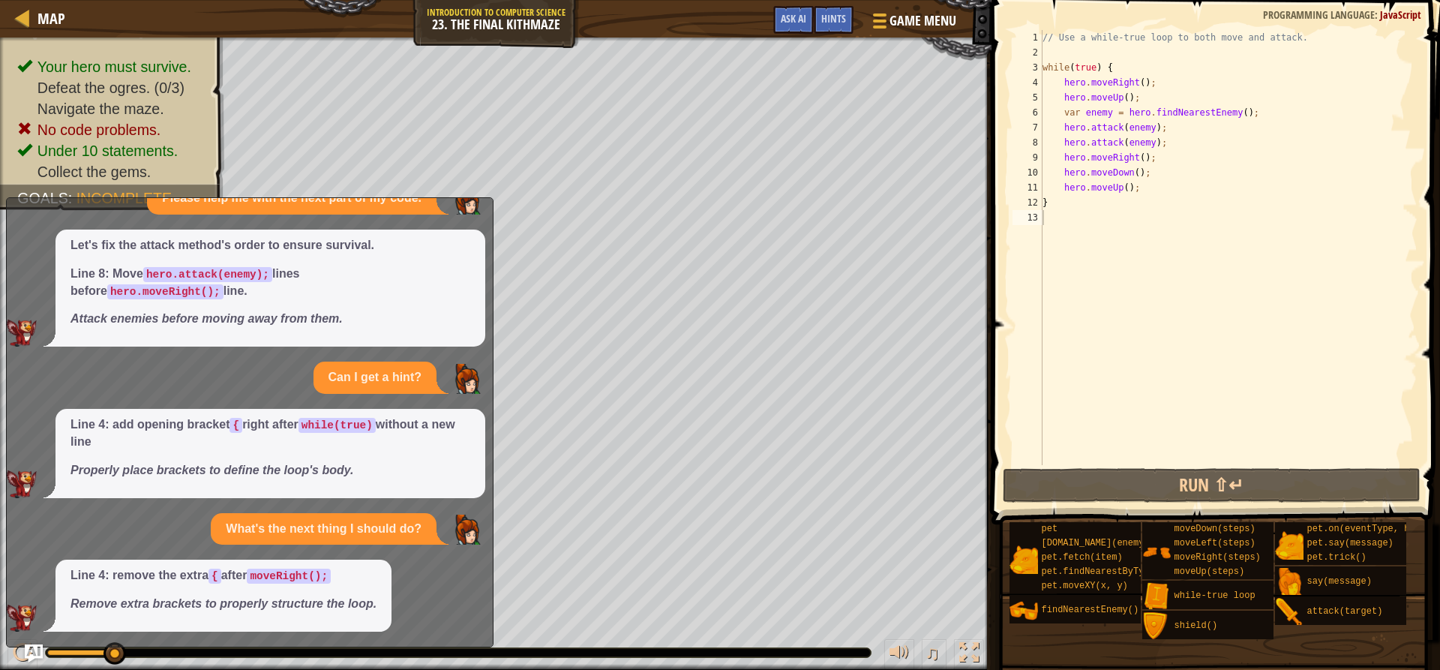
scroll to position [38, 0]
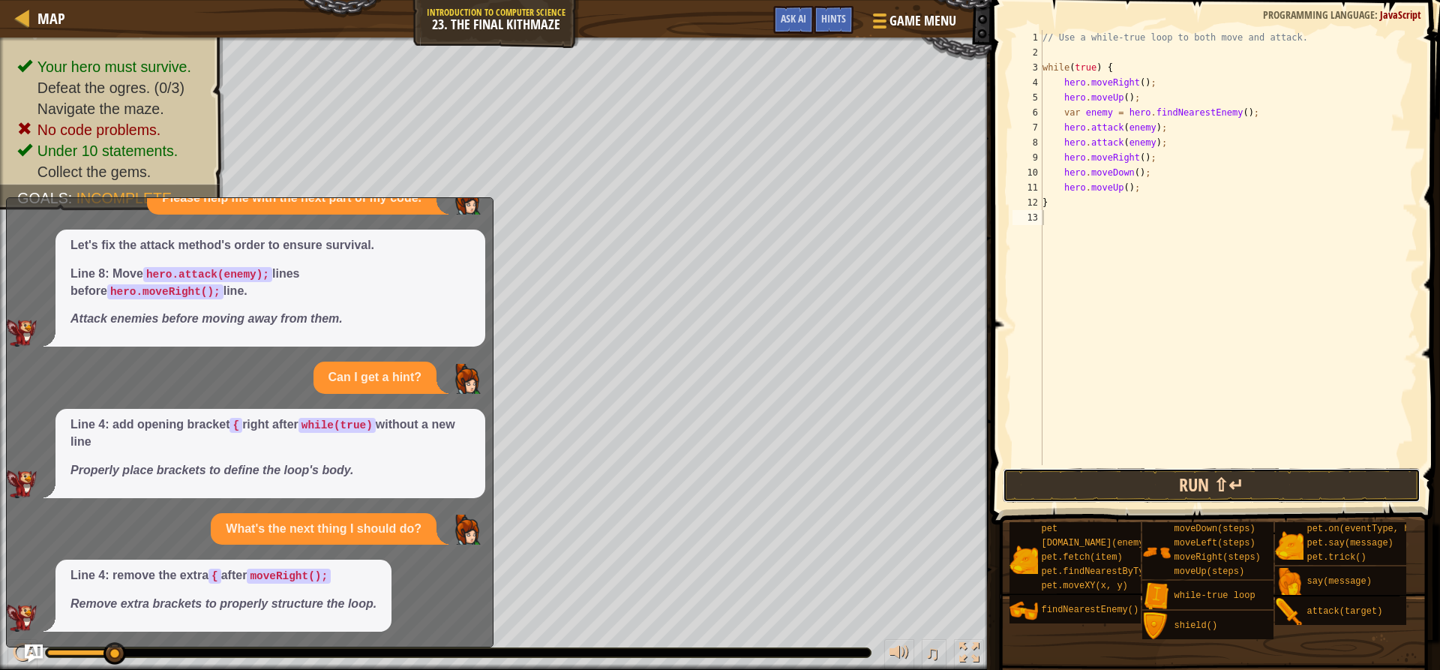
click at [1170, 487] on button "Run ⇧↵" at bounding box center [1211, 485] width 417 height 34
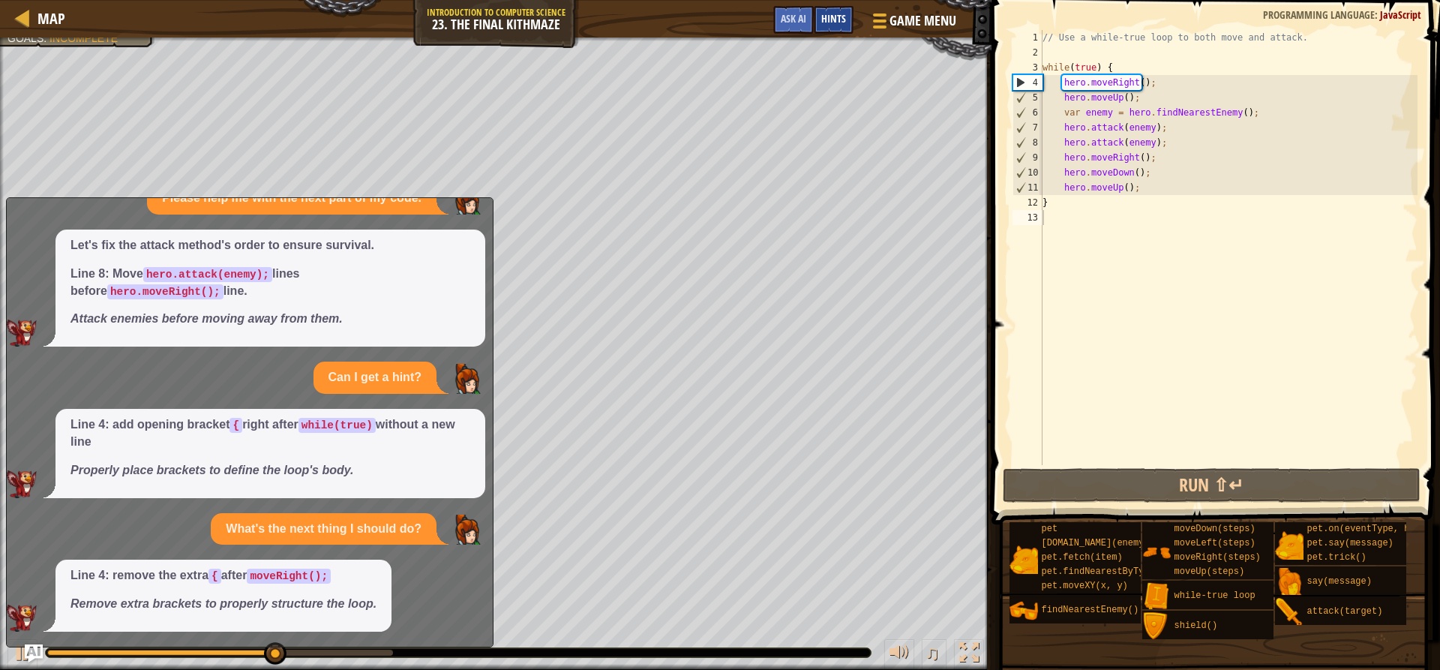
click at [837, 16] on span "Hints" at bounding box center [833, 18] width 25 height 14
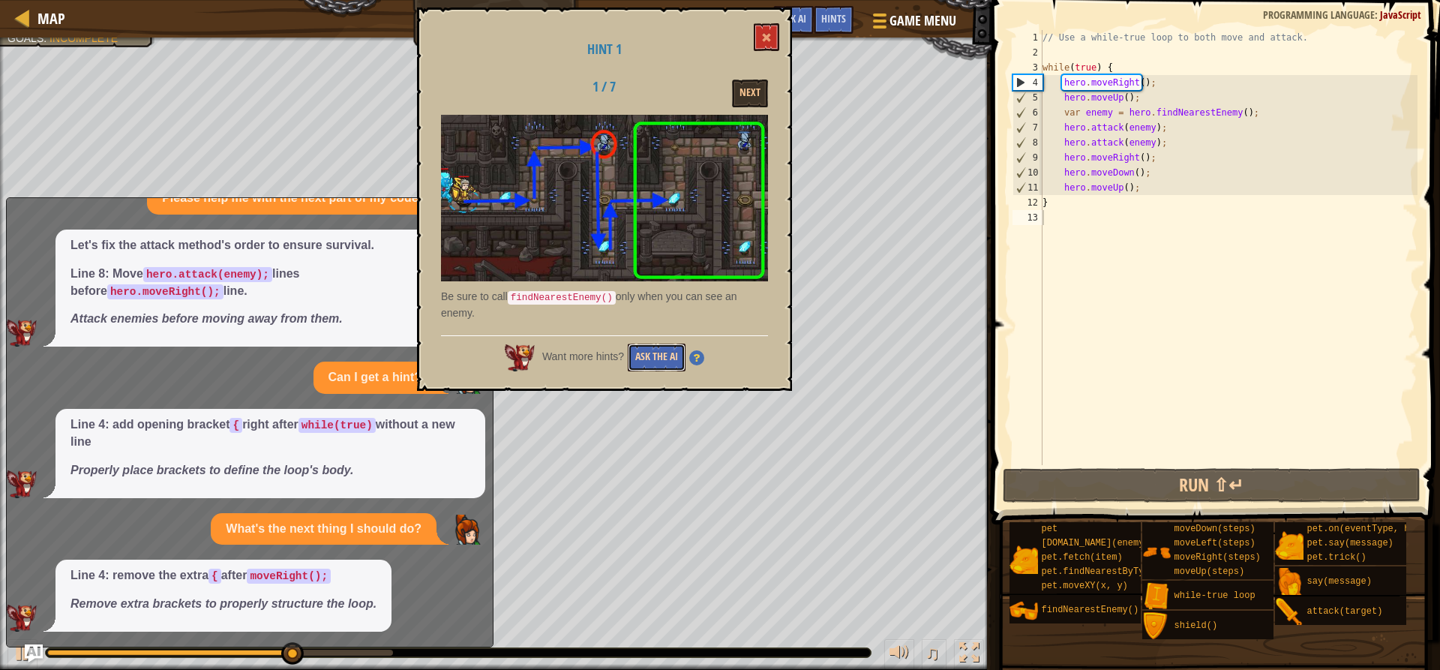
click at [648, 358] on button "Ask the AI" at bounding box center [657, 357] width 58 height 28
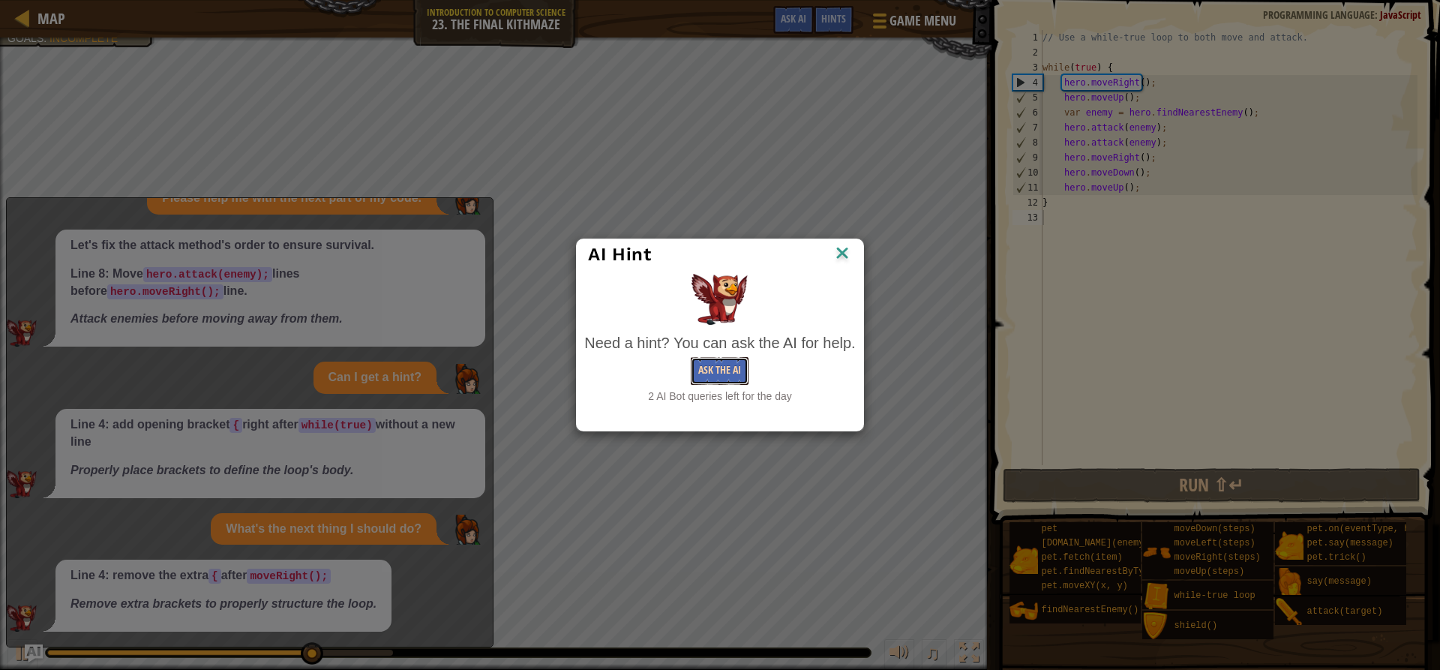
click at [724, 376] on button "Ask the AI" at bounding box center [720, 371] width 58 height 28
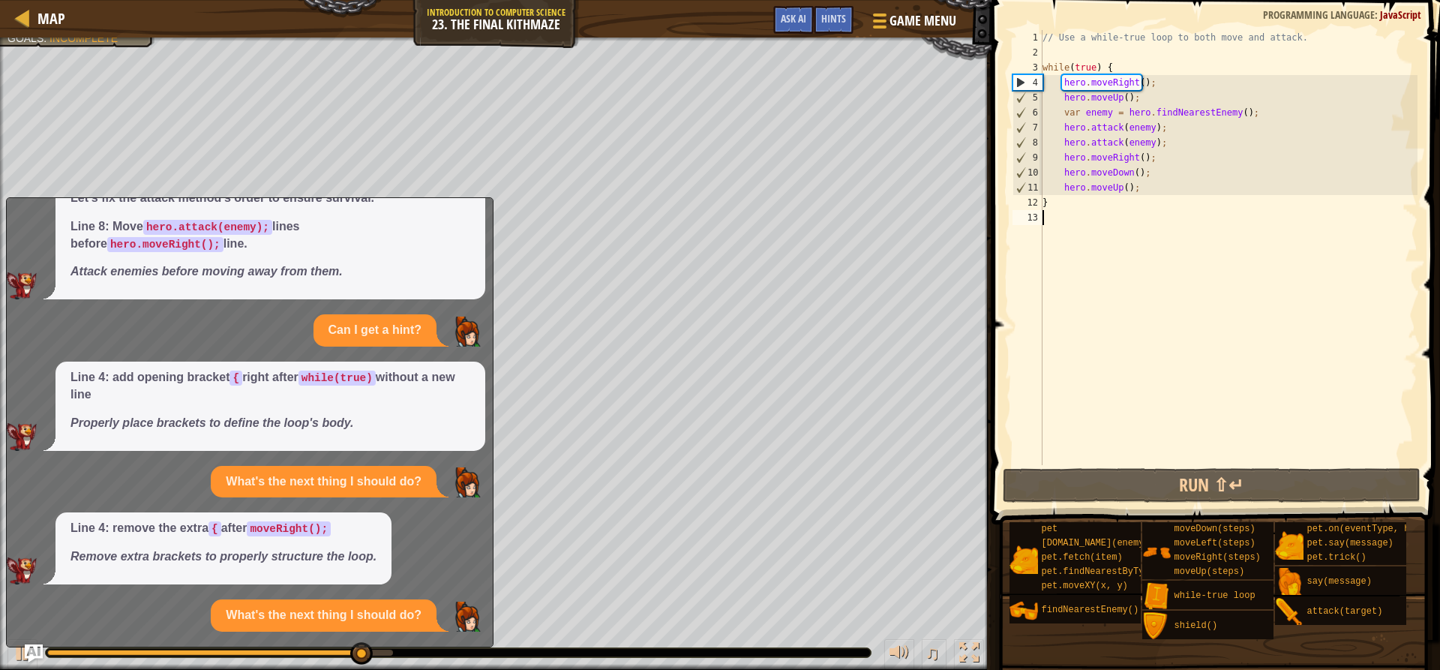
scroll to position [200, 0]
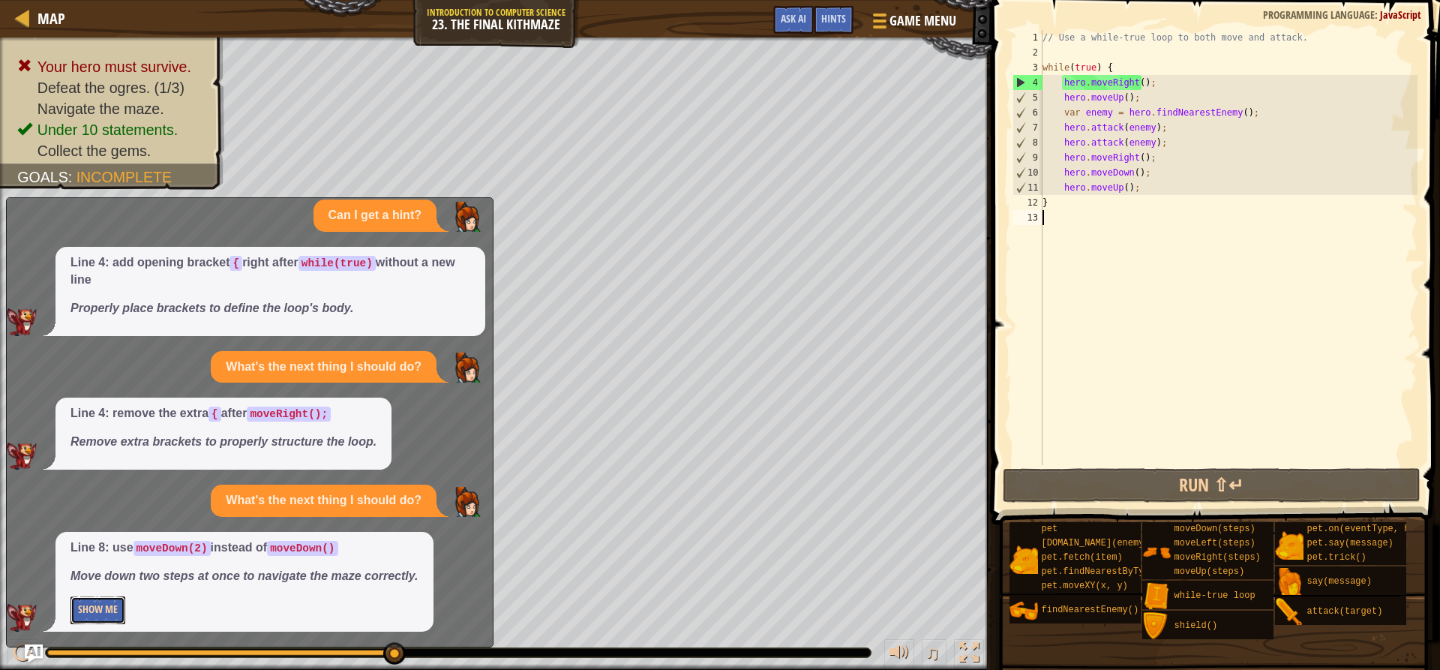
click at [112, 610] on button "Show Me" at bounding box center [97, 610] width 55 height 28
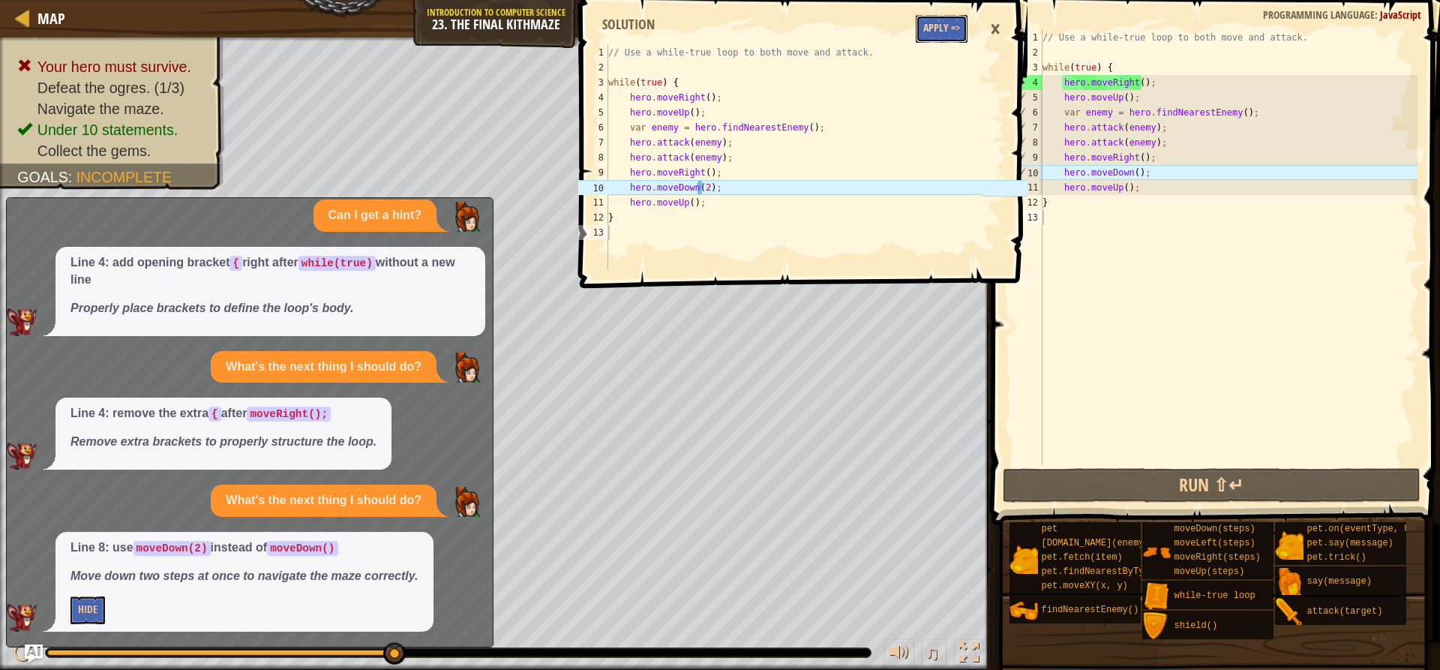
click at [943, 33] on button "Apply =>" at bounding box center [942, 29] width 52 height 28
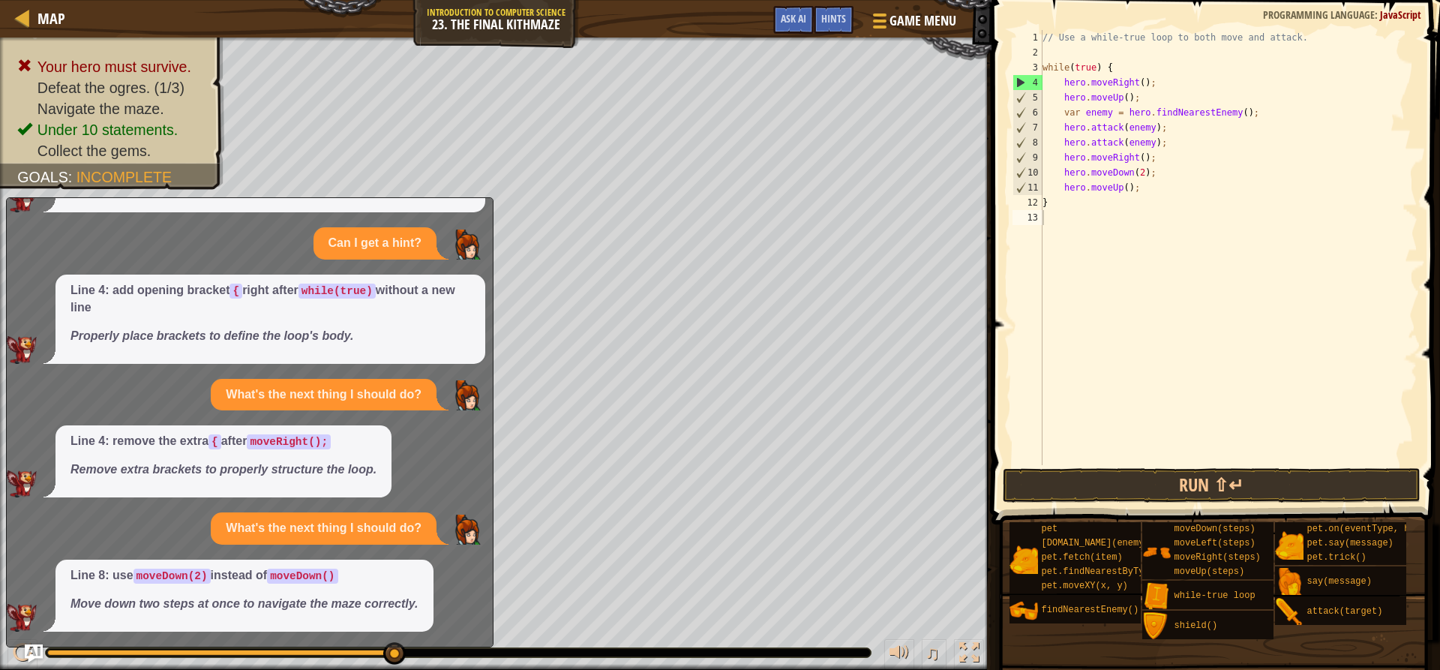
scroll to position [172, 0]
drag, startPoint x: 836, startPoint y: 20, endPoint x: 832, endPoint y: 37, distance: 17.1
click at [832, 37] on div "Game Menu Done Hints Ask AI" at bounding box center [865, 23] width 199 height 35
click at [829, 19] on span "Hints" at bounding box center [833, 18] width 25 height 14
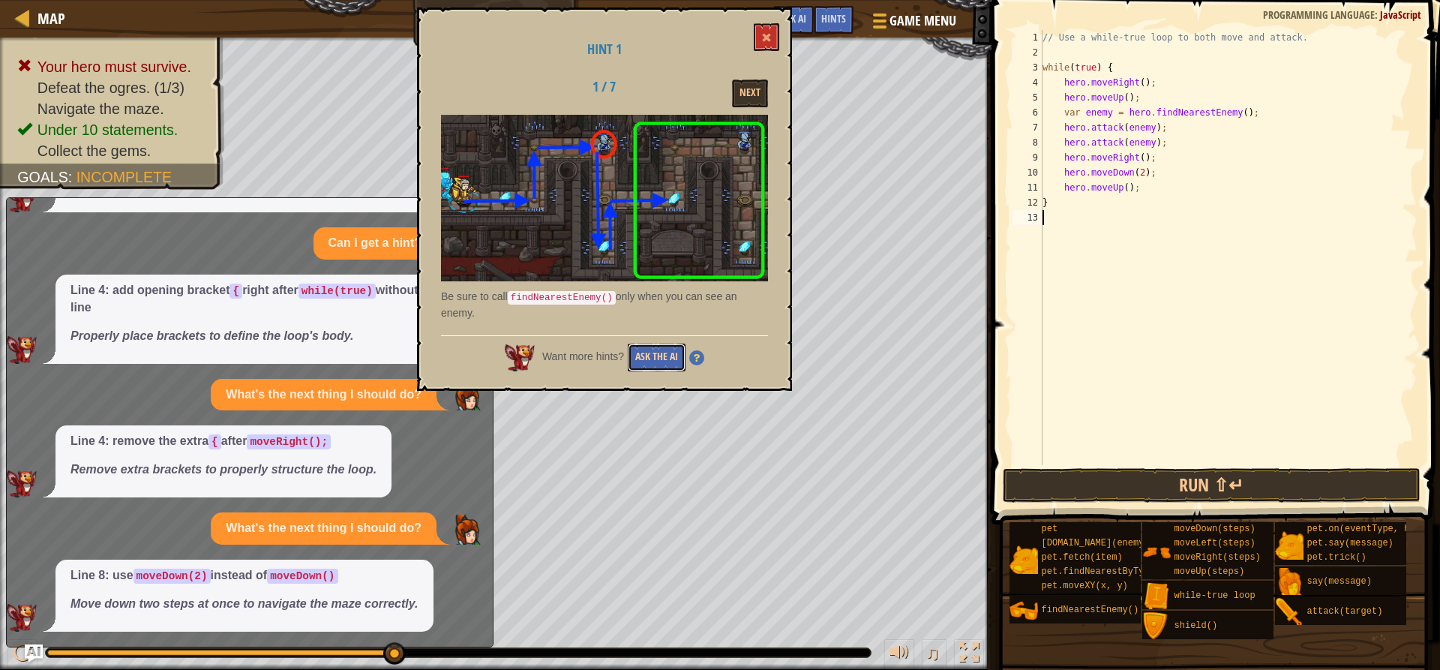
click at [659, 355] on button "Ask the AI" at bounding box center [657, 357] width 58 height 28
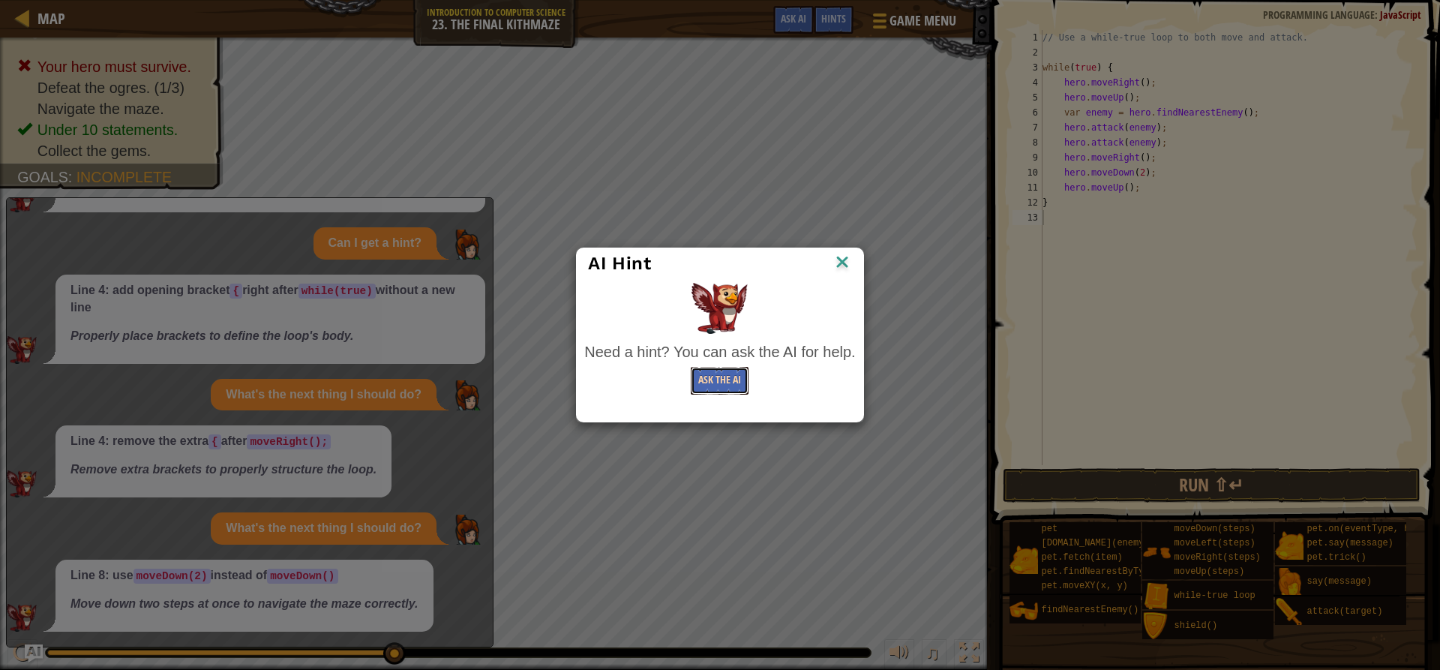
click at [721, 372] on button "Ask the AI" at bounding box center [720, 381] width 58 height 28
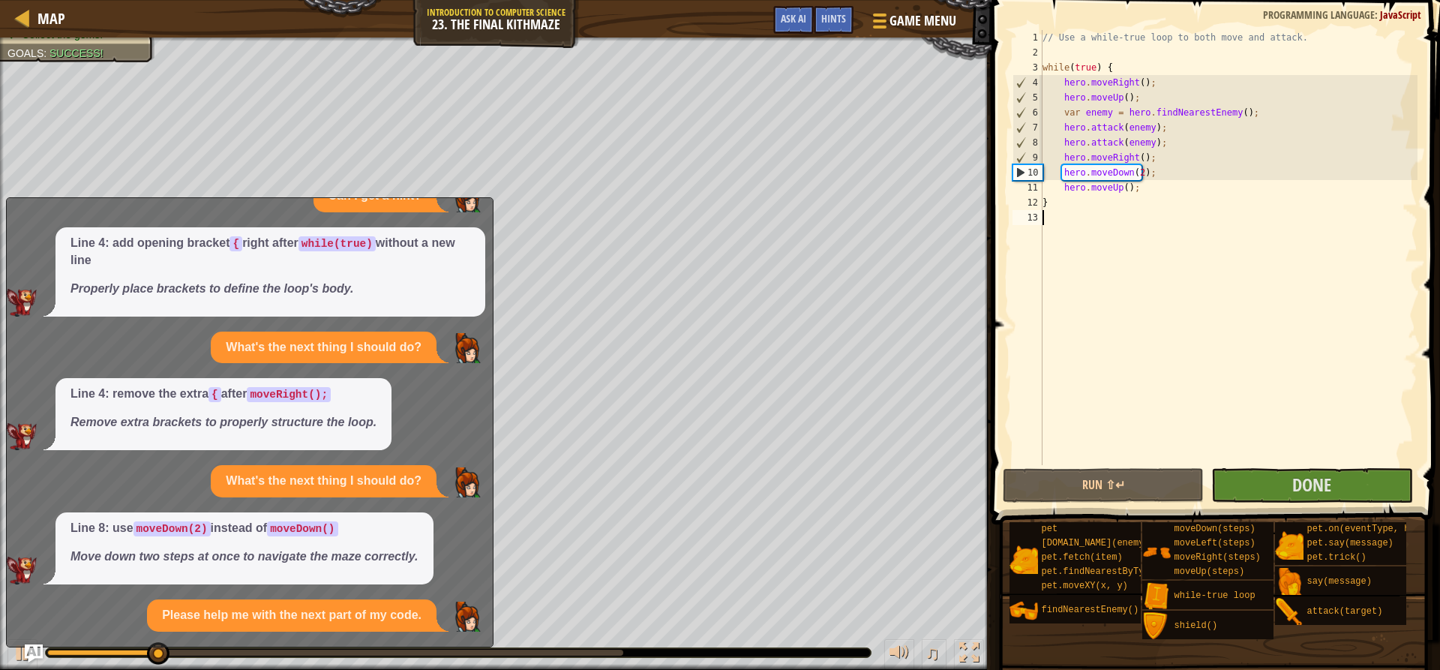
scroll to position [379, 0]
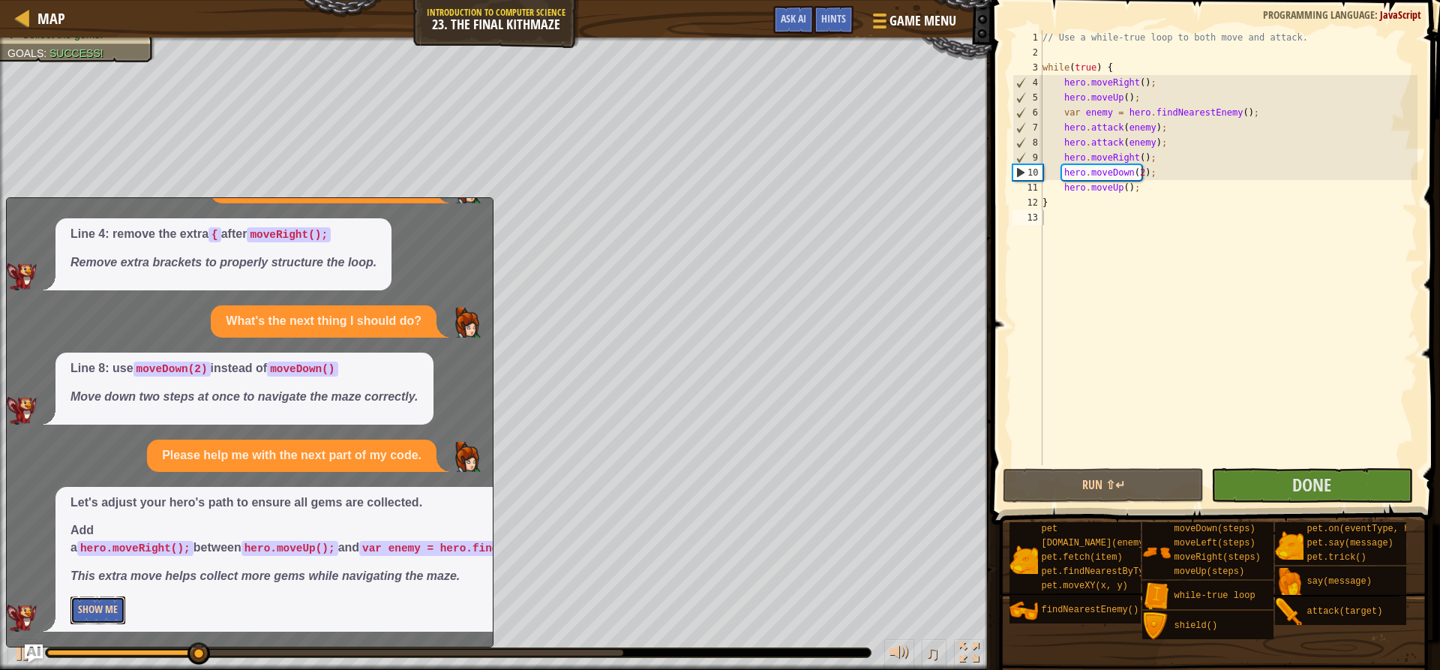
click at [116, 604] on button "Show Me" at bounding box center [97, 610] width 55 height 28
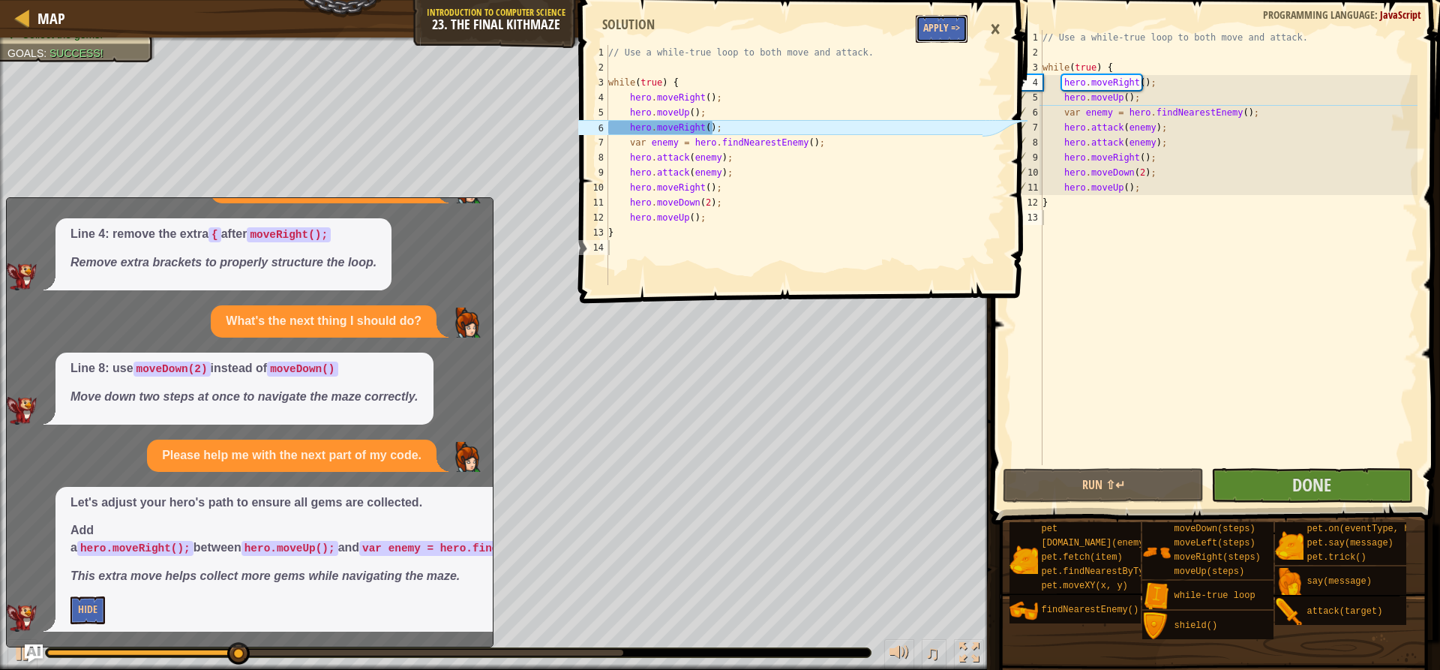
click at [955, 31] on button "Apply =>" at bounding box center [942, 29] width 52 height 28
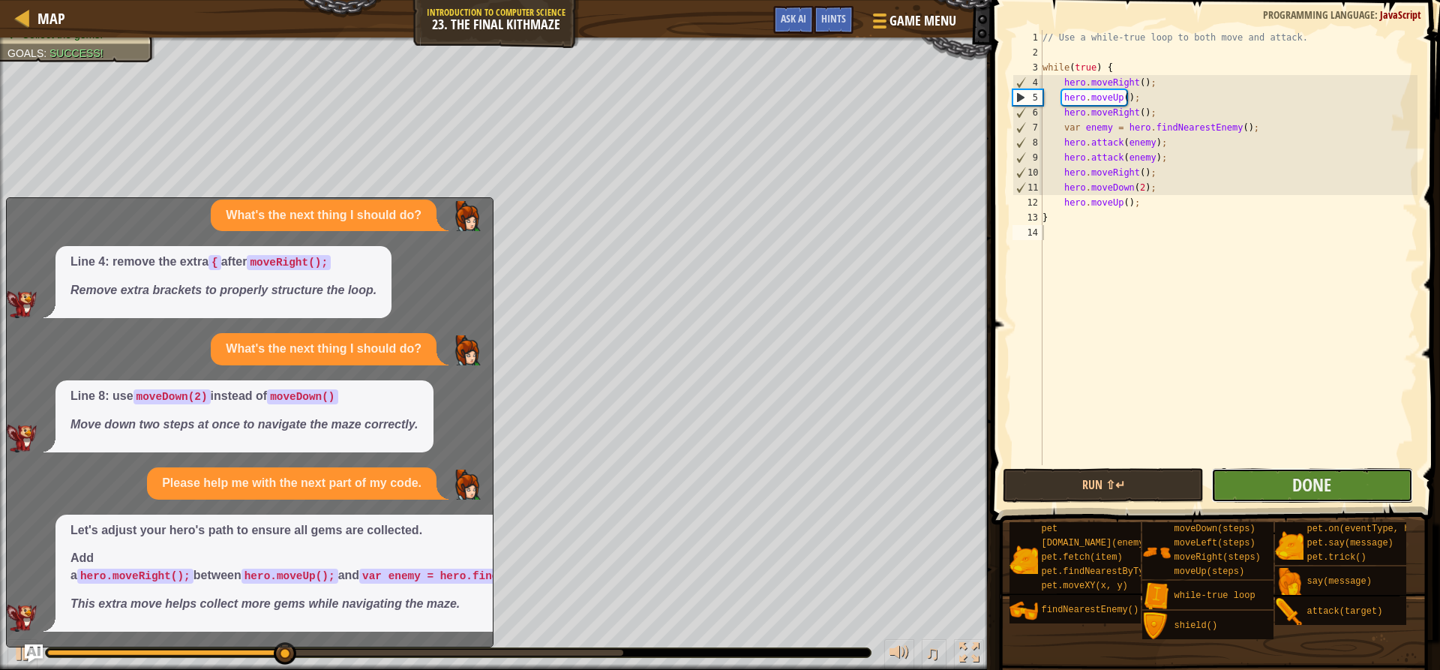
click at [1279, 480] on button "Done" at bounding box center [1311, 485] width 201 height 34
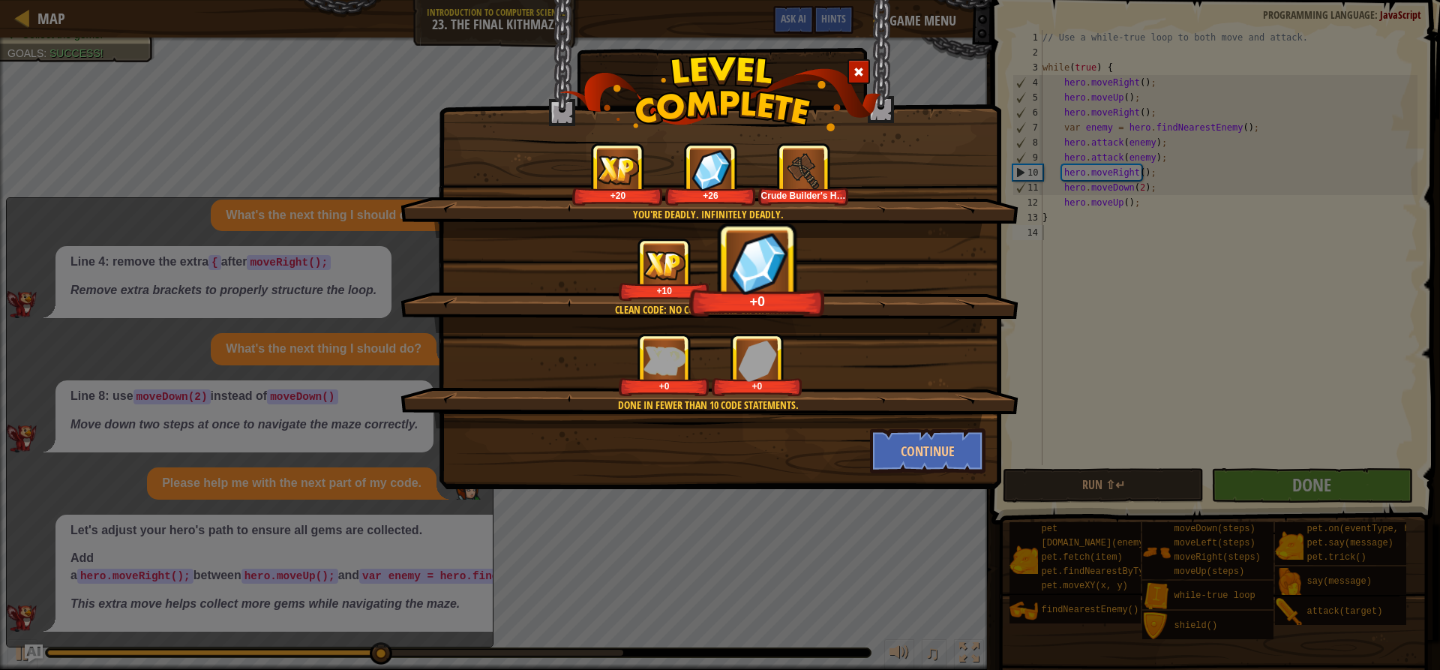
click at [860, 73] on span at bounding box center [858, 72] width 10 height 10
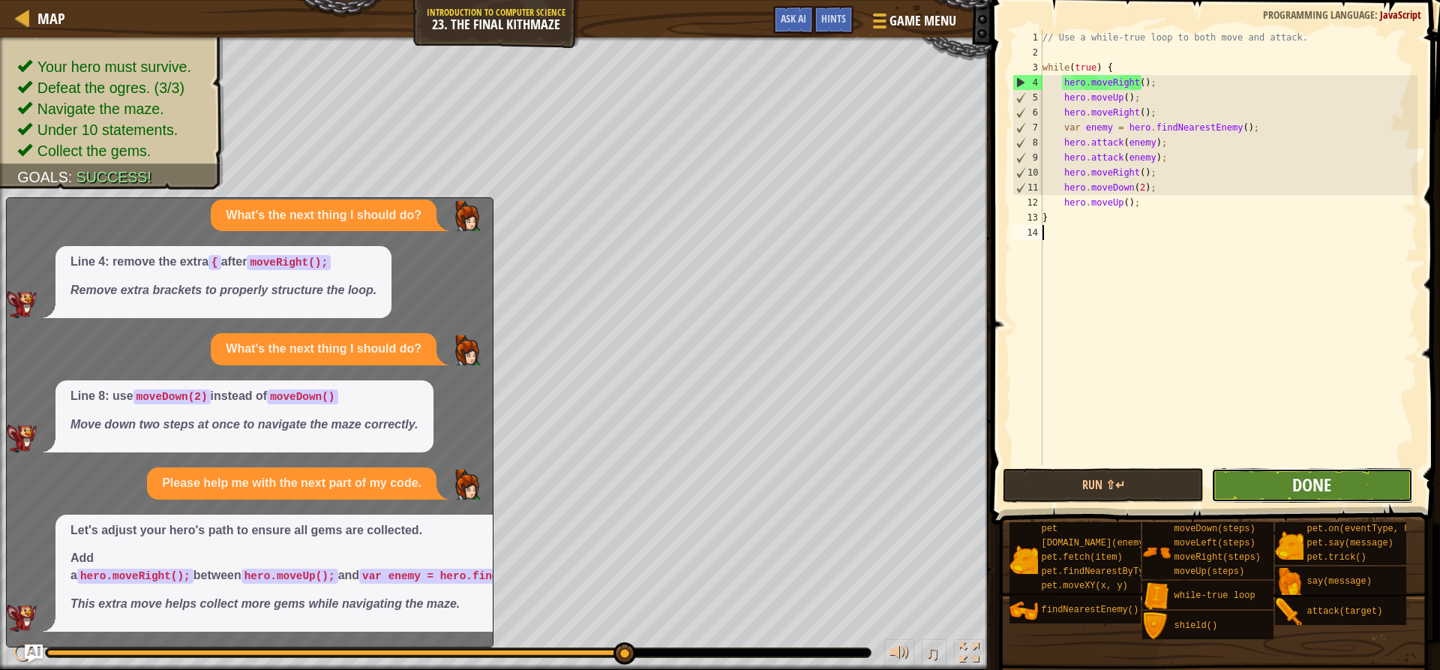
click at [1306, 490] on span "Done" at bounding box center [1311, 484] width 39 height 24
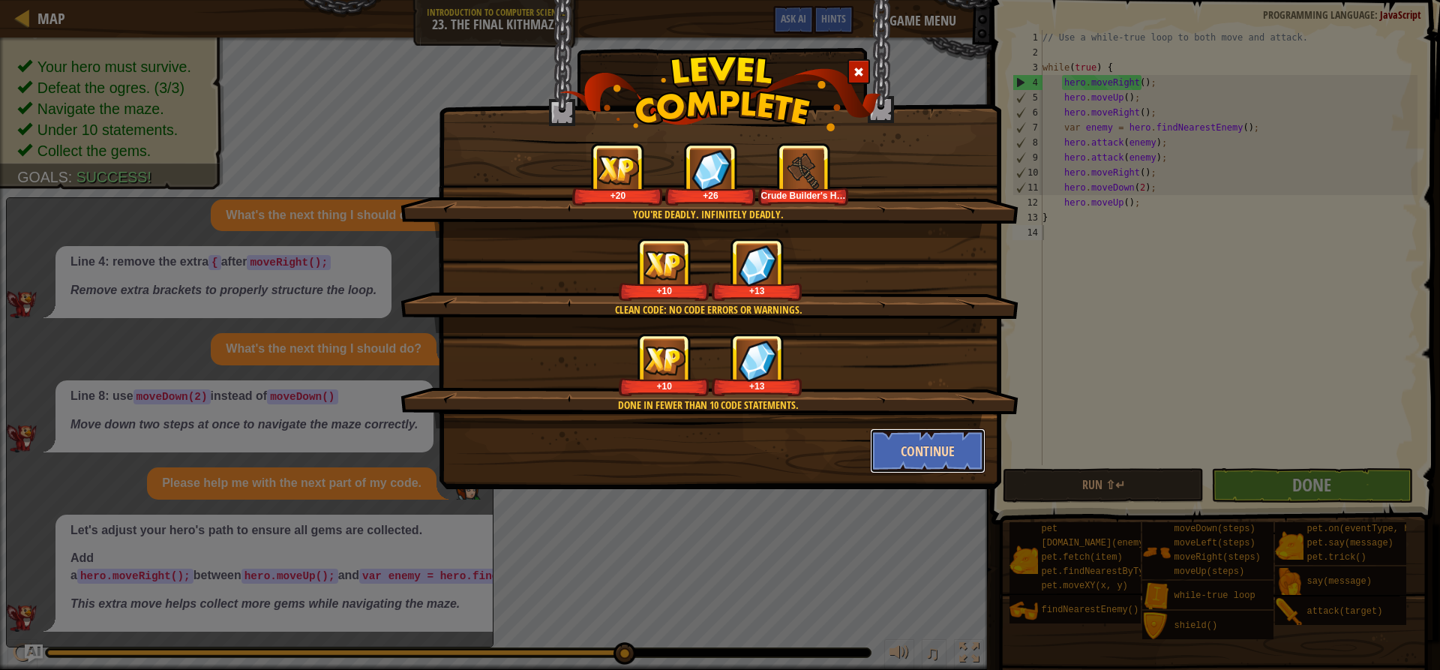
click at [918, 449] on button "Continue" at bounding box center [928, 450] width 116 height 45
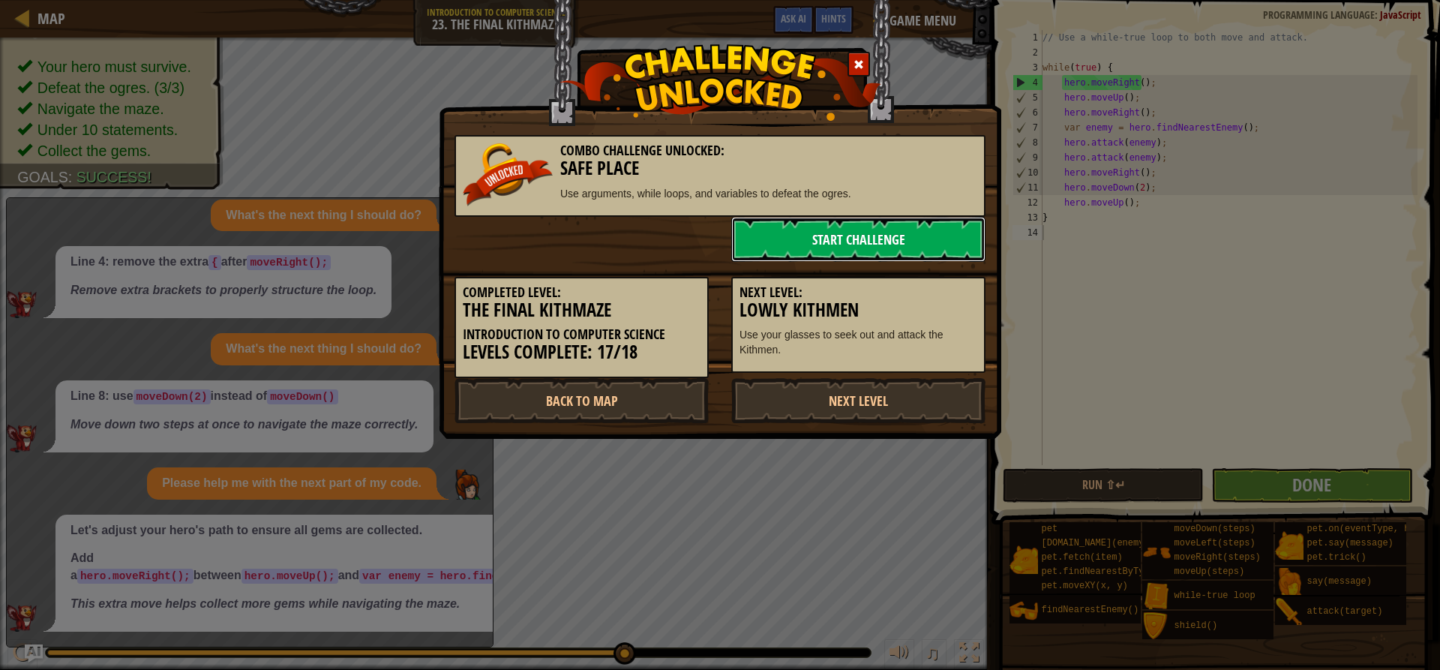
click at [894, 232] on link "Start Challenge" at bounding box center [858, 239] width 254 height 45
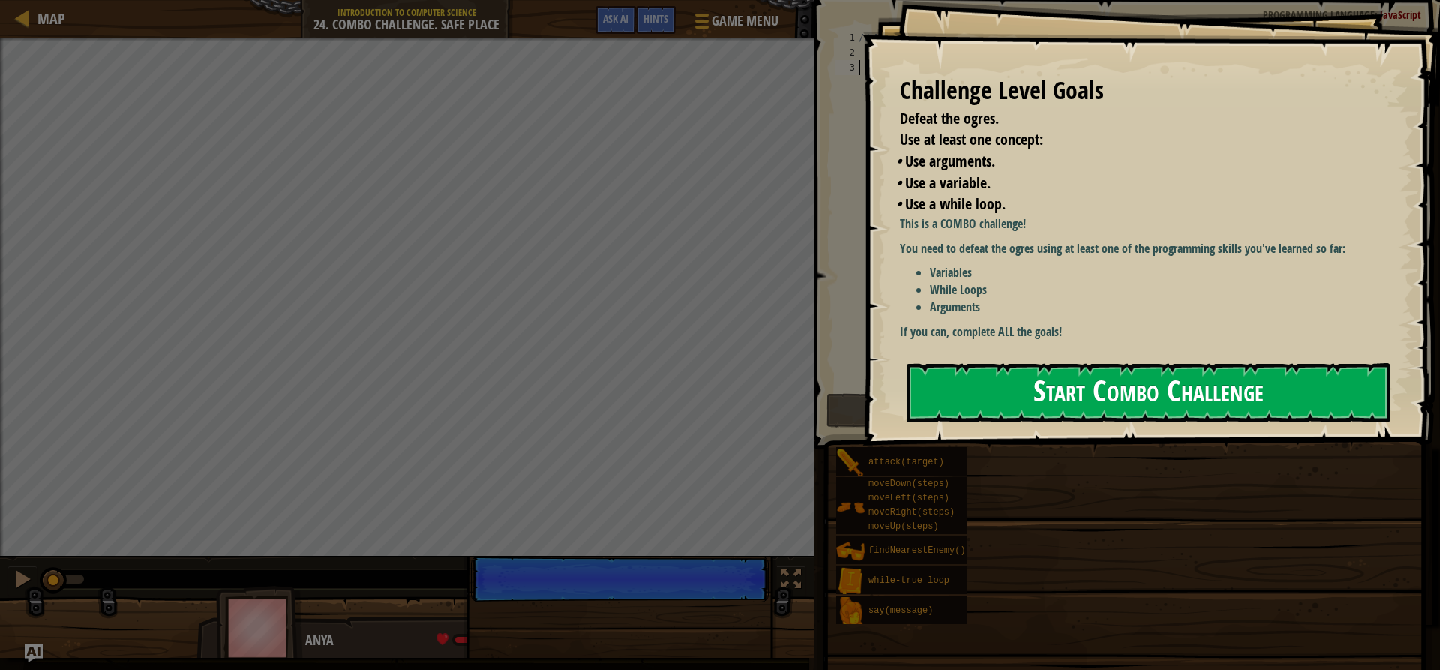
click at [976, 387] on button "Start Combo Challenge" at bounding box center [1149, 392] width 484 height 59
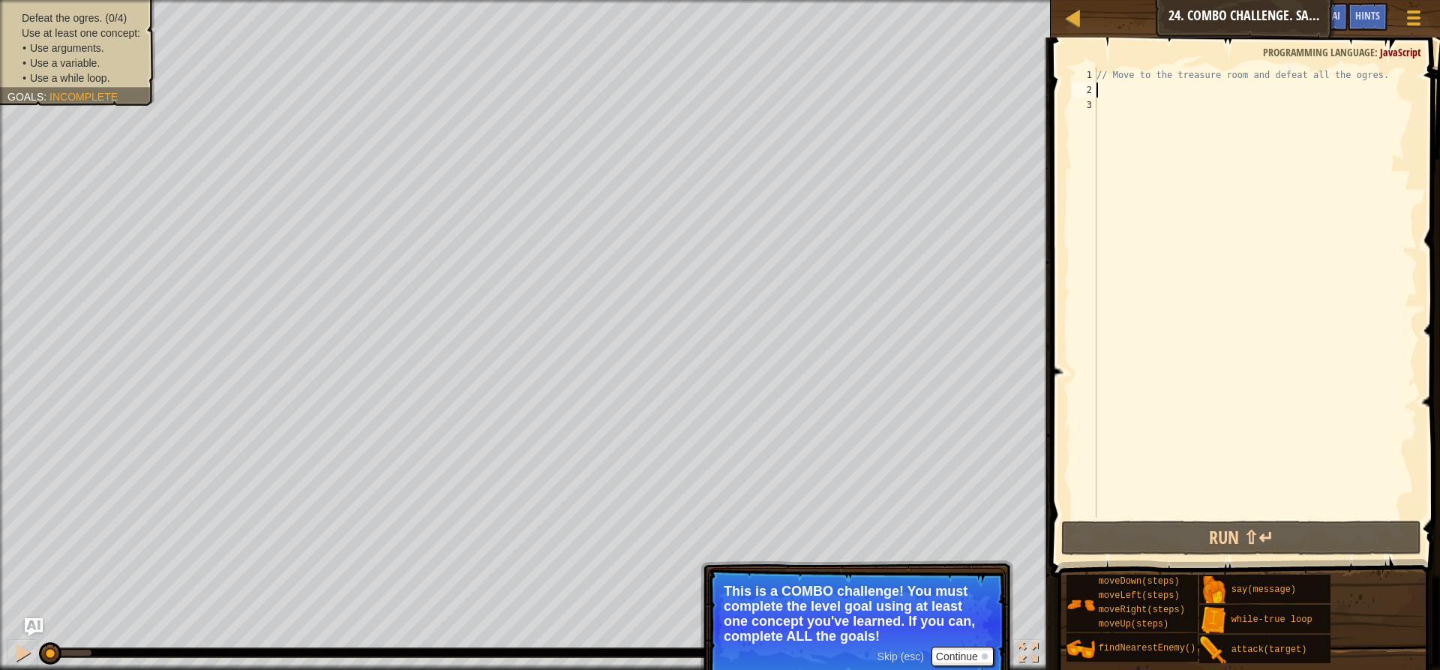
click at [1165, 88] on div "// Move to the treasure room and defeat all the ogres." at bounding box center [1255, 307] width 324 height 480
type textarea "h"
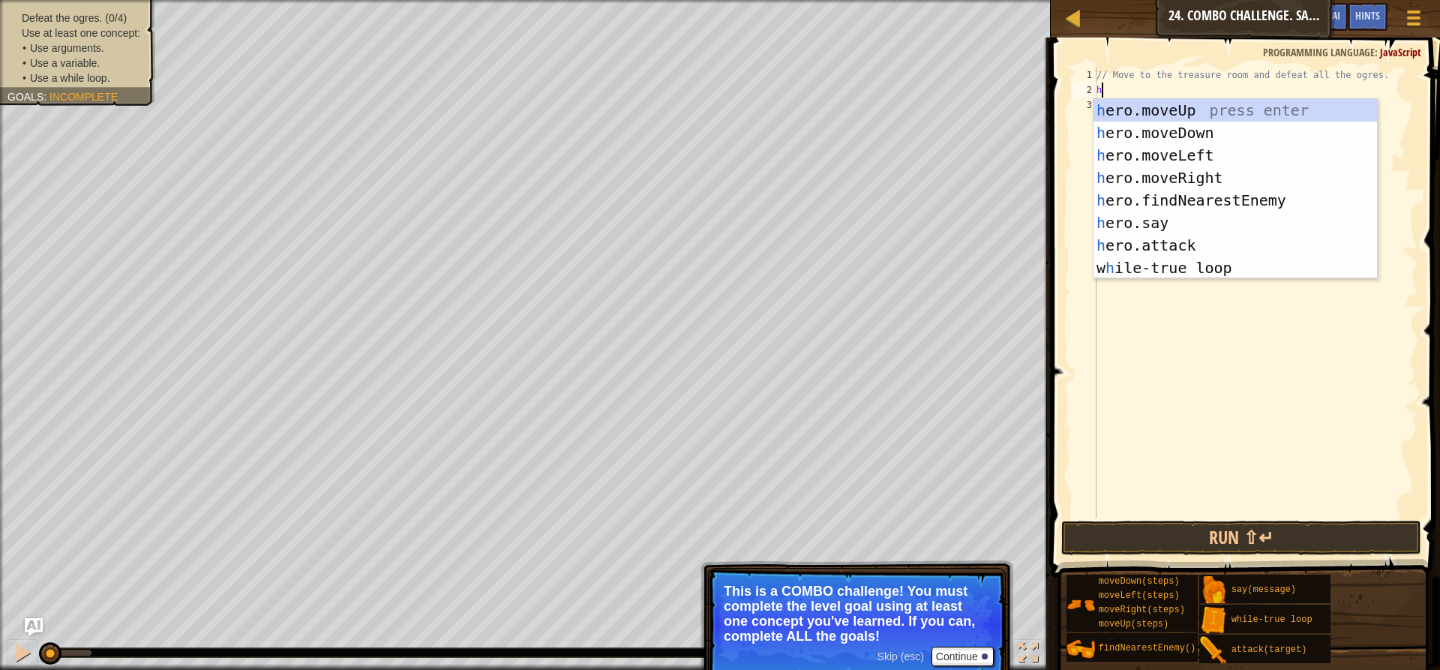
scroll to position [7, 0]
click at [1198, 104] on div "h ero.moveUp press enter h ero.moveDown press enter h ero.moveLeft press enter …" at bounding box center [1234, 211] width 283 height 225
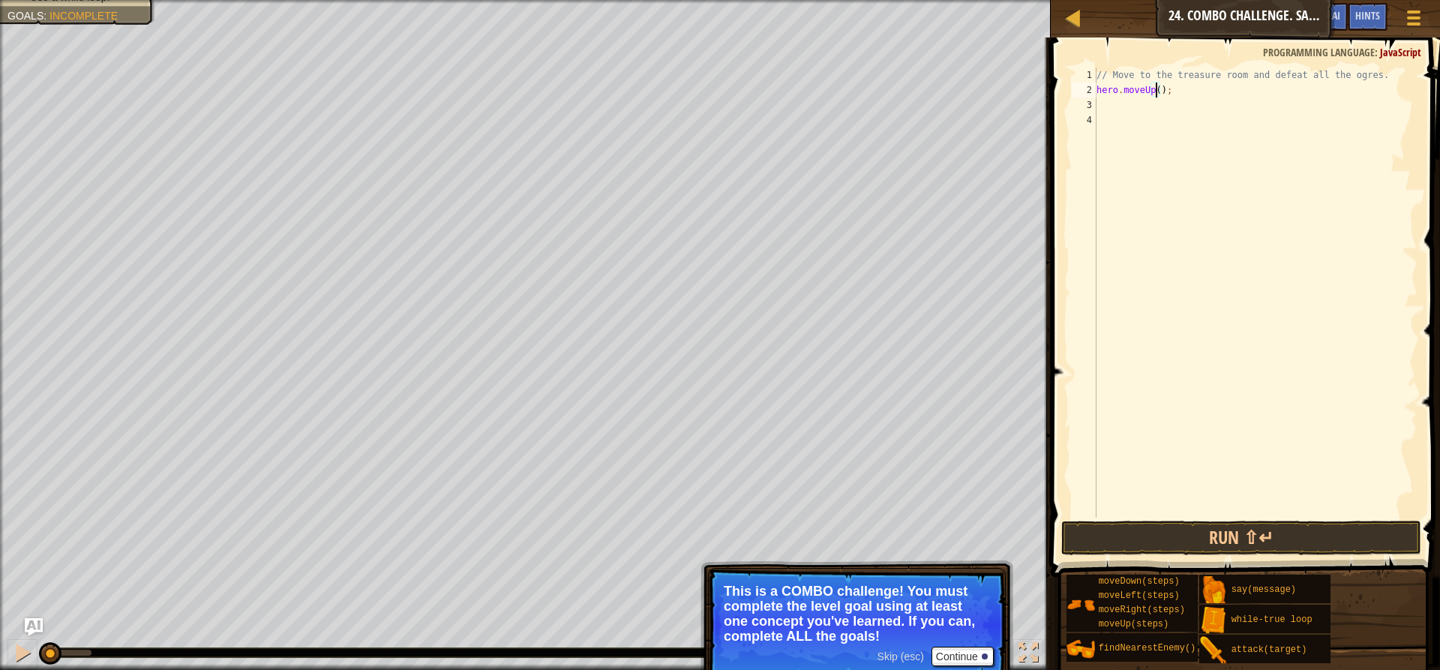
click at [1154, 85] on div "// Move to the treasure room and defeat all the ogres. hero . moveUp ( ) ;" at bounding box center [1255, 307] width 324 height 480
type textarea "hero.moveUp(4);"
click at [1114, 105] on div "// Move to the treasure room and defeat all the ogres. hero . moveUp ( 4 ) ;" at bounding box center [1255, 307] width 324 height 480
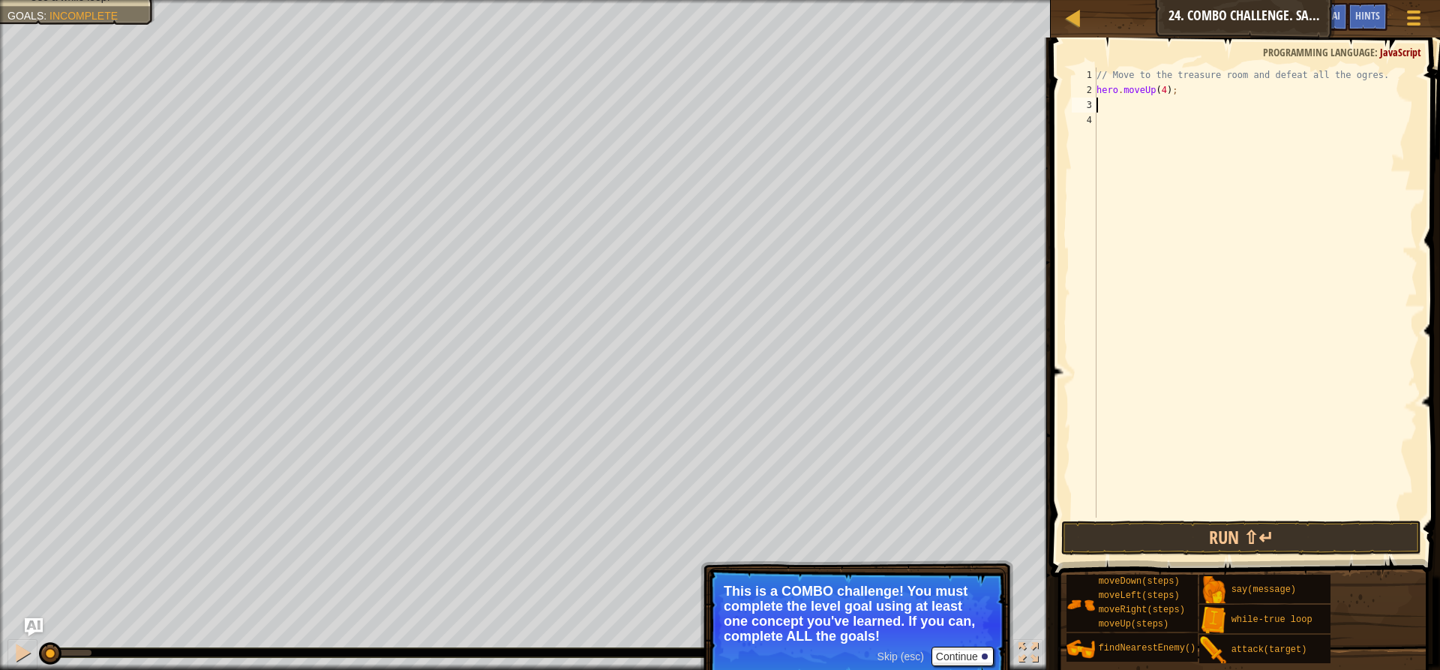
type textarea "gh"
click at [1135, 126] on div "hero.moveRi gh t press enter" at bounding box center [1234, 147] width 283 height 67
click at [1170, 103] on div "// Move to the treasure room and defeat all the ogres. hero . moveUp ( 4 ) ; he…" at bounding box center [1255, 307] width 324 height 480
type textarea "hero.moveRight(4);"
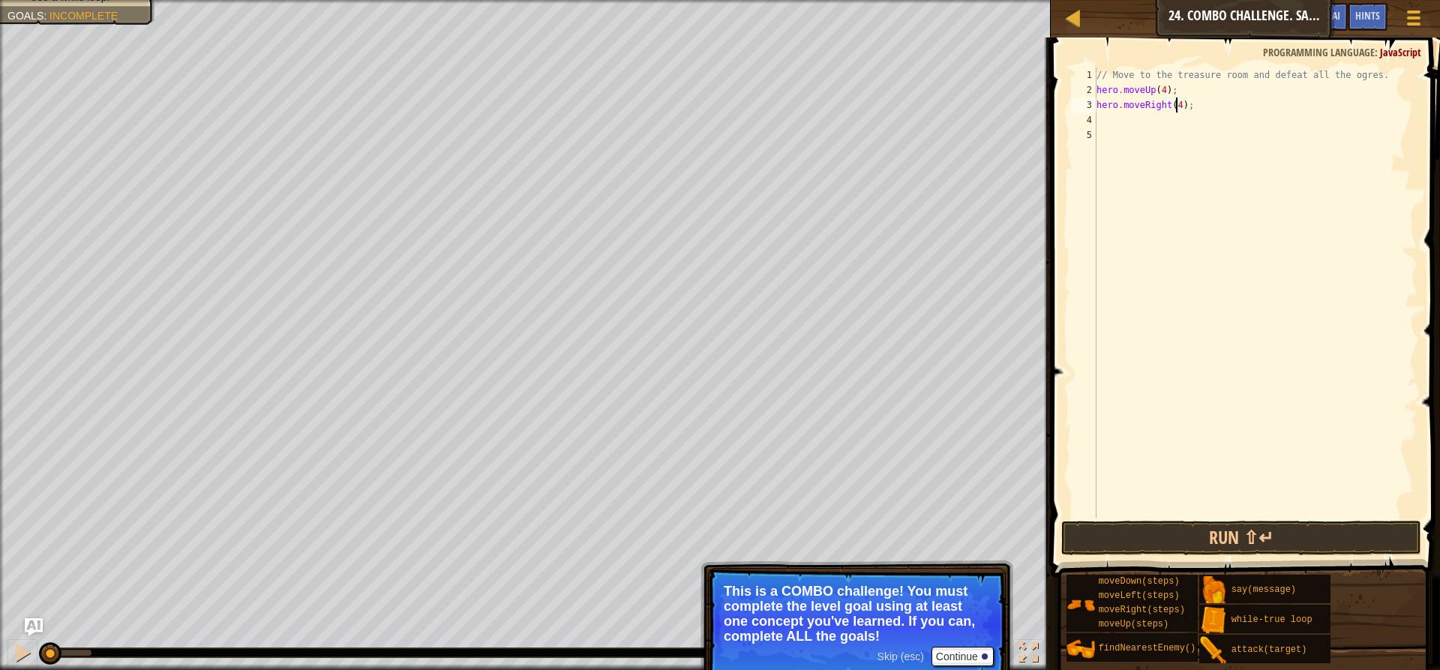
click at [1122, 113] on div "// Move to the treasure room and defeat all the ogres. hero . moveUp ( 4 ) ; he…" at bounding box center [1255, 307] width 324 height 480
type textarea "h"
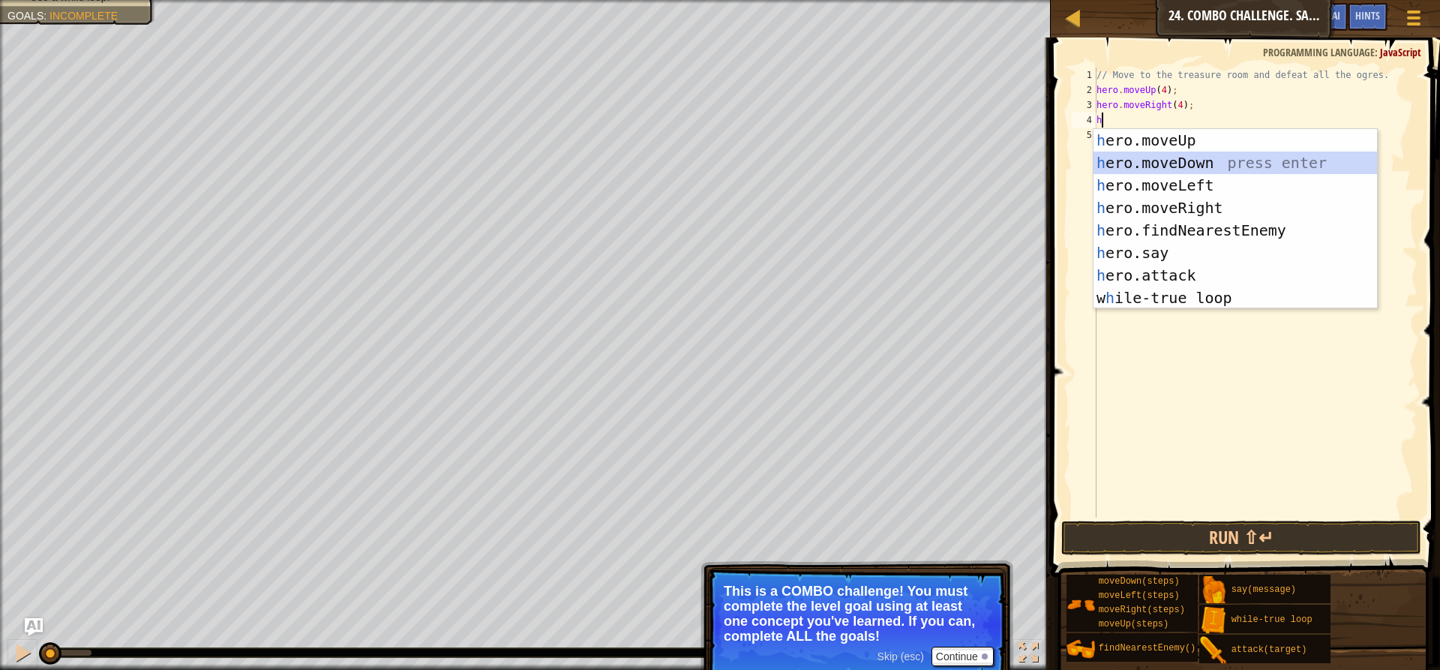
click at [1198, 156] on div "h ero.moveUp press enter h ero.moveDown press enter h ero.moveLeft press enter …" at bounding box center [1234, 241] width 283 height 225
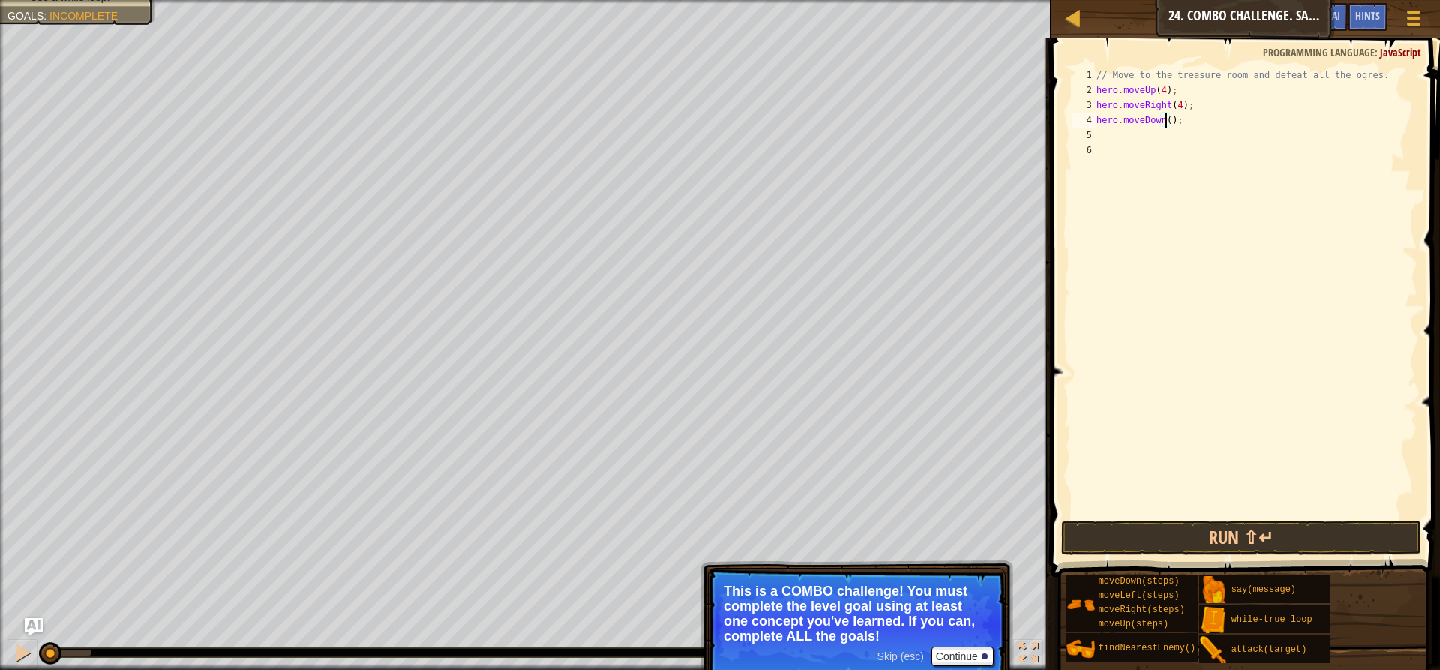
click at [1165, 121] on div "// Move to the treasure room and defeat all the ogres. hero . moveUp ( 4 ) ; he…" at bounding box center [1255, 307] width 324 height 480
type textarea "hero.moveDown(3);"
click at [1120, 129] on div "// Move to the treasure room and defeat all the ogres. hero . moveUp ( 4 ) ; he…" at bounding box center [1255, 307] width 324 height 480
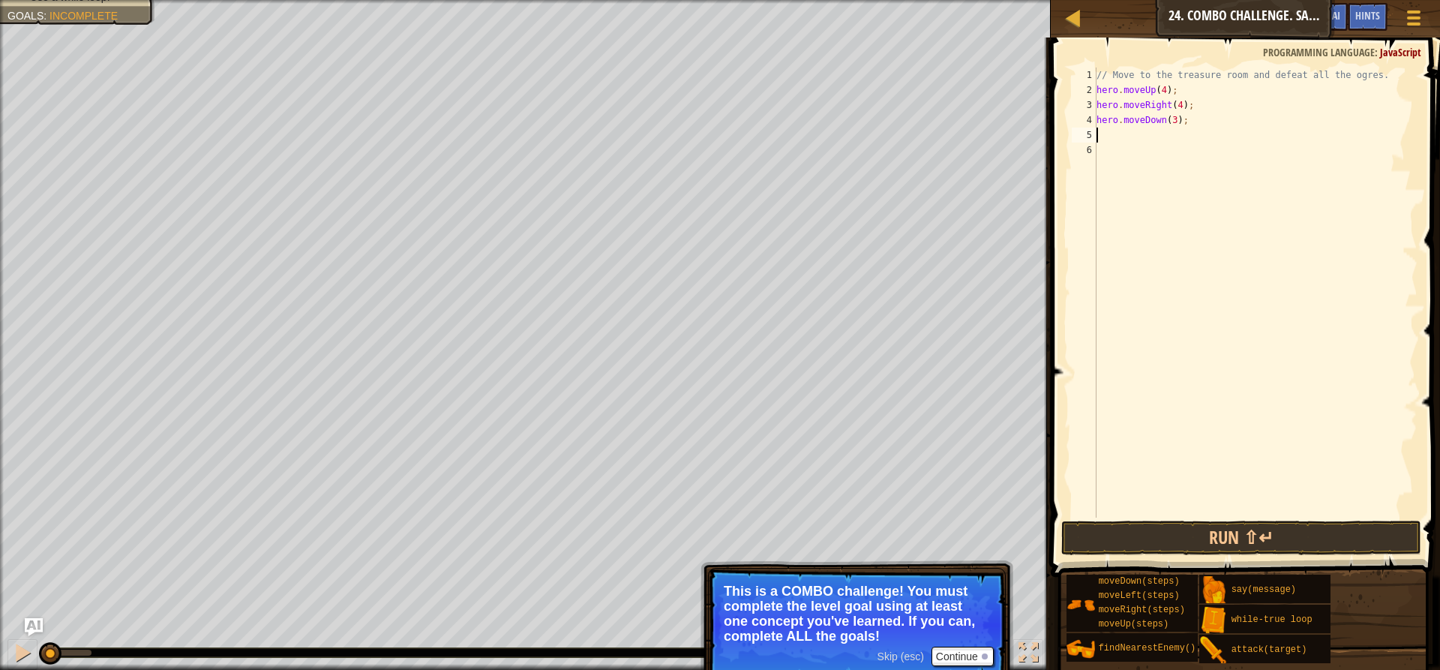
type textarea "h"
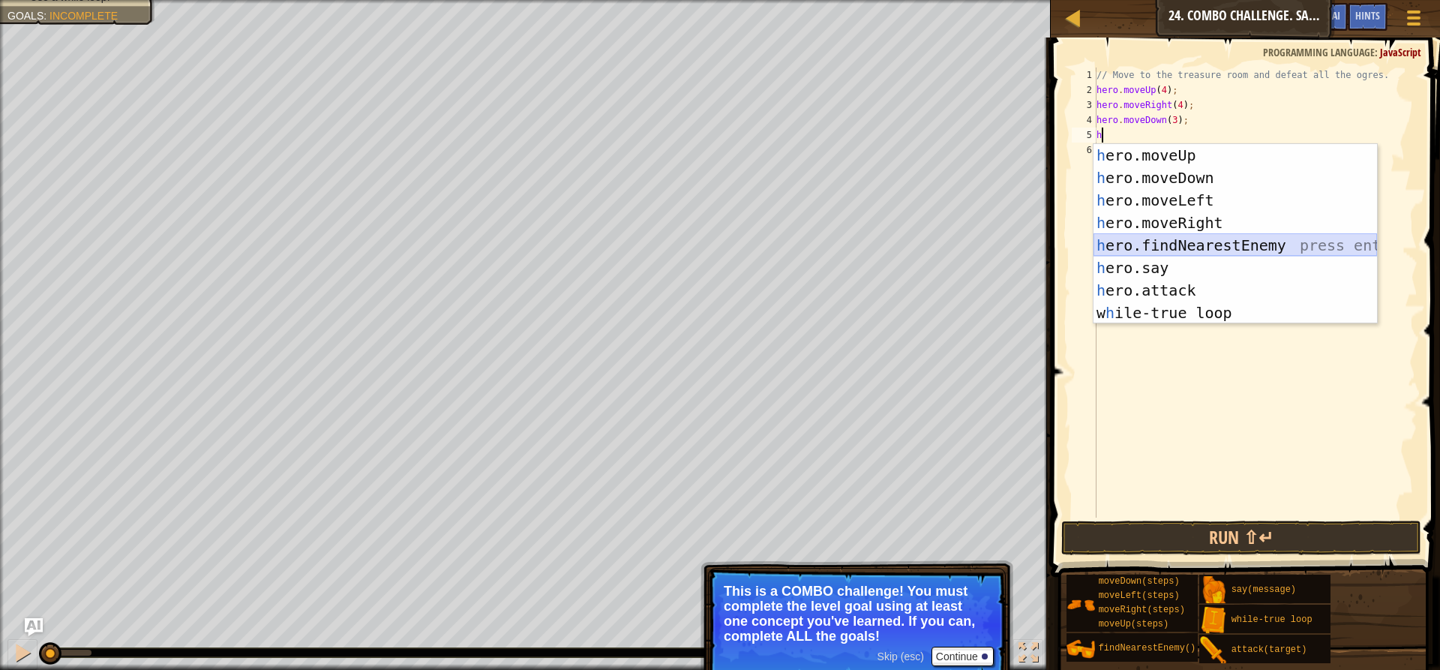
click at [1221, 242] on div "h ero.moveUp press enter h ero.moveDown press enter h ero.moveLeft press enter …" at bounding box center [1234, 256] width 283 height 225
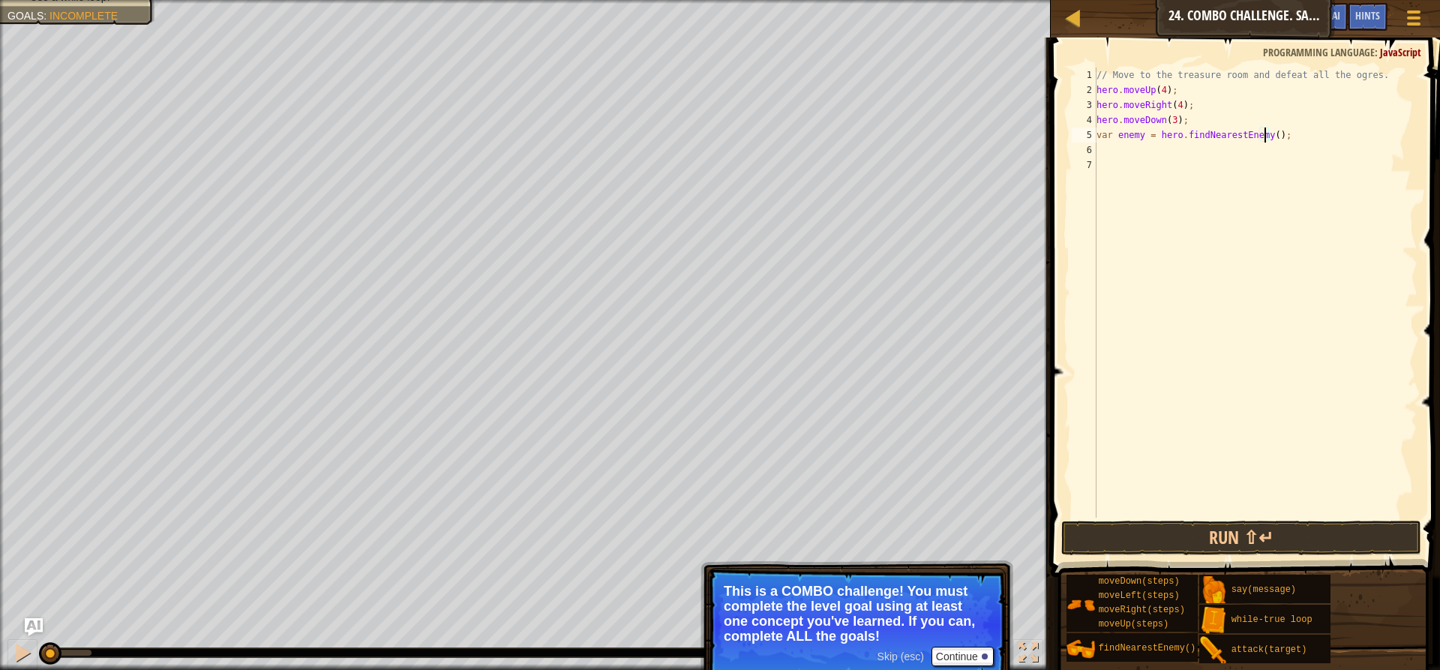
click at [1264, 134] on div "// Move to the treasure room and defeat all the ogres. hero . moveUp ( 4 ) ; he…" at bounding box center [1255, 307] width 324 height 480
type textarea "var enemy = hero.findNearestEnemy(4);"
click at [1108, 146] on div "// Move to the treasure room and defeat all the ogres. hero . moveUp ( 4 ) ; he…" at bounding box center [1255, 307] width 324 height 480
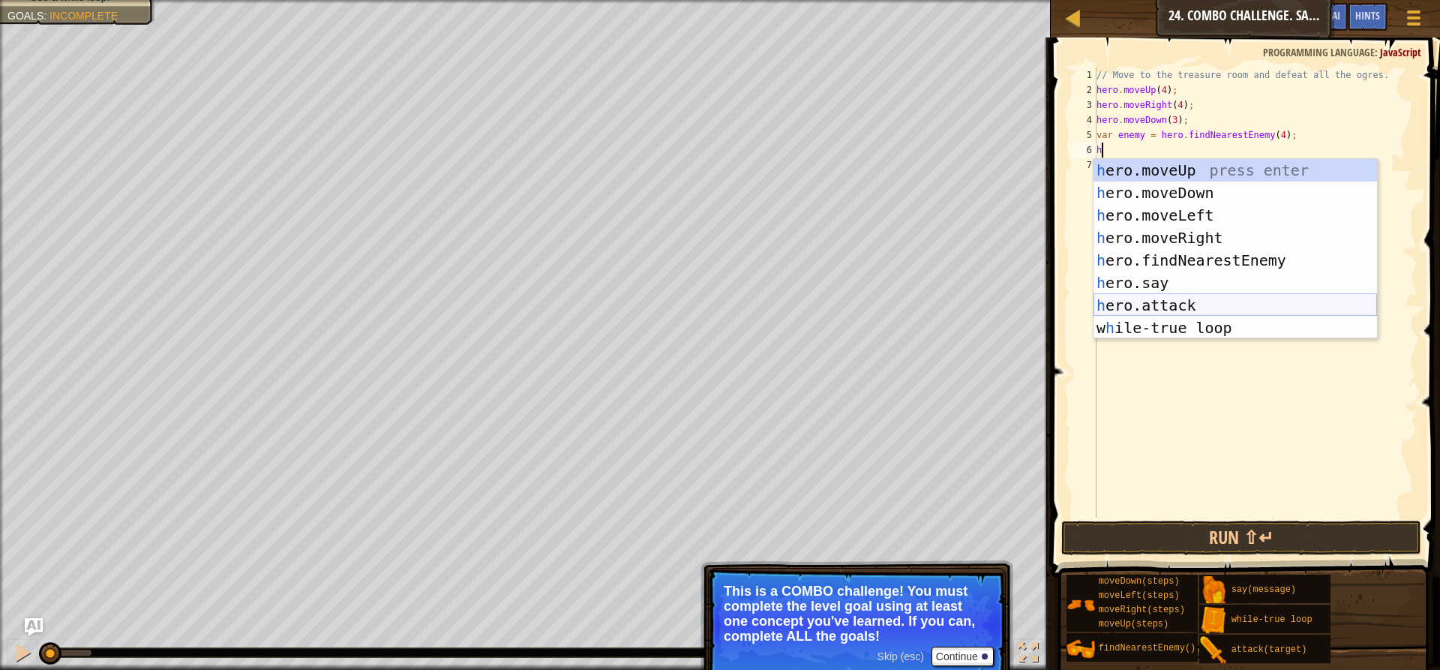
click at [1144, 300] on div "h ero.moveUp press enter h ero.moveDown press enter h ero.moveLeft press enter …" at bounding box center [1234, 271] width 283 height 225
type textarea "hero.attack(enemy);"
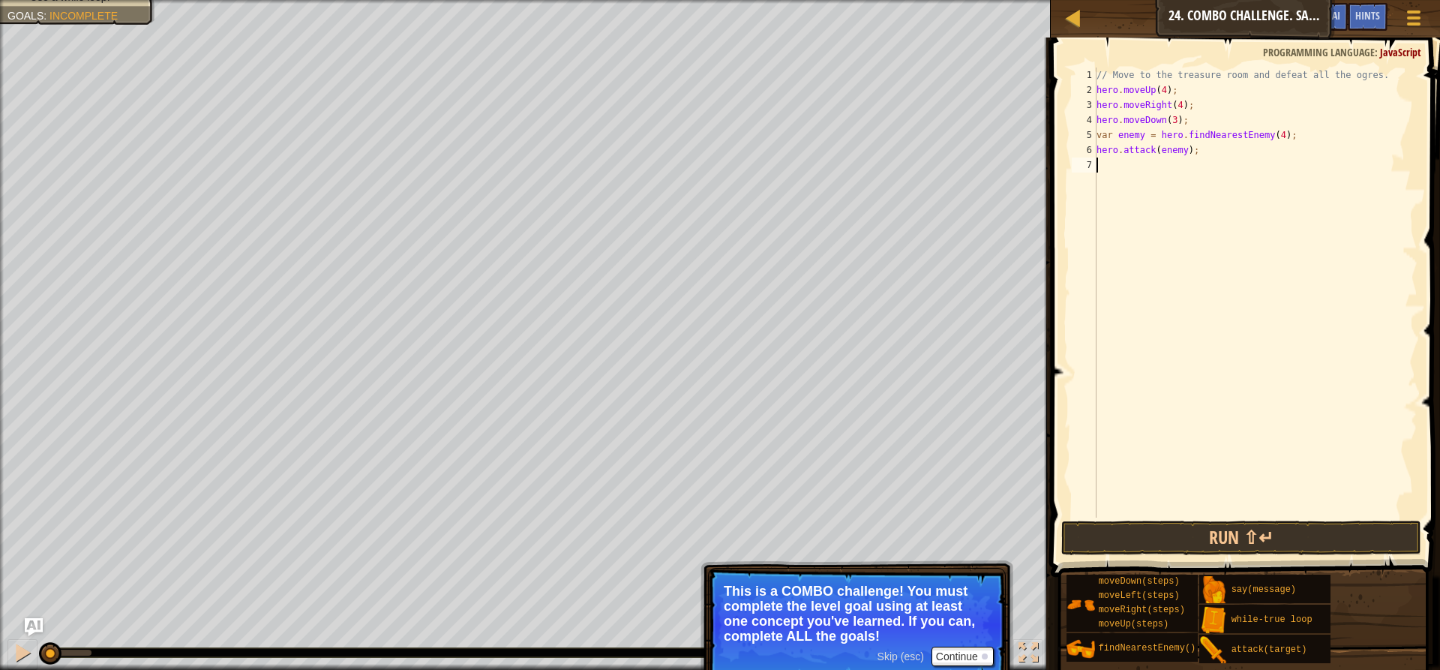
click at [1115, 162] on div "// Move to the treasure room and defeat all the ogres. hero . moveUp ( 4 ) ; he…" at bounding box center [1255, 307] width 324 height 480
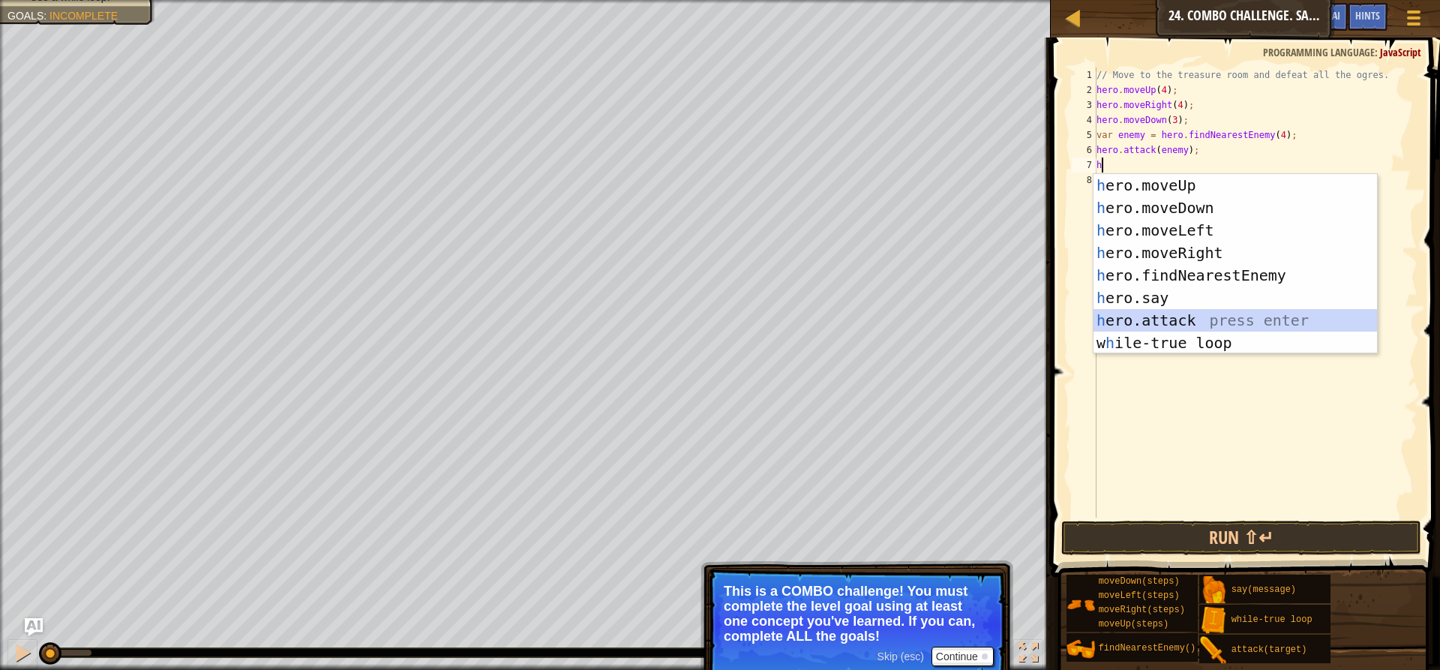
click at [1146, 314] on div "h ero.moveUp press enter h ero.moveDown press enter h ero.moveLeft press enter …" at bounding box center [1234, 286] width 283 height 225
type textarea "hero.attack(enemy);"
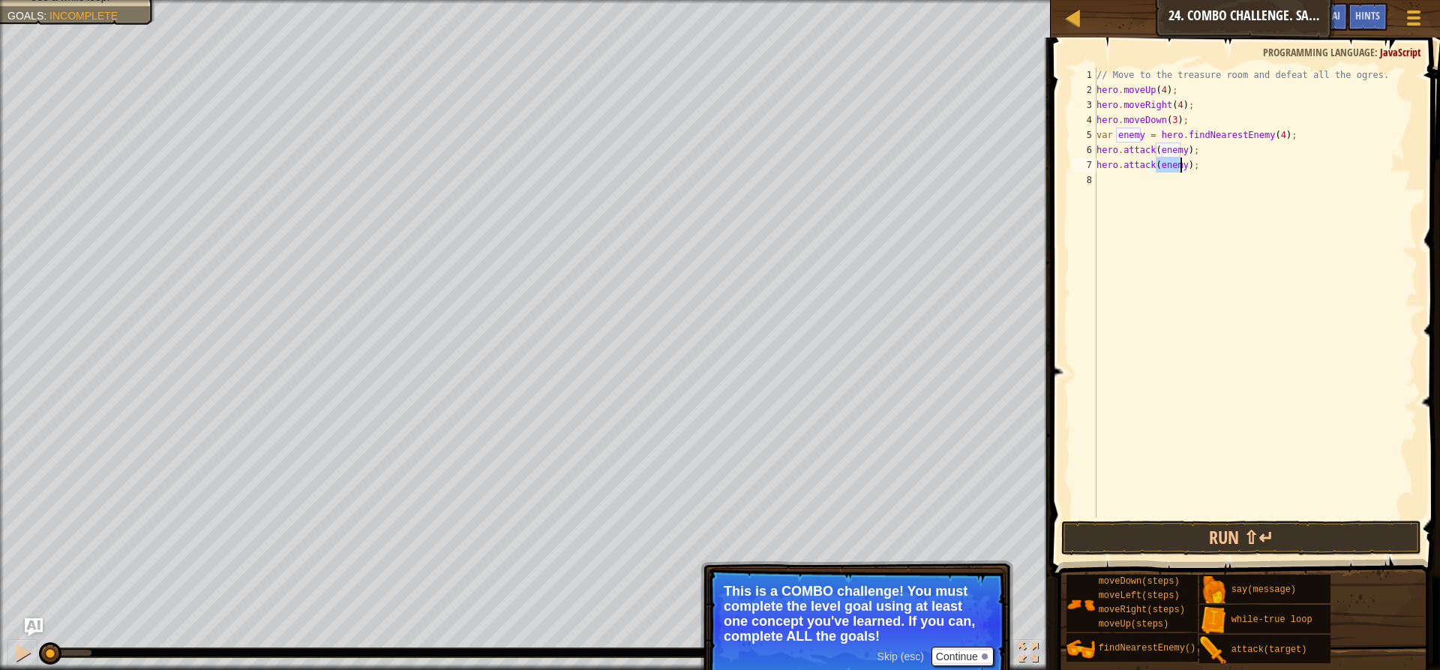
click at [1112, 180] on div "// Move to the treasure room and defeat all the ogres. hero . moveUp ( 4 ) ; he…" at bounding box center [1255, 307] width 324 height 480
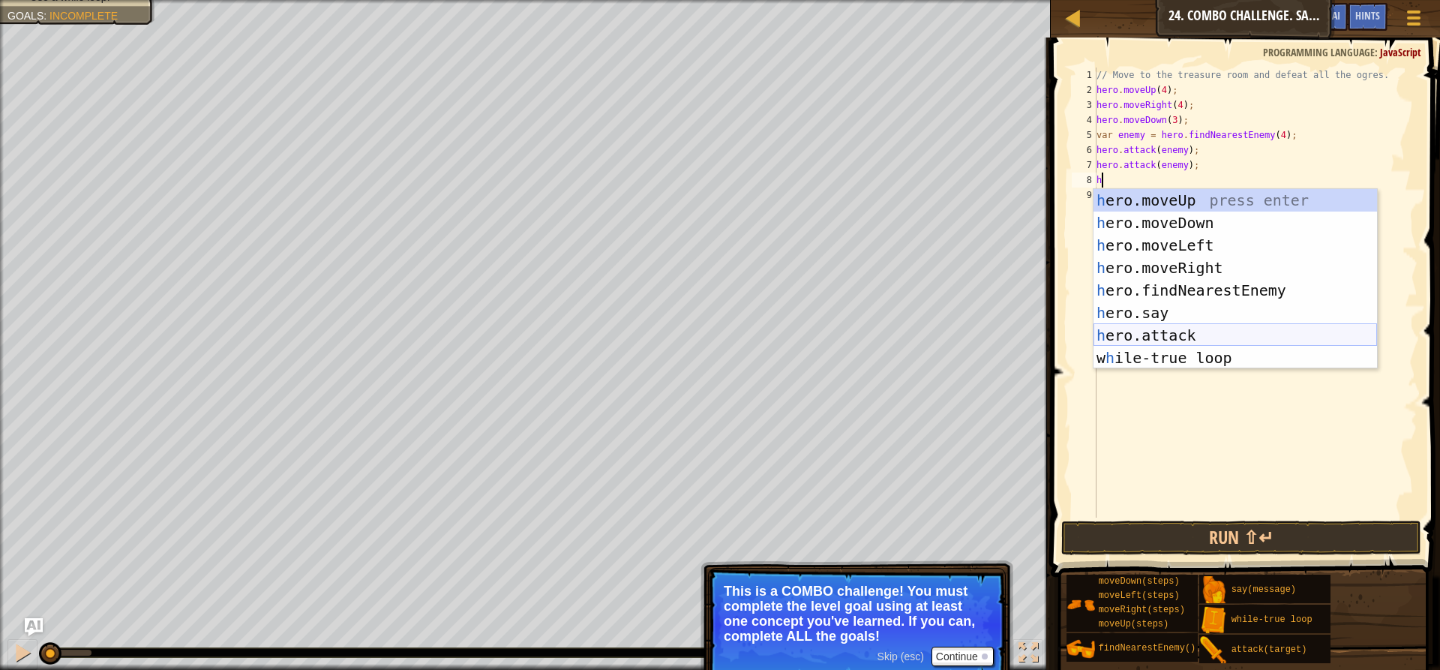
click at [1178, 328] on div "h ero.moveUp press enter h ero.moveDown press enter h ero.moveLeft press enter …" at bounding box center [1234, 301] width 283 height 225
type textarea "hero.attack(enemy);"
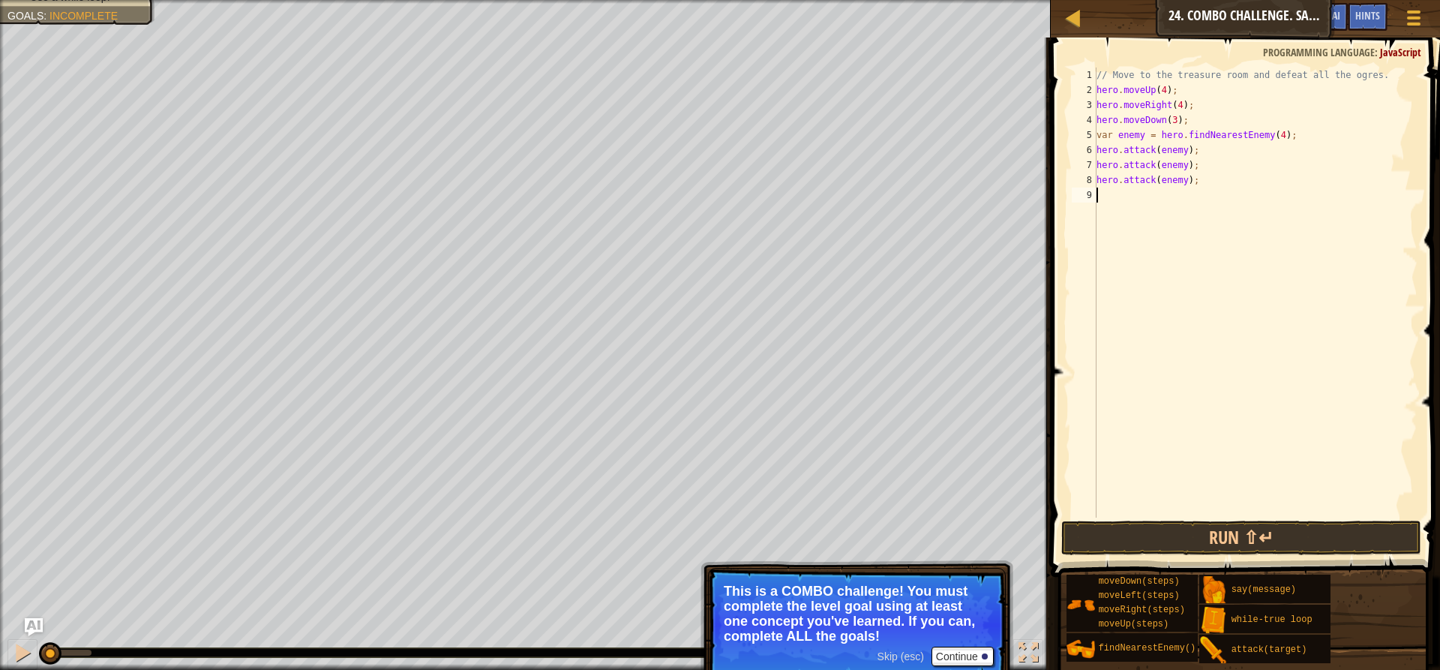
click at [1117, 199] on div "// Move to the treasure room and defeat all the ogres. hero . moveUp ( 4 ) ; he…" at bounding box center [1255, 307] width 324 height 480
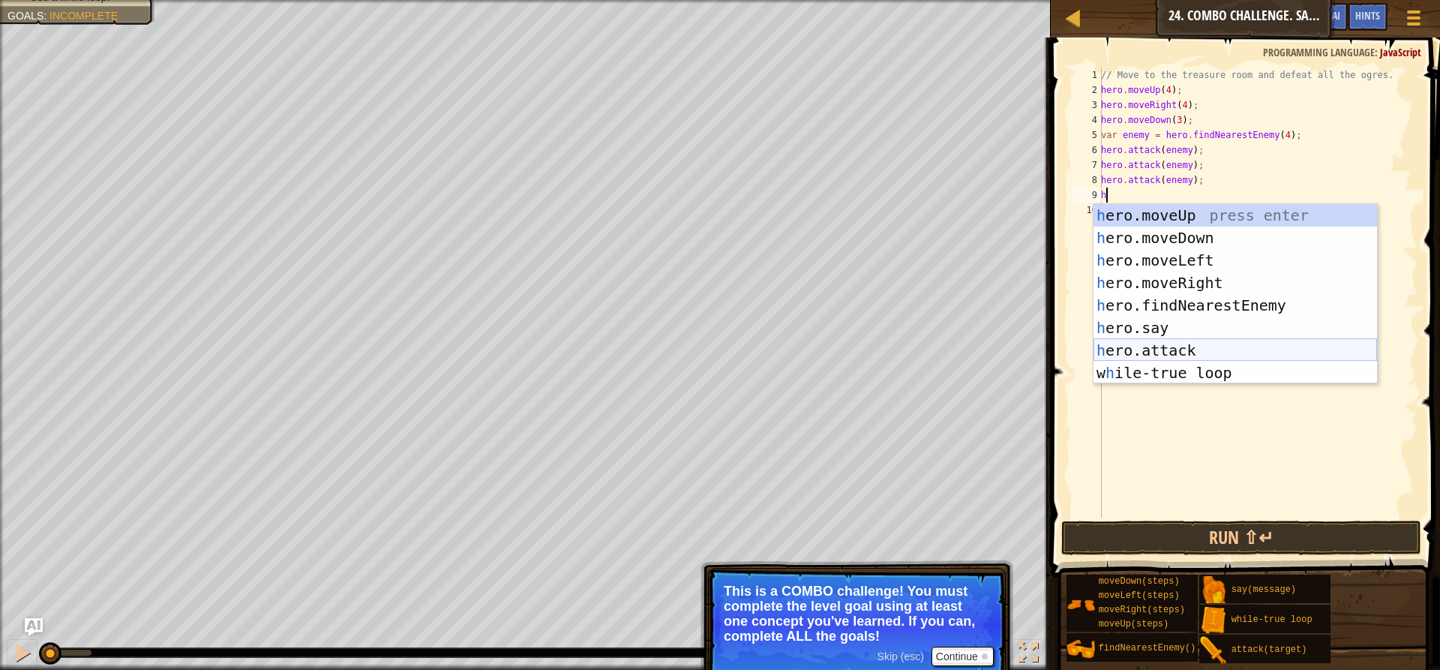
drag, startPoint x: 1148, startPoint y: 349, endPoint x: 1150, endPoint y: 369, distance: 20.4
click at [1150, 349] on div "h ero.moveUp press enter h ero.moveDown press enter h ero.moveLeft press enter …" at bounding box center [1234, 316] width 283 height 225
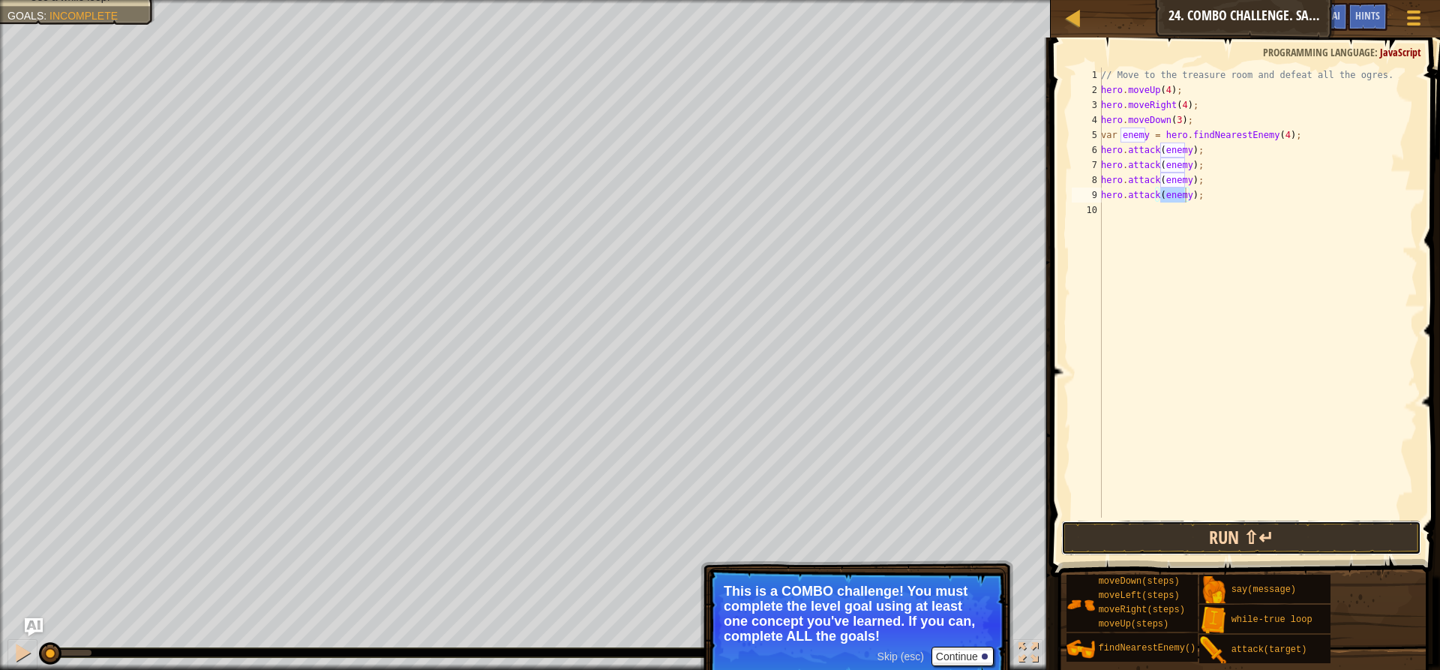
click at [1212, 538] on button "Run ⇧↵" at bounding box center [1241, 537] width 360 height 34
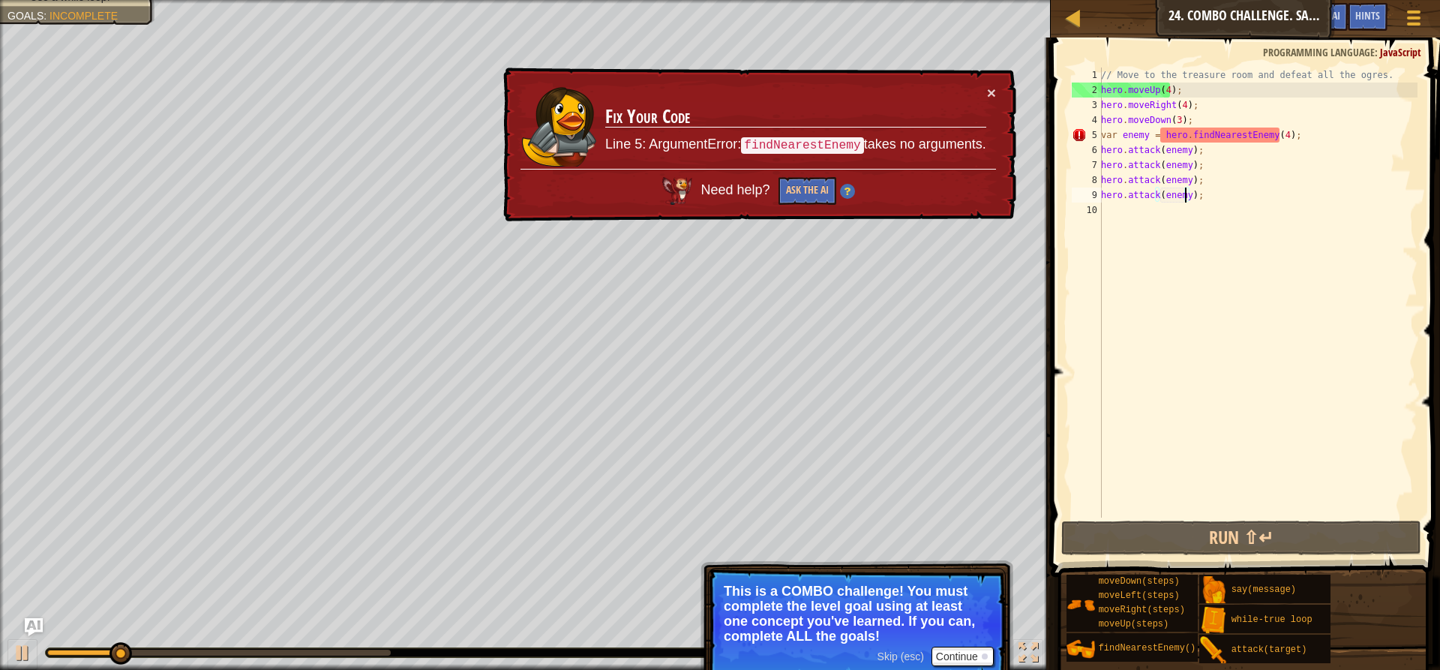
click at [1273, 133] on div "// Move to the treasure room and defeat all the ogres. hero . moveUp ( 4 ) ; he…" at bounding box center [1257, 307] width 319 height 480
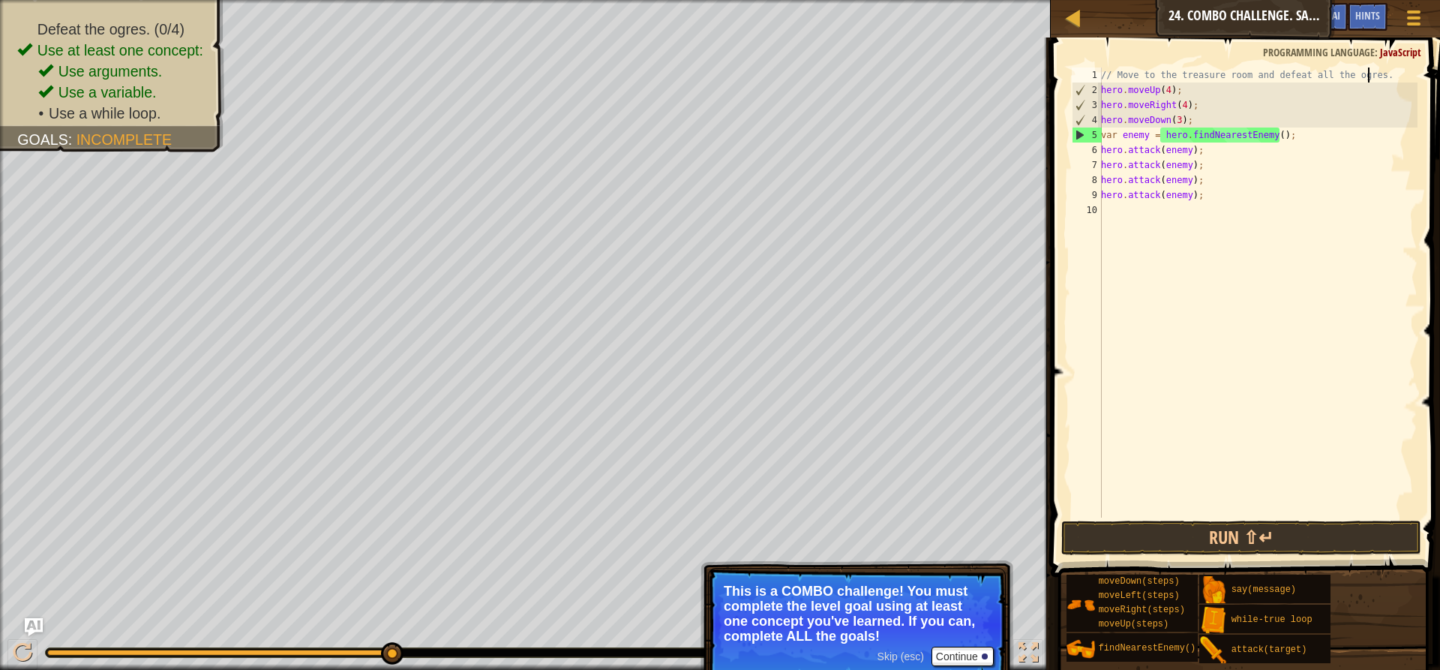
click at [1377, 69] on div "// Move to the treasure room and defeat all the ogres. hero . moveUp ( 4 ) ; he…" at bounding box center [1257, 307] width 319 height 480
type textarea "/"
type textarea "w"
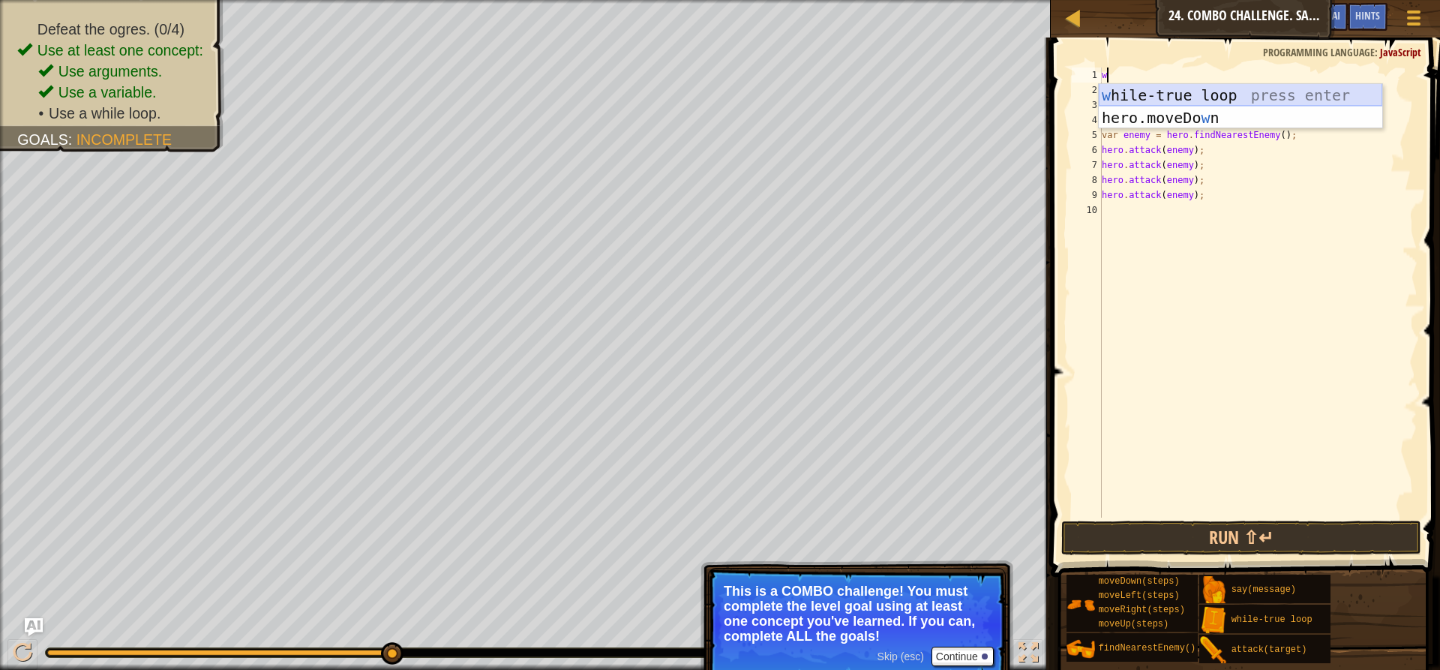
click at [1244, 90] on div "w [PERSON_NAME]-true loop press enter hero.moveDo w n press enter" at bounding box center [1240, 129] width 283 height 90
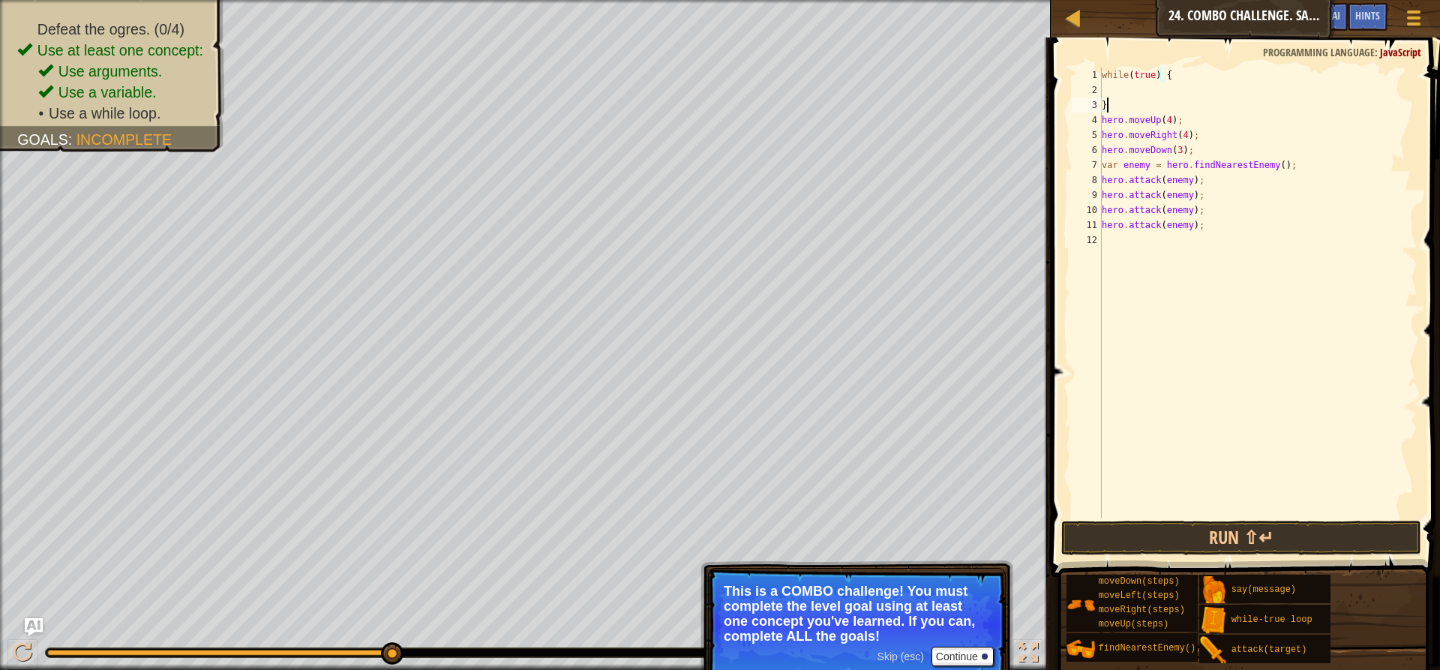
click at [1108, 100] on div "while ( true ) { } hero . moveUp ( 4 ) ; hero . moveRight ( 4 ) ; hero . moveDo…" at bounding box center [1258, 307] width 319 height 480
type textarea "}"
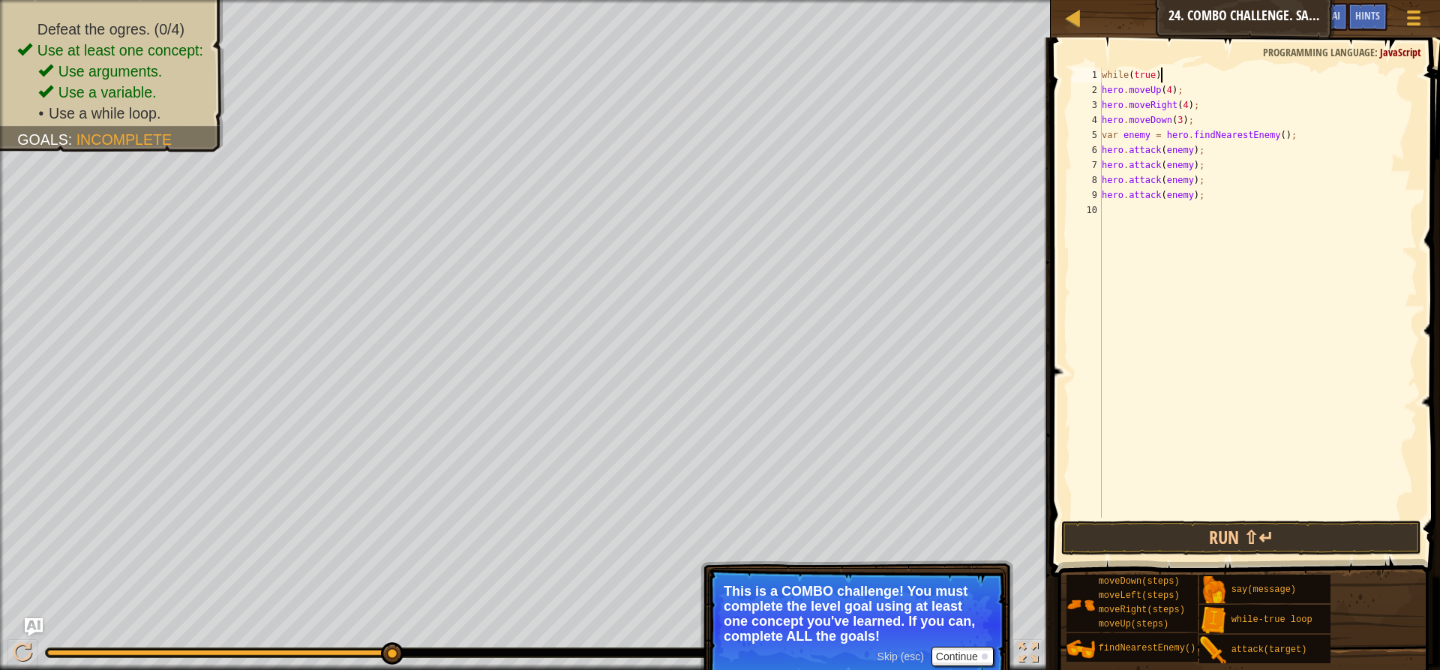
type textarea "while(true) {"
click at [1127, 212] on div "while ( true ) { hero . moveUp ( 4 ) ; hero . moveRight ( 4 ) ; hero . moveDown…" at bounding box center [1258, 307] width 319 height 480
click at [1243, 538] on button "Run ⇧↵" at bounding box center [1241, 537] width 360 height 34
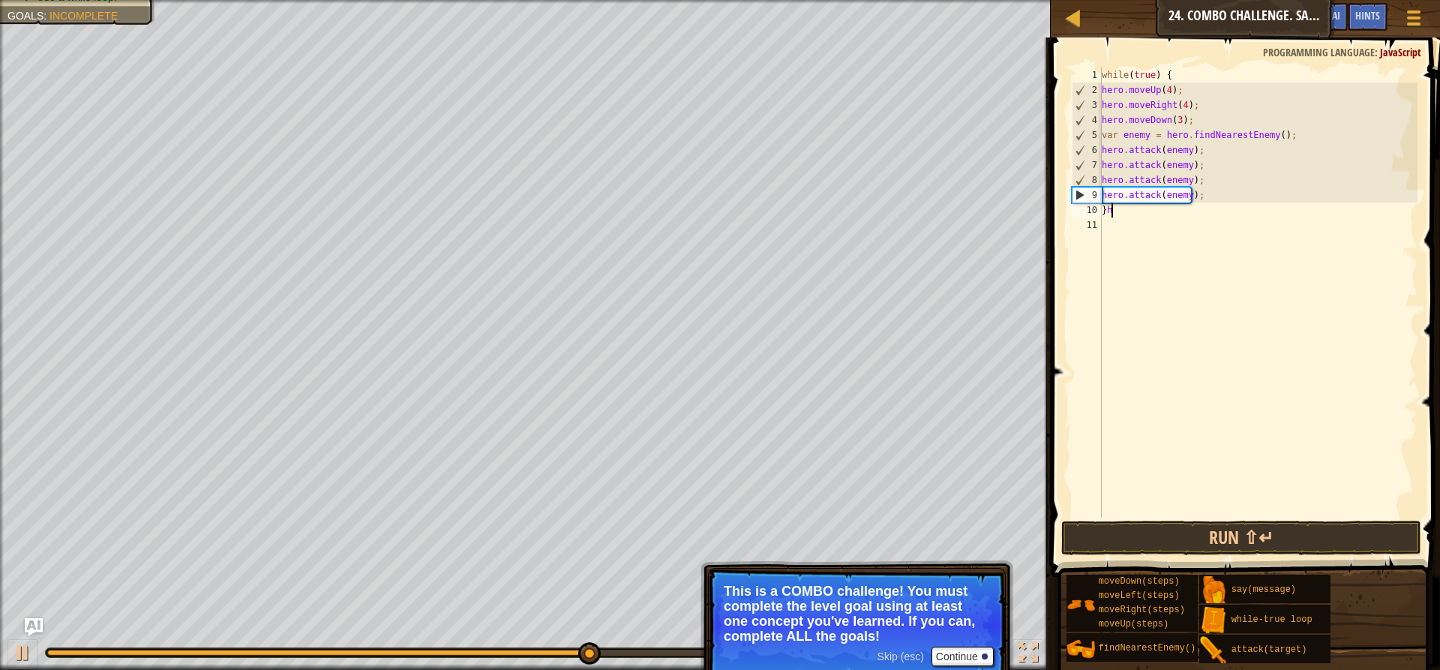
type textarea "}"
type textarea "h"
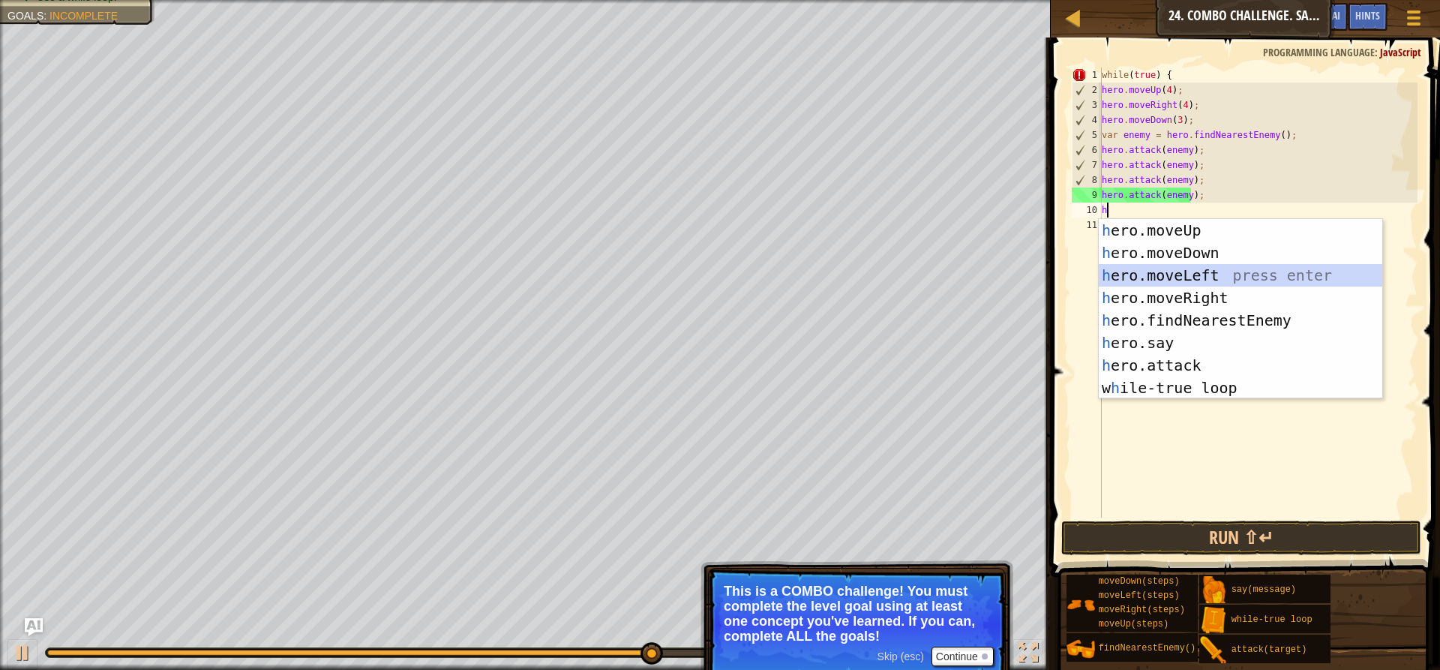
click at [1144, 275] on div "h ero.moveUp press enter h ero.moveDown press enter h ero.moveLeft press enter …" at bounding box center [1240, 331] width 283 height 225
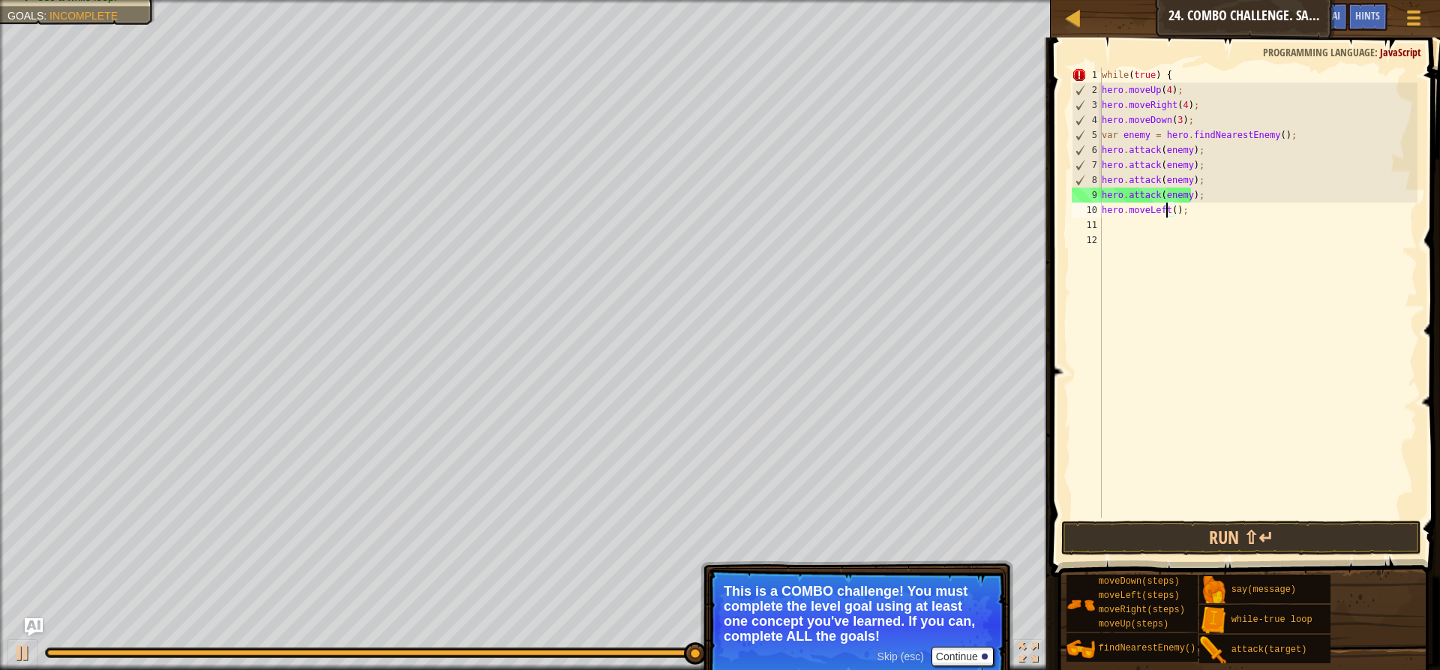
click at [1167, 209] on div "while ( true ) { hero . moveUp ( 4 ) ; hero . moveRight ( 4 ) ; hero . moveDown…" at bounding box center [1258, 307] width 319 height 480
click at [1171, 208] on div "while ( true ) { hero . moveUp ( 4 ) ; hero . moveRight ( 4 ) ; hero . moveDown…" at bounding box center [1258, 307] width 319 height 480
type textarea "hero.moveLeft(2);"
click at [1128, 223] on div "while ( true ) { hero . moveUp ( 4 ) ; hero . moveRight ( 4 ) ; hero . moveDown…" at bounding box center [1258, 307] width 319 height 480
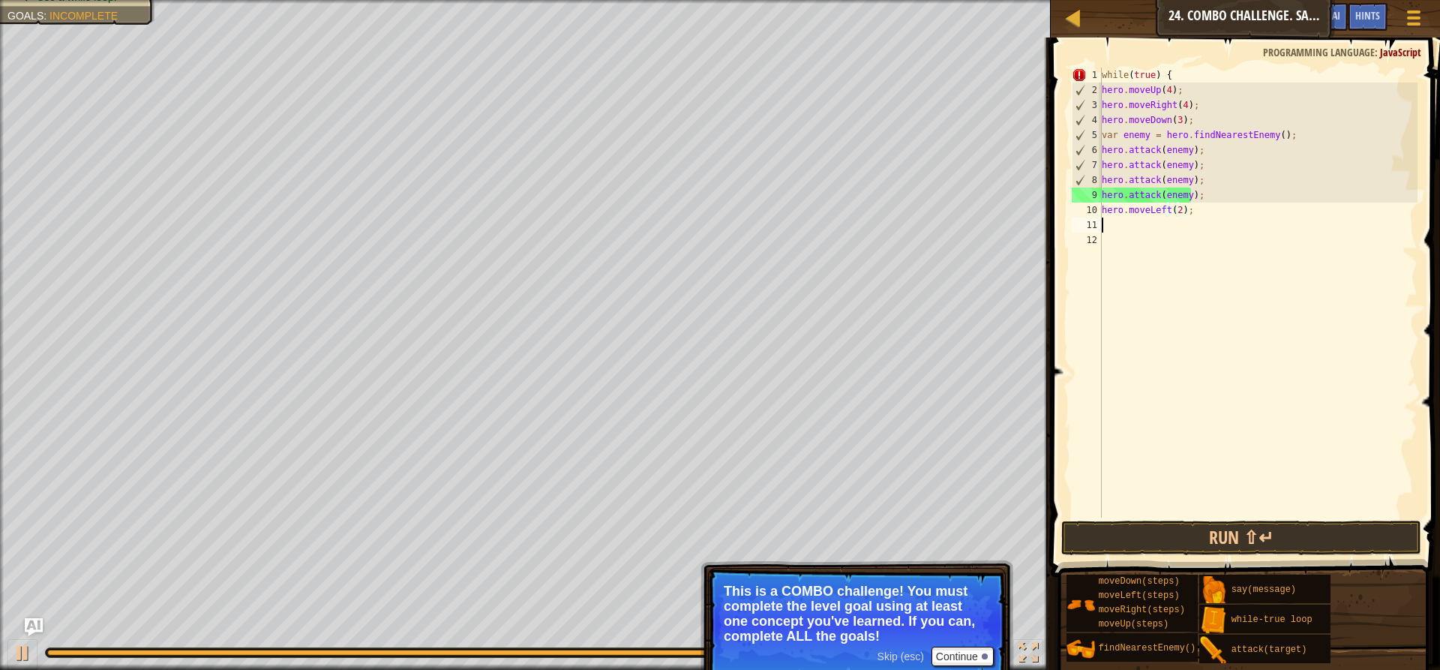
scroll to position [7, 0]
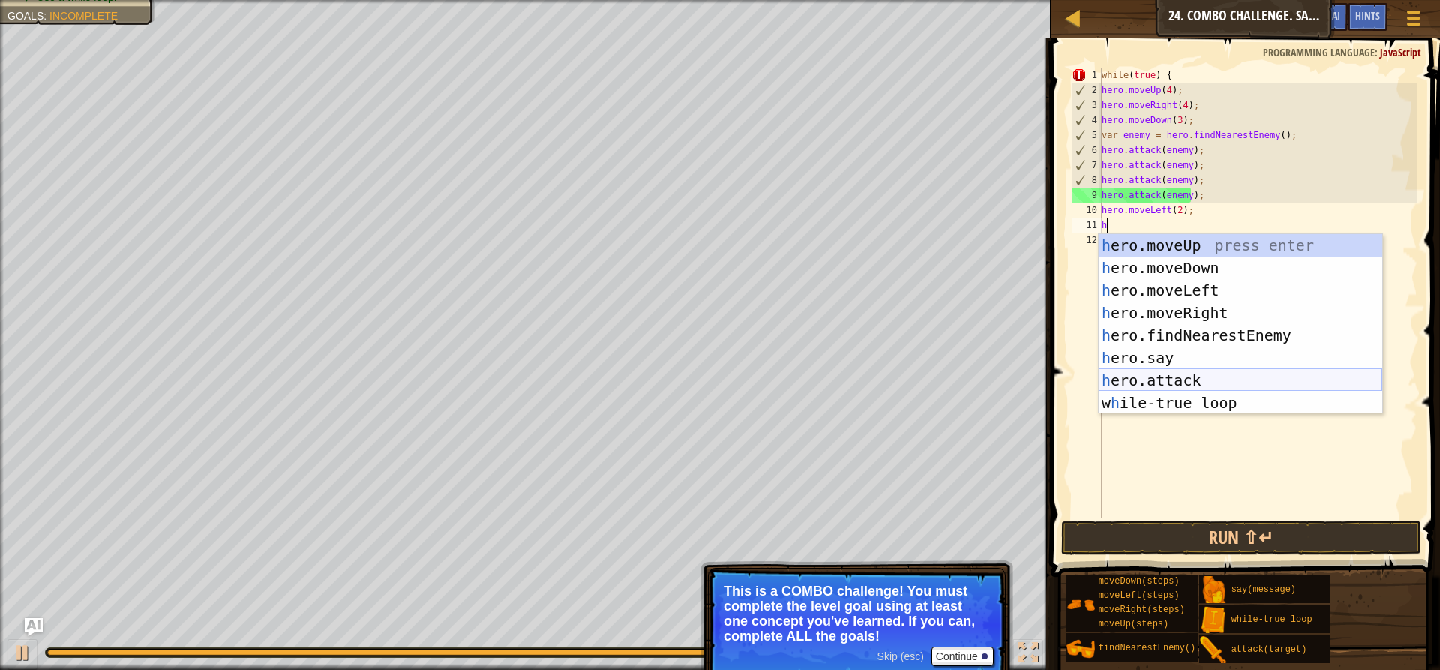
drag, startPoint x: 1177, startPoint y: 378, endPoint x: 1180, endPoint y: 369, distance: 9.5
click at [1177, 378] on div "h ero.moveUp press enter h ero.moveDown press enter h ero.moveLeft press enter …" at bounding box center [1240, 346] width 283 height 225
type textarea "hero.attack(enemy);"
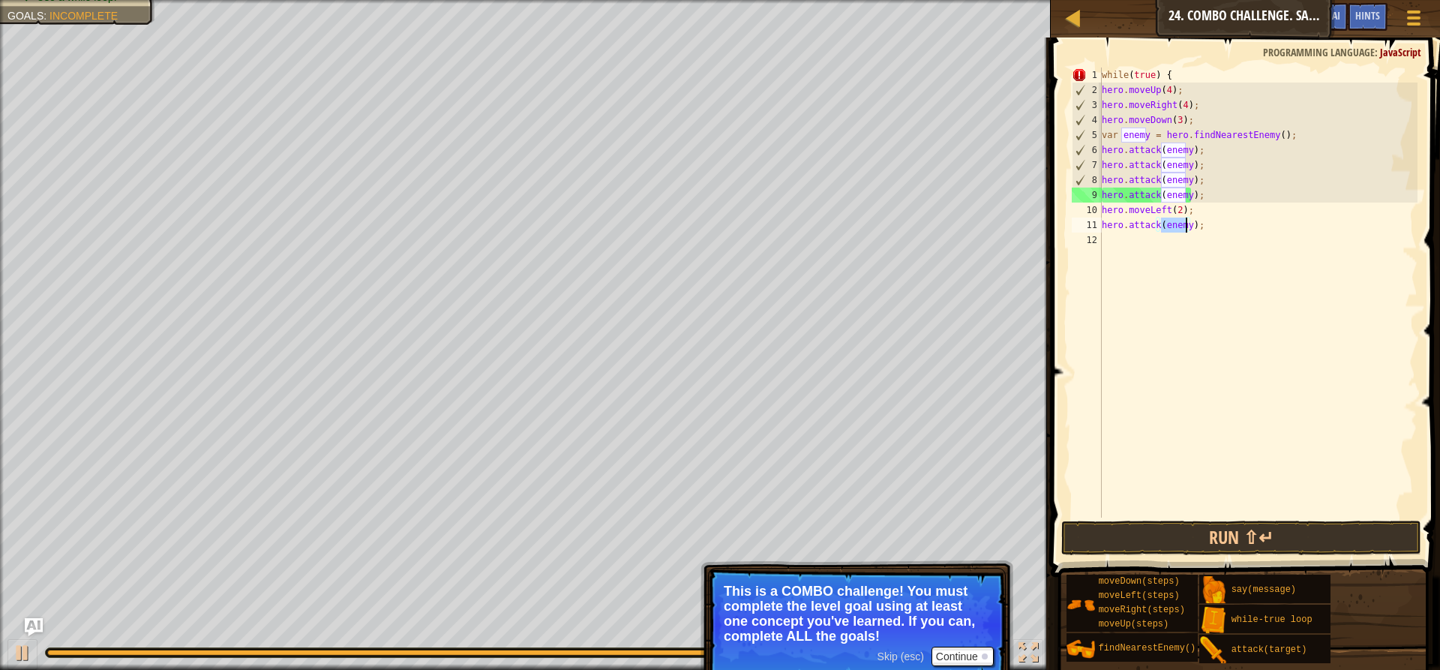
click at [1147, 235] on div "while ( true ) { hero . moveUp ( 4 ) ; hero . moveRight ( 4 ) ; hero . moveDown…" at bounding box center [1258, 307] width 319 height 480
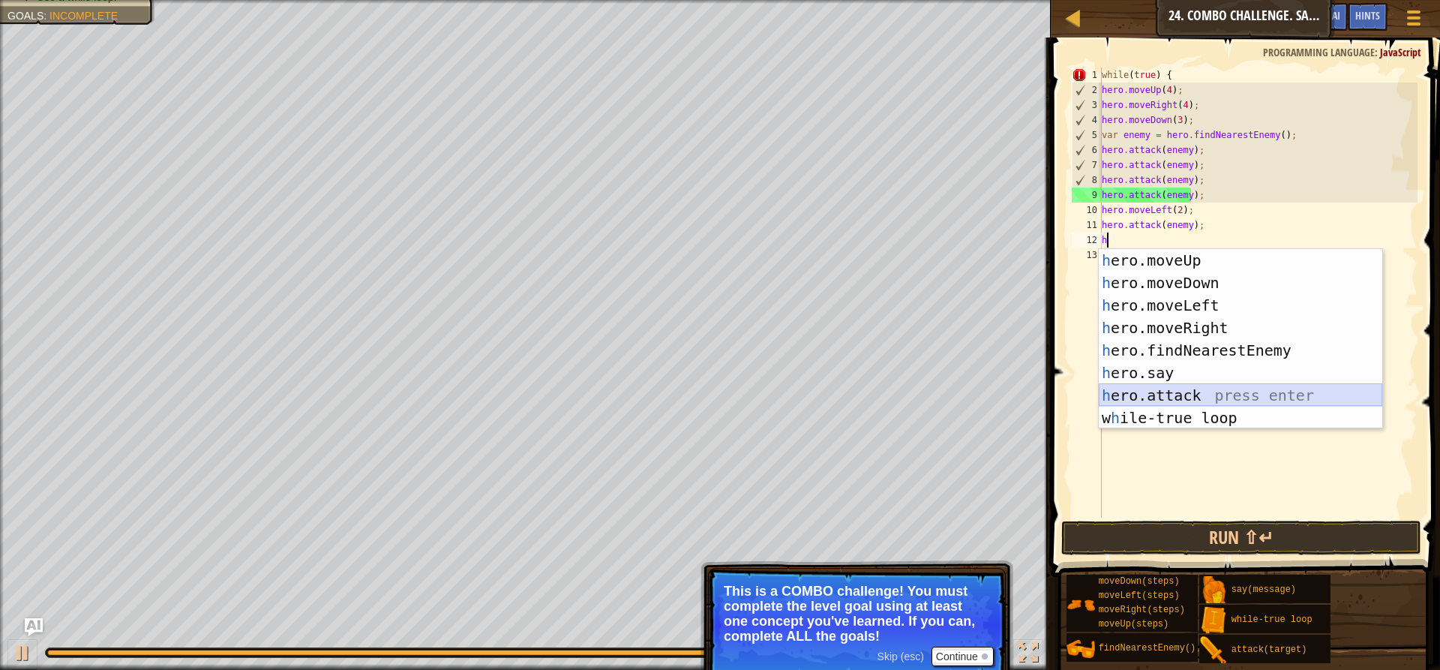
click at [1198, 385] on div "h ero.moveUp press enter h ero.moveDown press enter h ero.moveLeft press enter …" at bounding box center [1240, 361] width 283 height 225
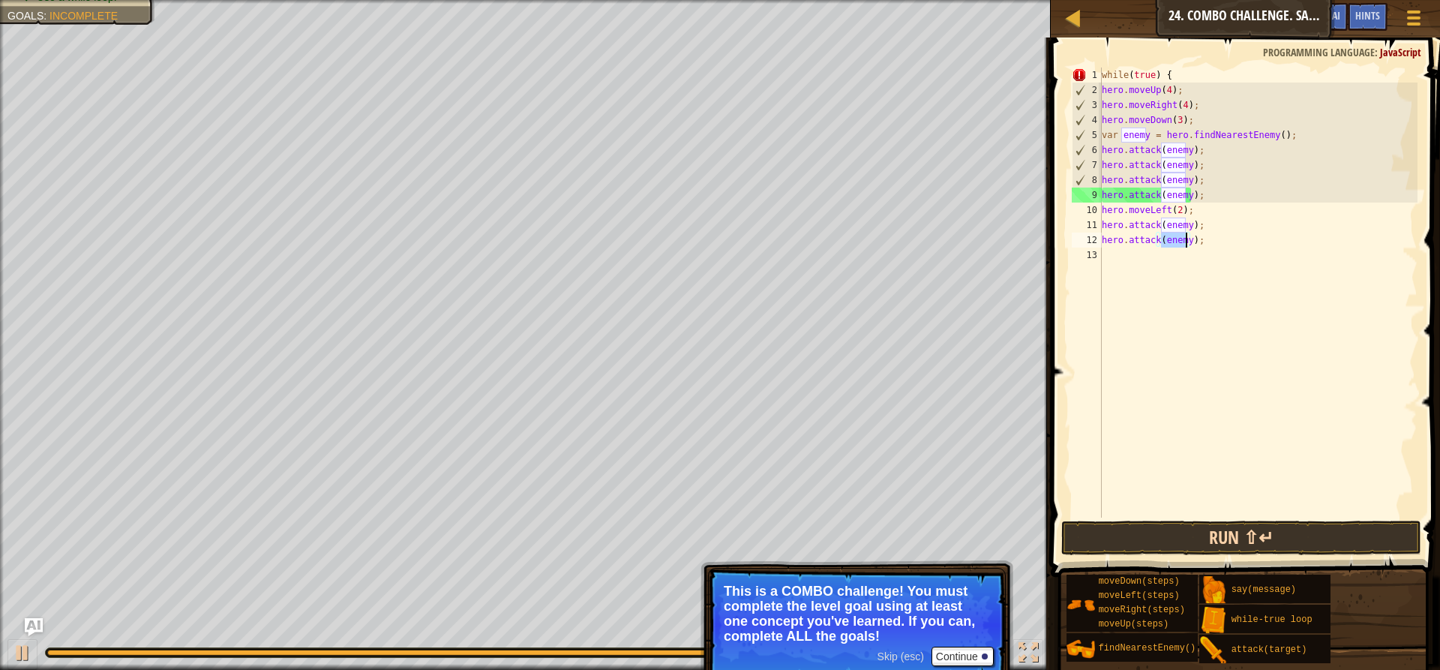
type textarea "hero.attack(enemy);"
click at [1243, 537] on button "Run ⇧↵" at bounding box center [1241, 537] width 360 height 34
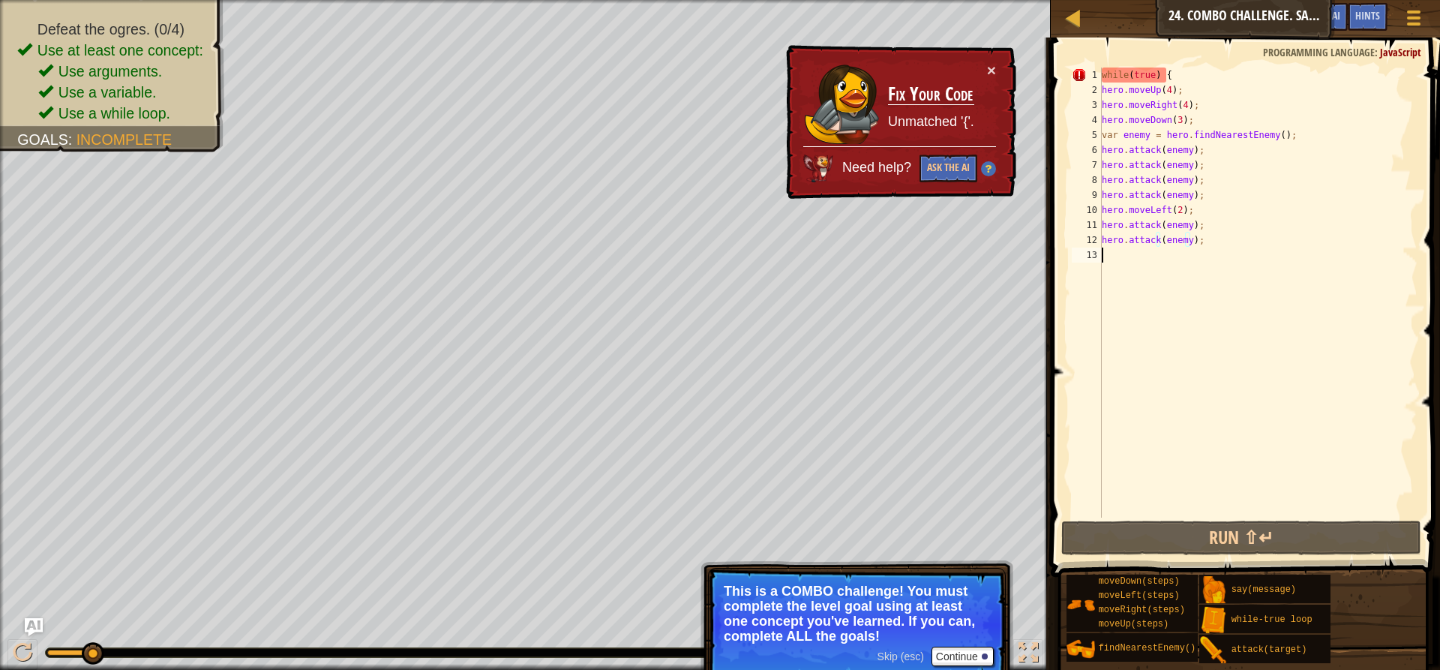
click at [1105, 256] on div "while ( true ) { hero . moveUp ( 4 ) ; hero . moveRight ( 4 ) ; hero . moveDown…" at bounding box center [1258, 307] width 319 height 480
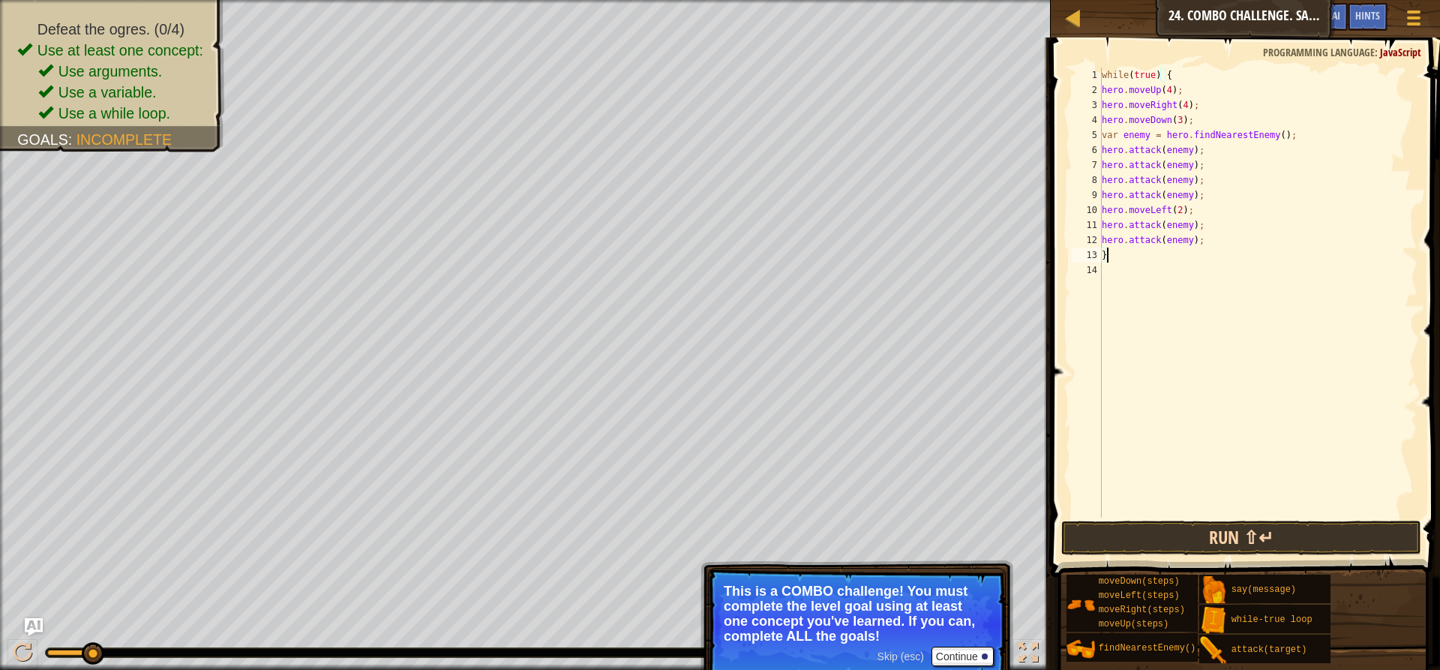
type textarea "}"
click at [1222, 529] on button "Run ⇧↵" at bounding box center [1241, 537] width 360 height 34
